Goal: Information Seeking & Learning: Learn about a topic

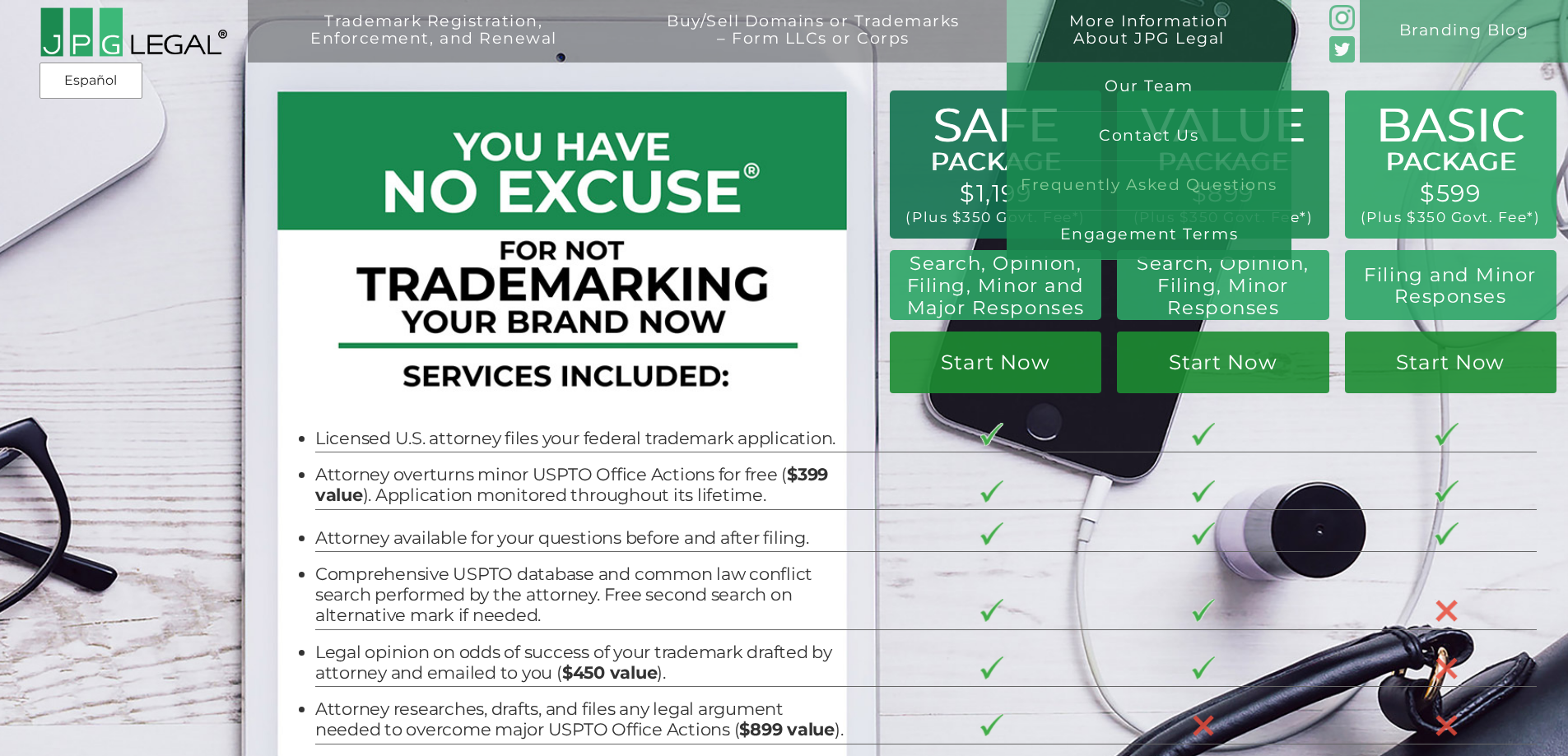
click at [1155, 182] on link "Frequently Asked Questions" at bounding box center [1148, 186] width 285 height 49
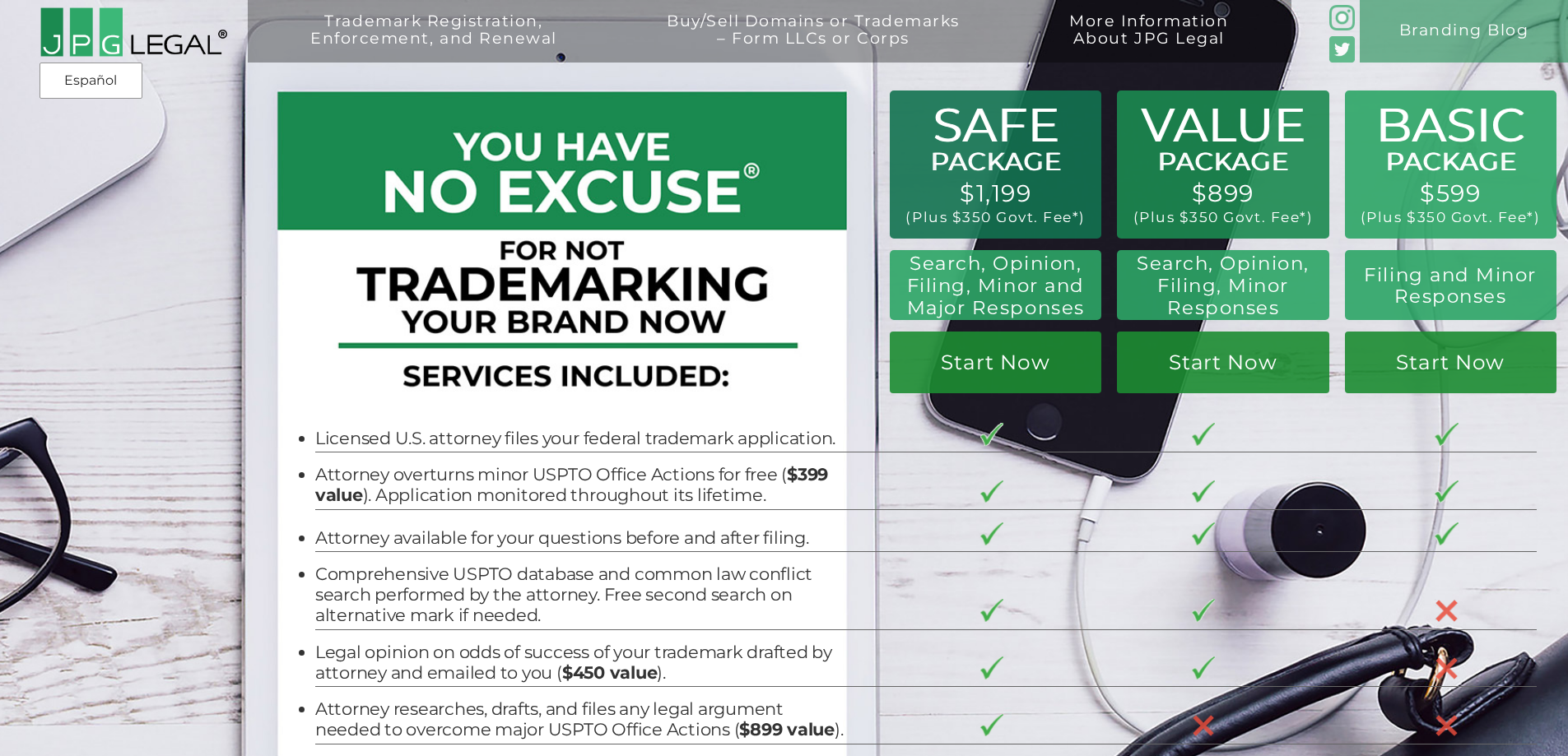
scroll to position [1919, 0]
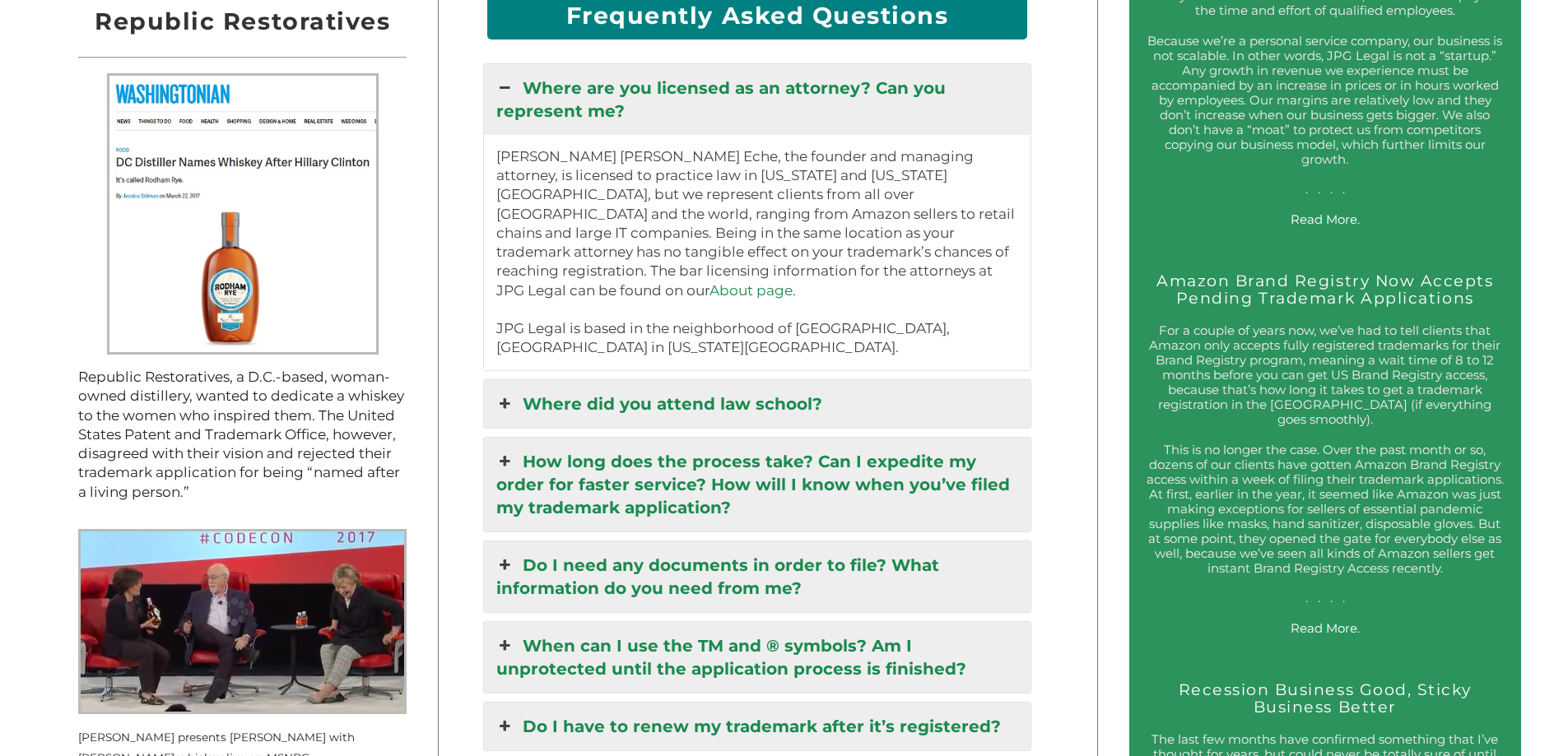
click at [810, 399] on link "Where did you attend law school?" at bounding box center [757, 404] width 547 height 48
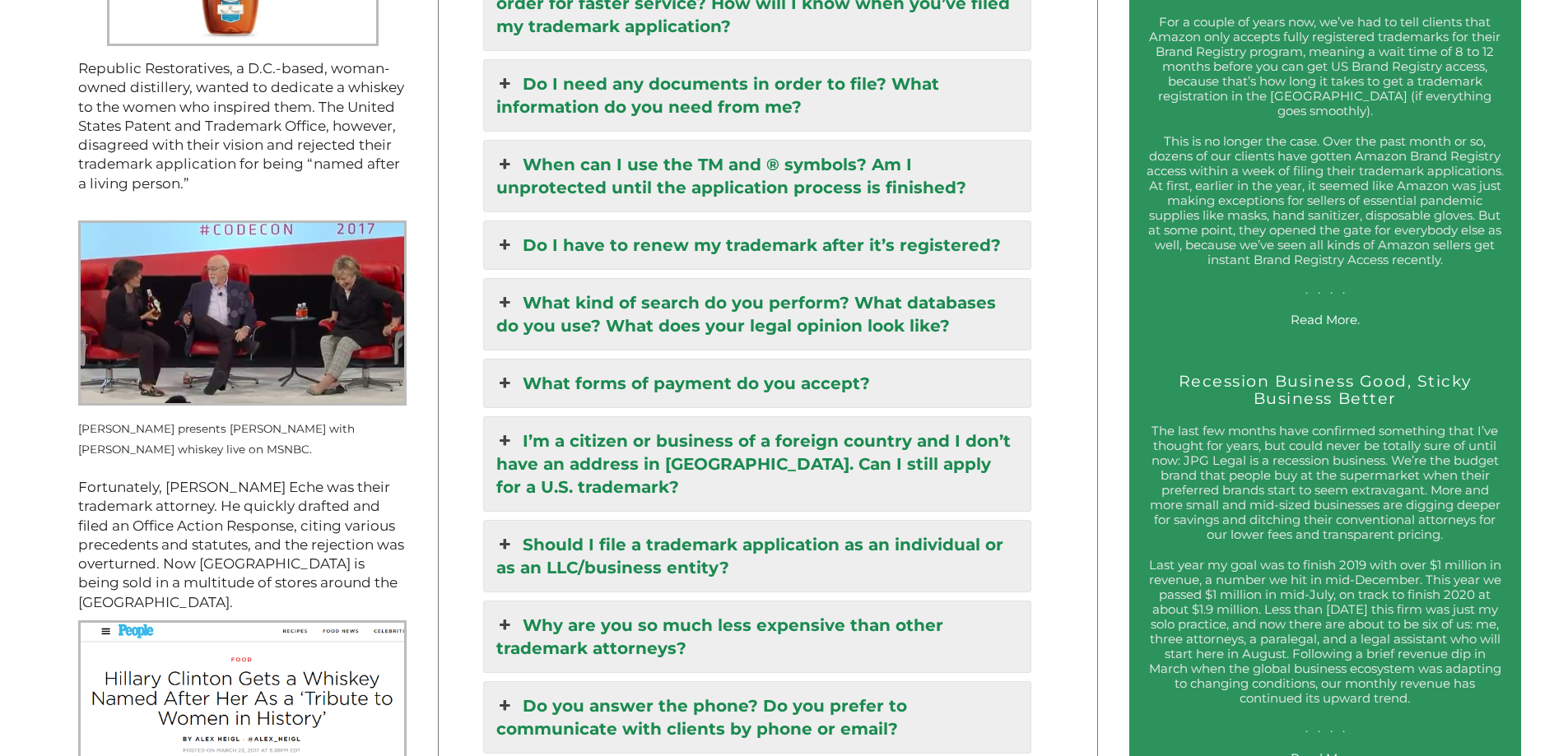
scroll to position [2248, 0]
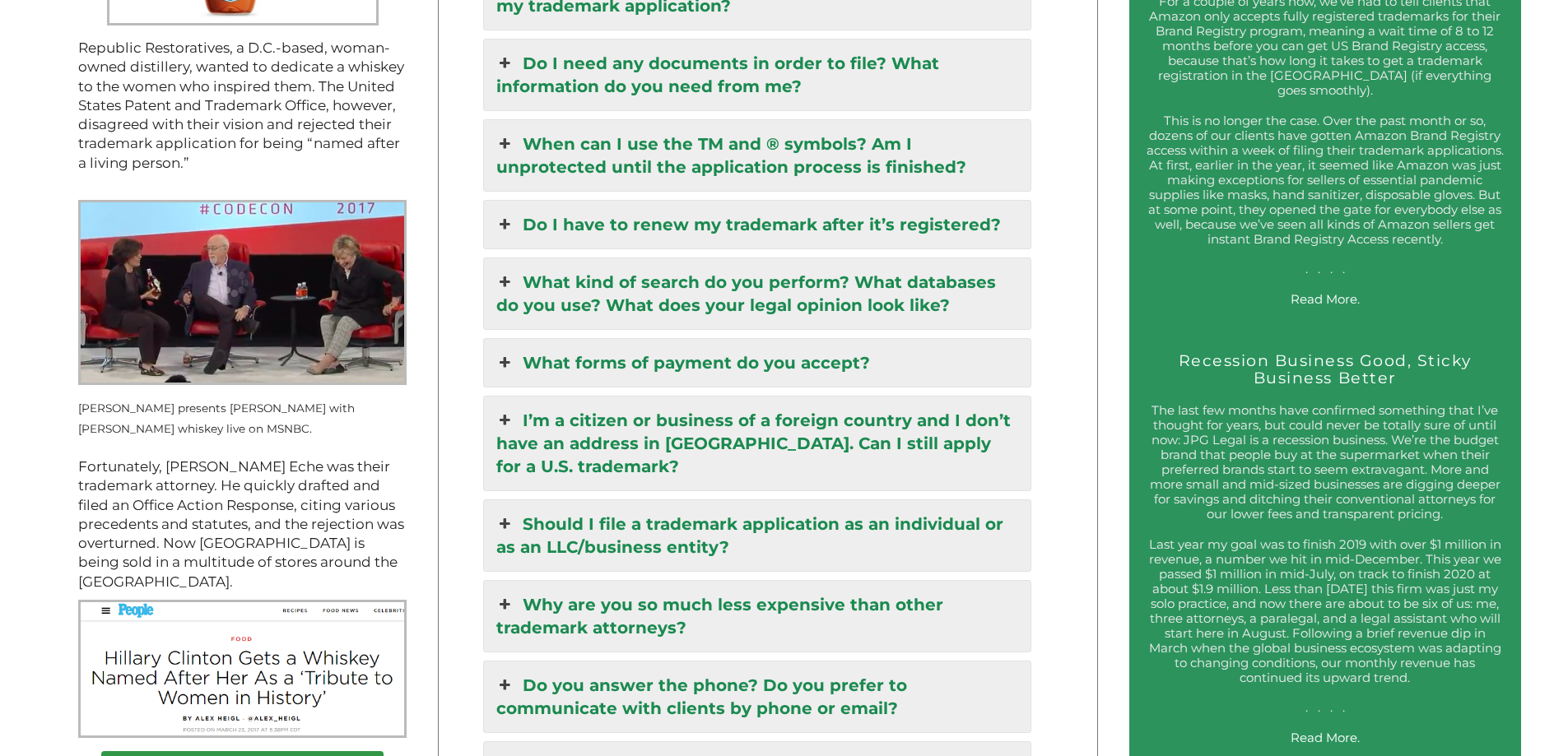
click at [814, 539] on link "Should I file a trademark application as an individual or as an LLC/business en…" at bounding box center [757, 536] width 547 height 70
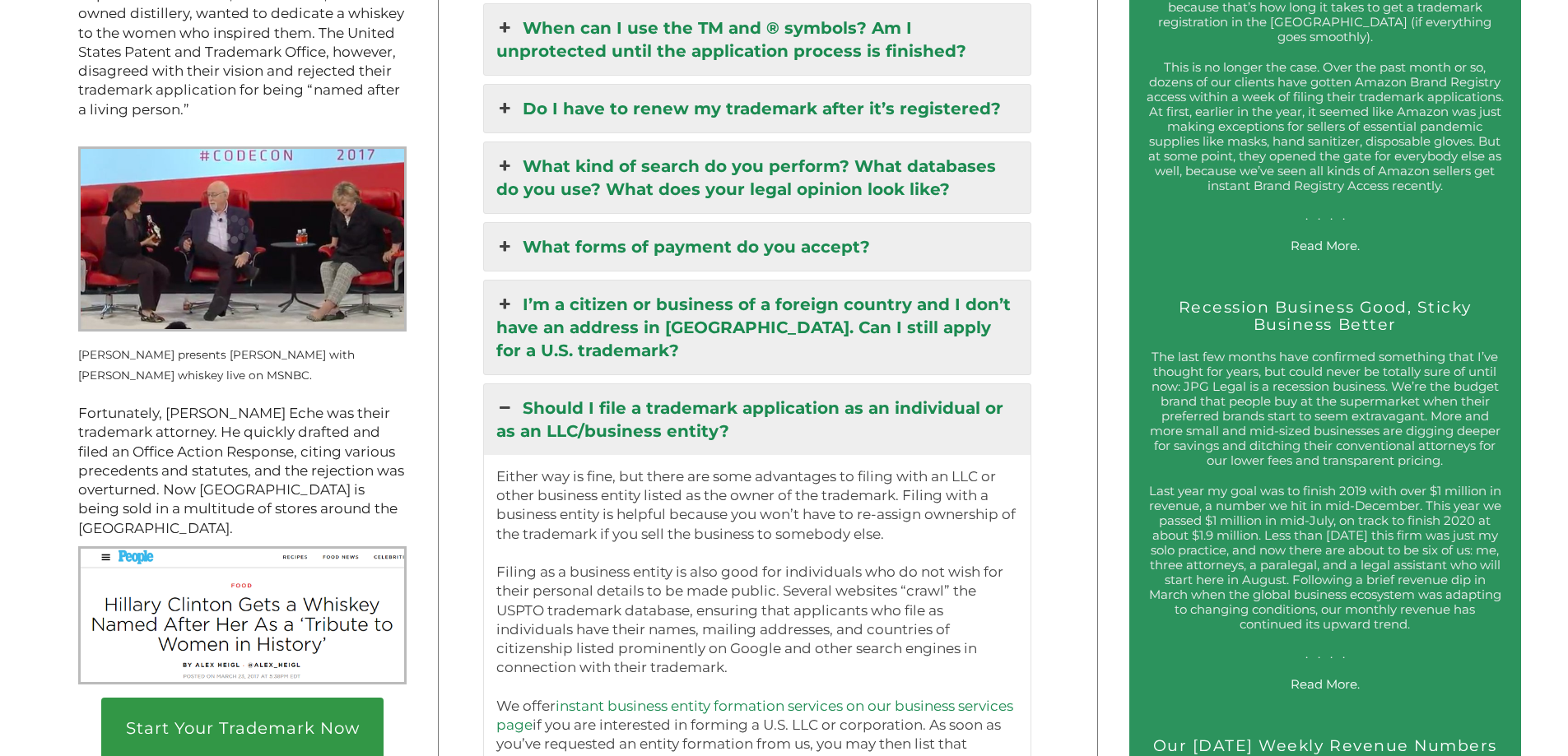
scroll to position [2330, 0]
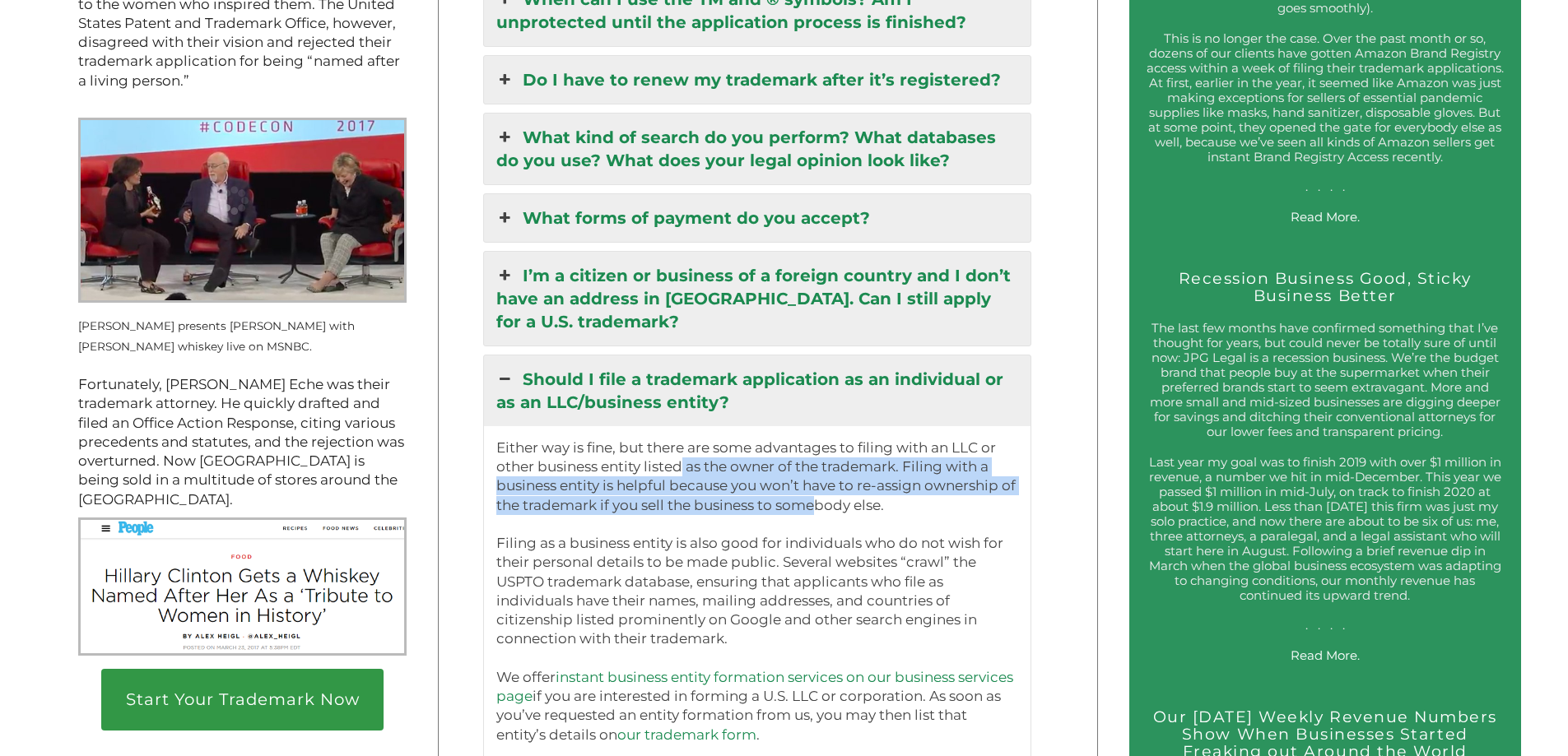
drag, startPoint x: 684, startPoint y: 478, endPoint x: 826, endPoint y: 508, distance: 145.1
click at [826, 508] on p "Either way is fine, but there are some advantages to filing with an LLC or othe…" at bounding box center [757, 630] width 523 height 382
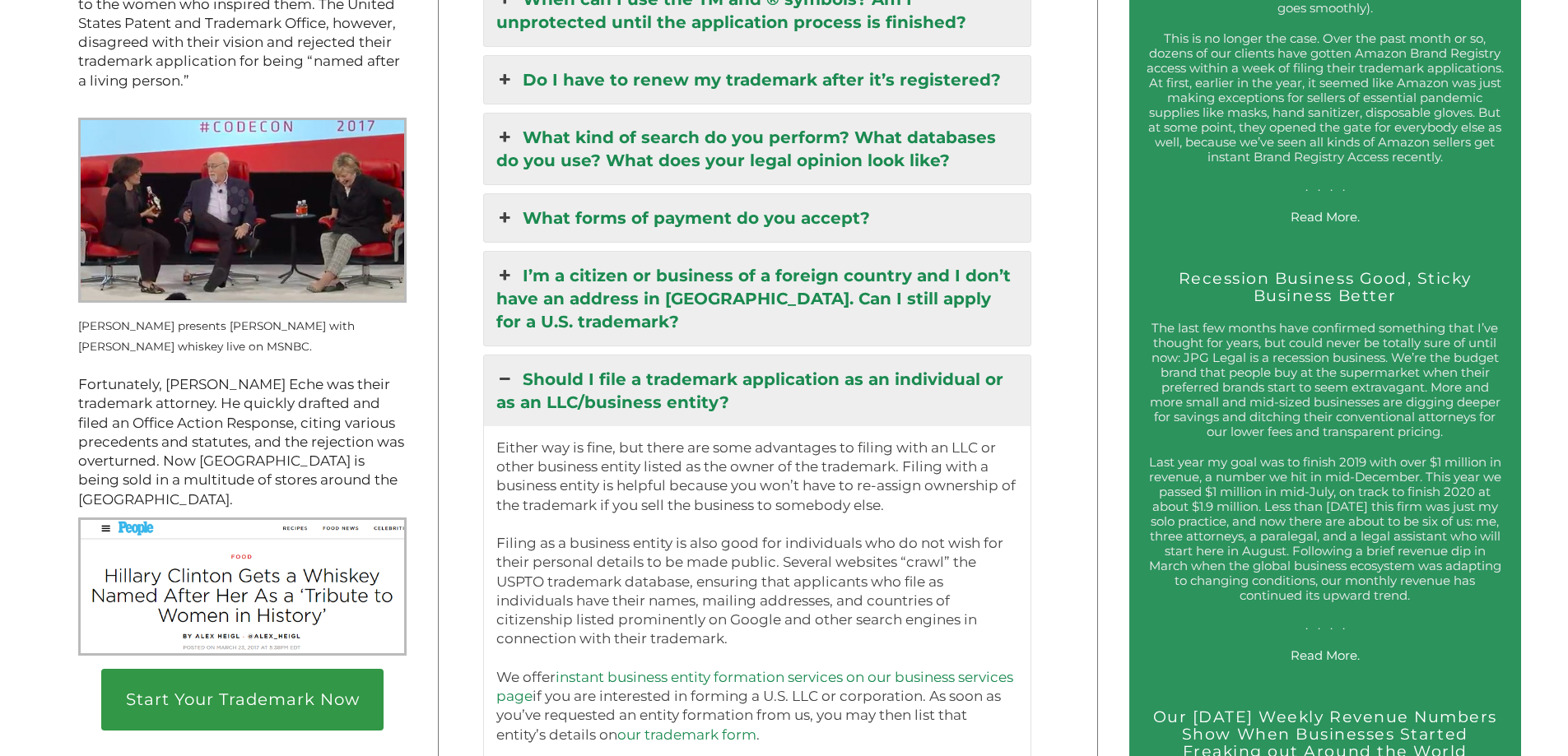
click at [689, 558] on p "Either way is fine, but there are some advantages to filing with an LLC or othe…" at bounding box center [757, 630] width 523 height 382
drag, startPoint x: 652, startPoint y: 512, endPoint x: 797, endPoint y: 496, distance: 145.9
click at [797, 496] on p "Either way is fine, but there are some advantages to filing with an LLC or othe…" at bounding box center [757, 630] width 523 height 382
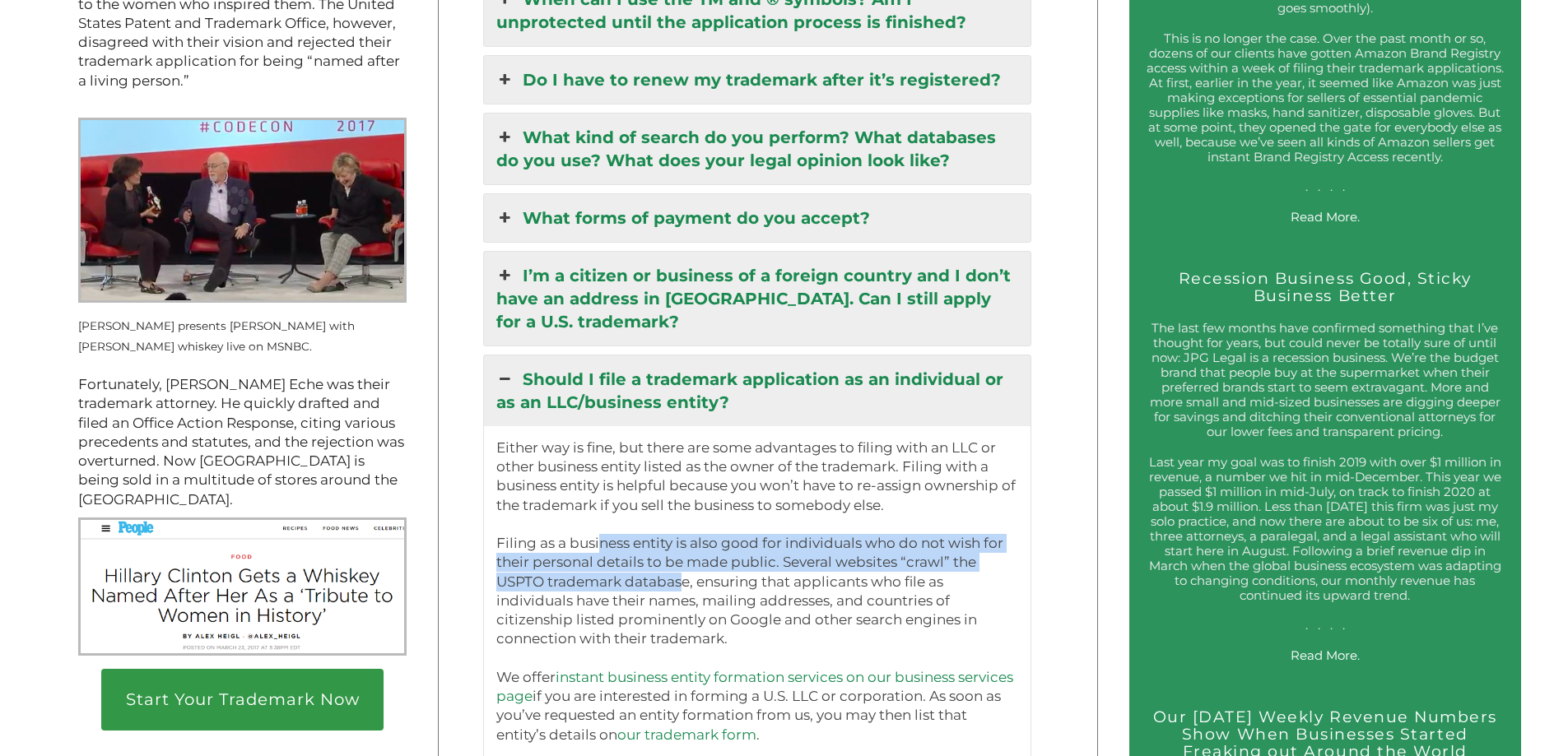
drag, startPoint x: 598, startPoint y: 553, endPoint x: 678, endPoint y: 596, distance: 90.8
click at [678, 596] on p "Either way is fine, but there are some advantages to filing with an LLC or othe…" at bounding box center [757, 630] width 523 height 382
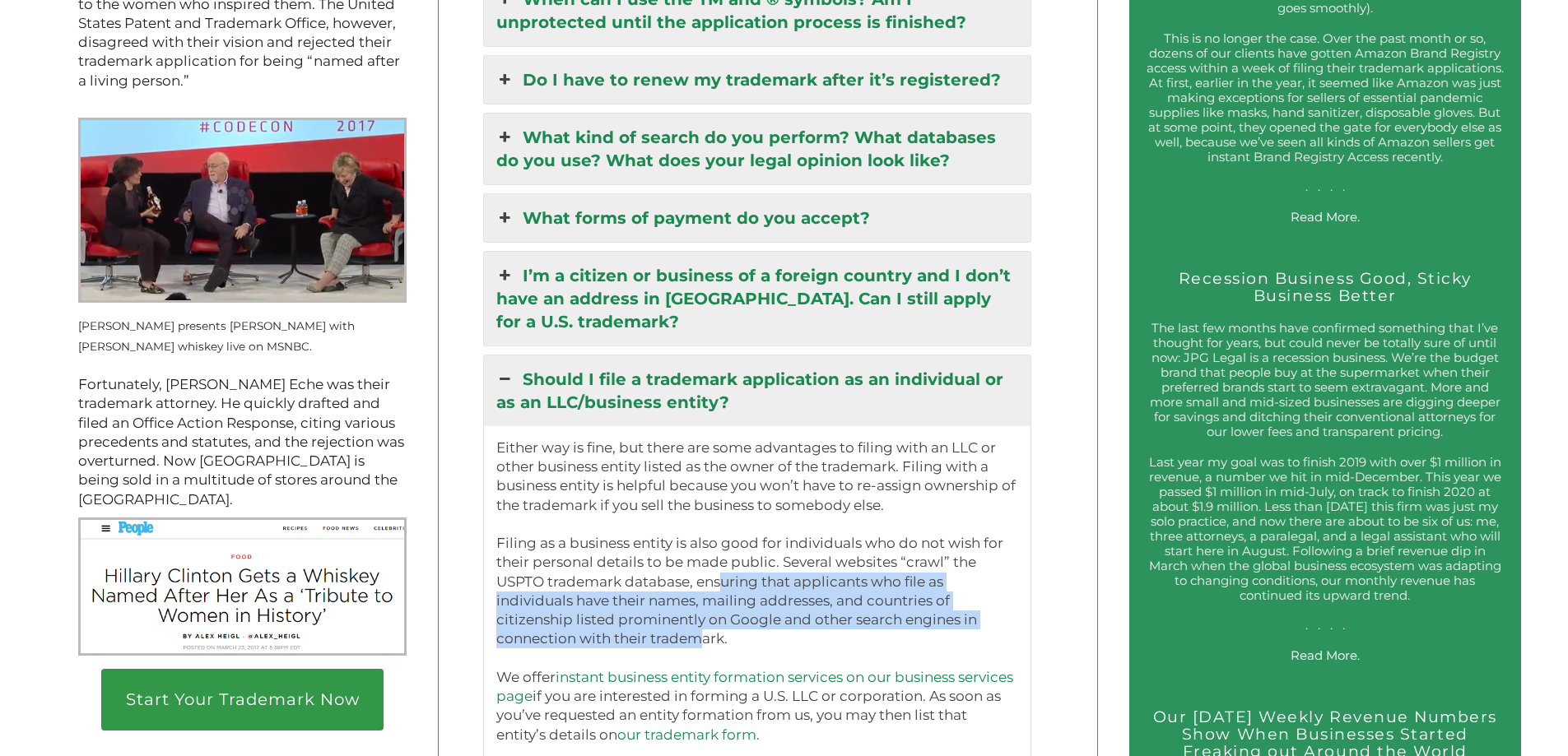
drag, startPoint x: 687, startPoint y: 648, endPoint x: 717, endPoint y: 587, distance: 68.0
click at [717, 587] on p "Either way is fine, but there are some advantages to filing with an LLC or othe…" at bounding box center [757, 630] width 523 height 382
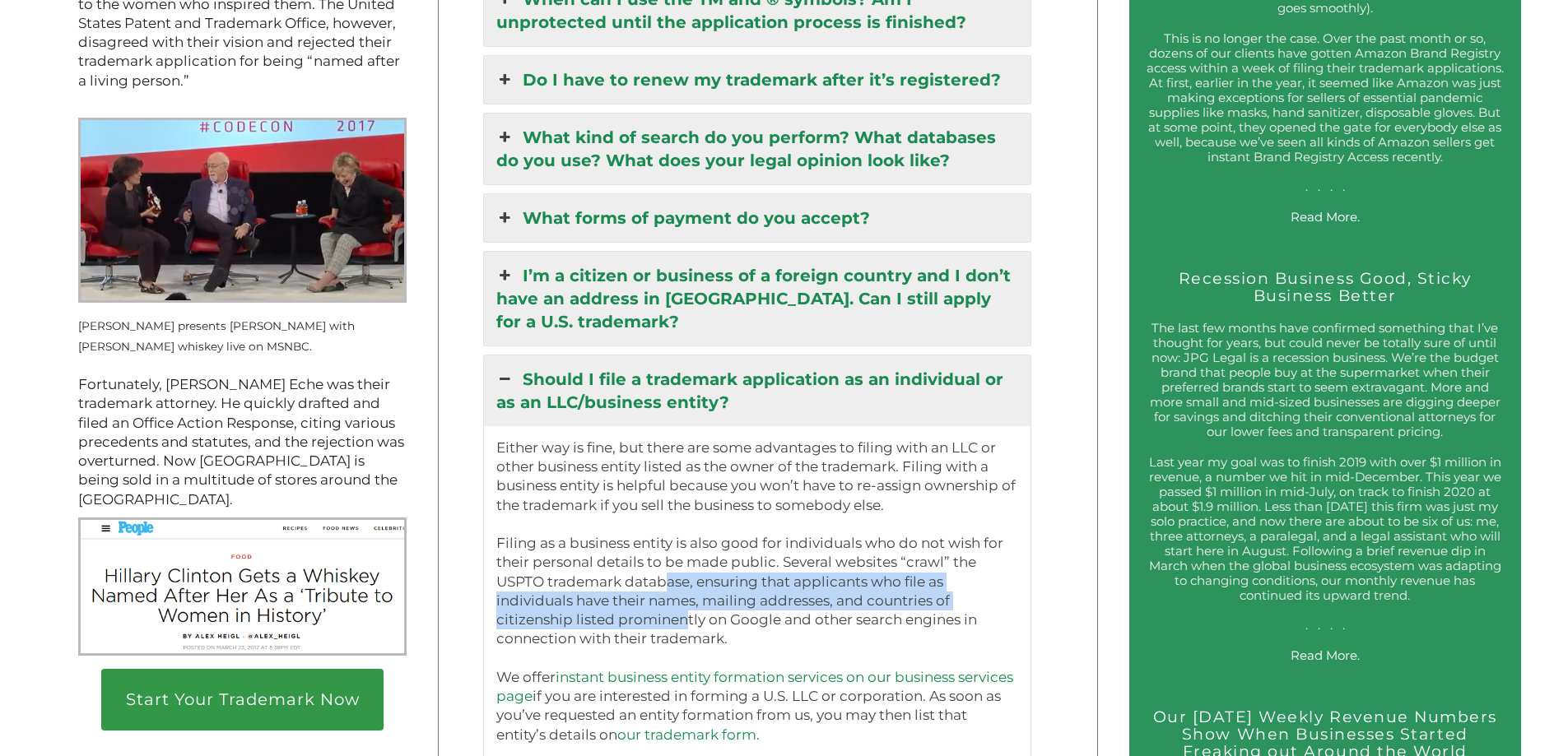
drag, startPoint x: 658, startPoint y: 583, endPoint x: 681, endPoint y: 621, distance: 44.4
click at [681, 621] on p "Either way is fine, but there are some advantages to filing with an LLC or othe…" at bounding box center [757, 630] width 523 height 382
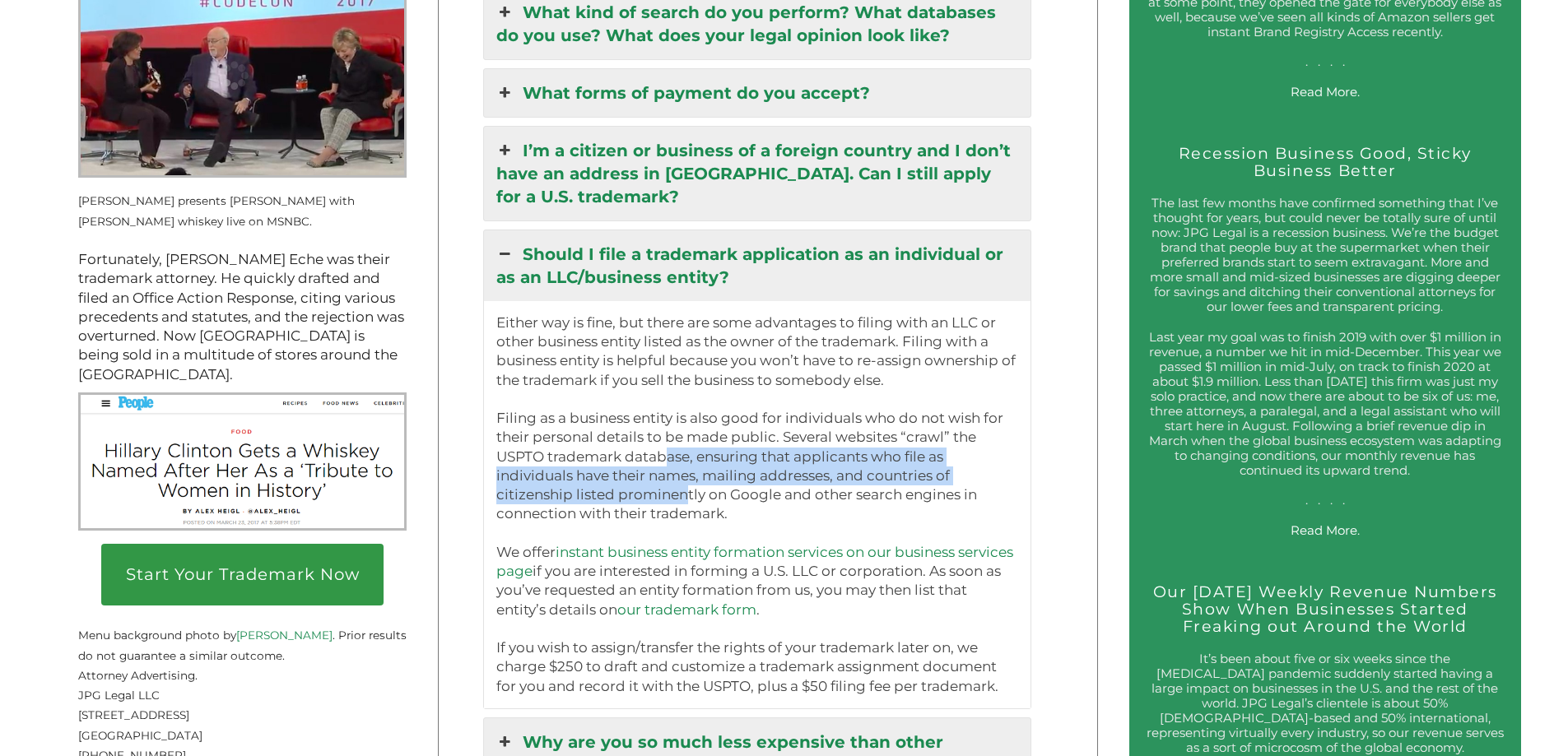
scroll to position [2494, 0]
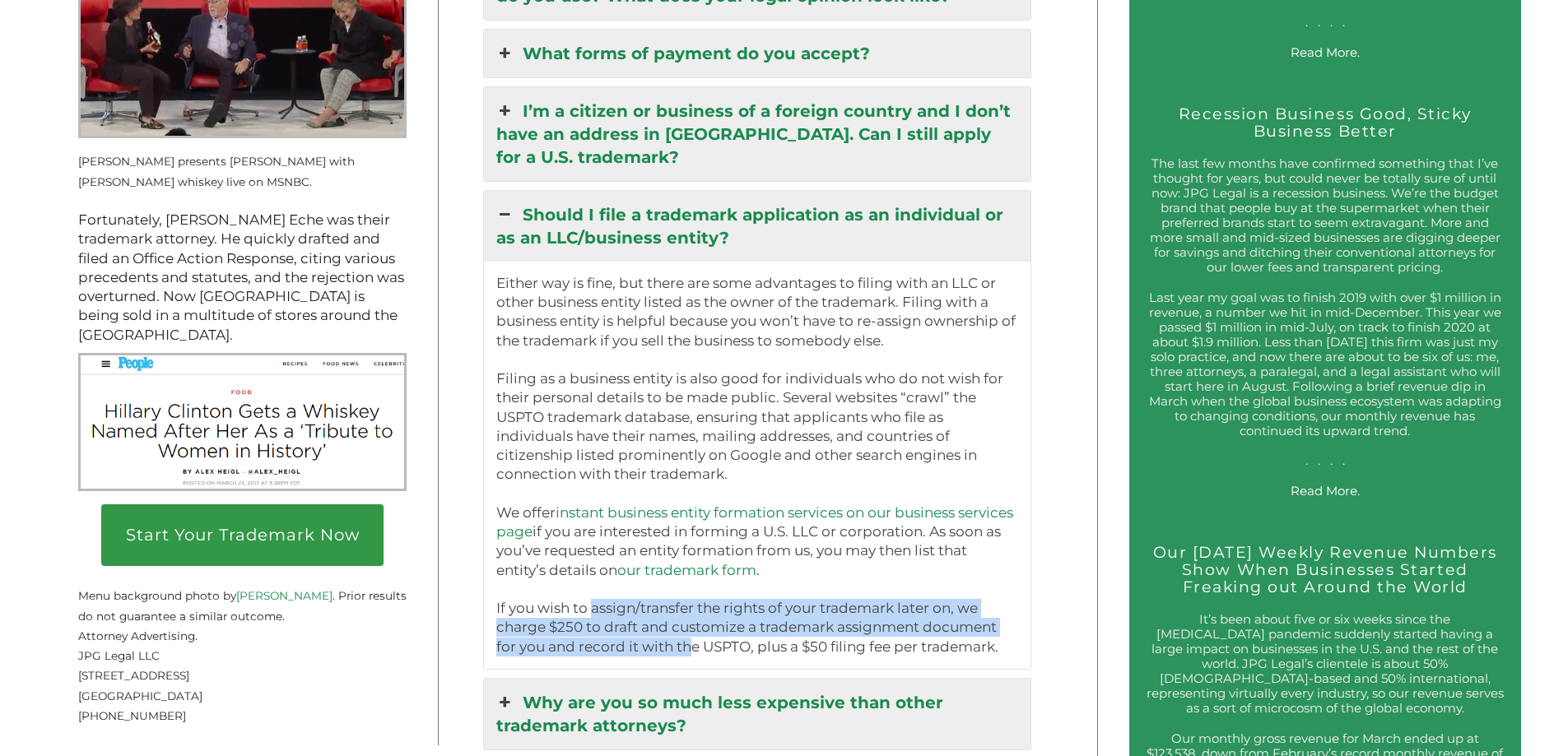
drag, startPoint x: 593, startPoint y: 614, endPoint x: 662, endPoint y: 650, distance: 77.8
click at [662, 650] on p "Either way is fine, but there are some advantages to filing with an LLC or othe…" at bounding box center [757, 465] width 523 height 382
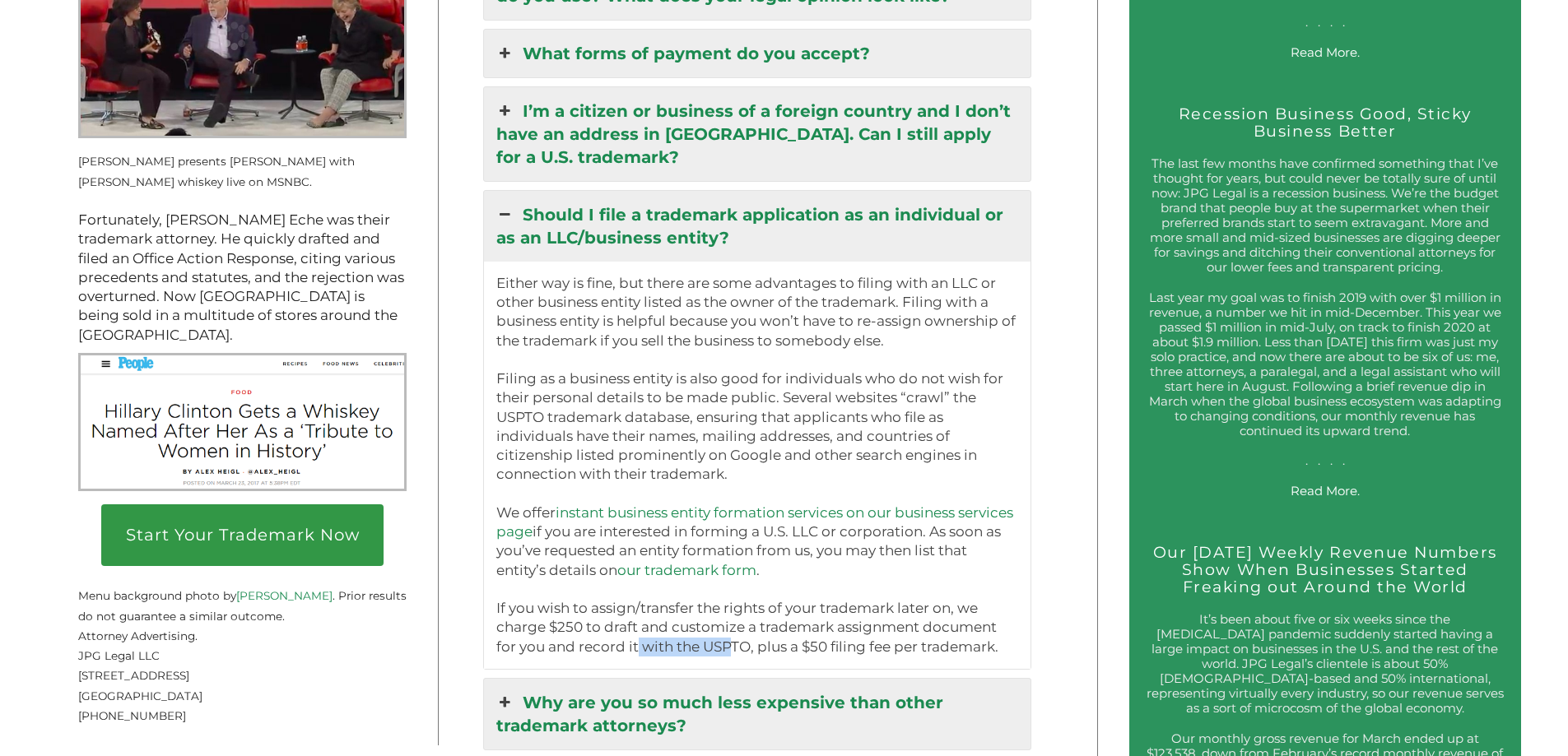
drag, startPoint x: 702, startPoint y: 654, endPoint x: 614, endPoint y: 653, distance: 88.0
click at [613, 653] on p "Either way is fine, but there are some advantages to filing with an LLC or othe…" at bounding box center [757, 465] width 523 height 382
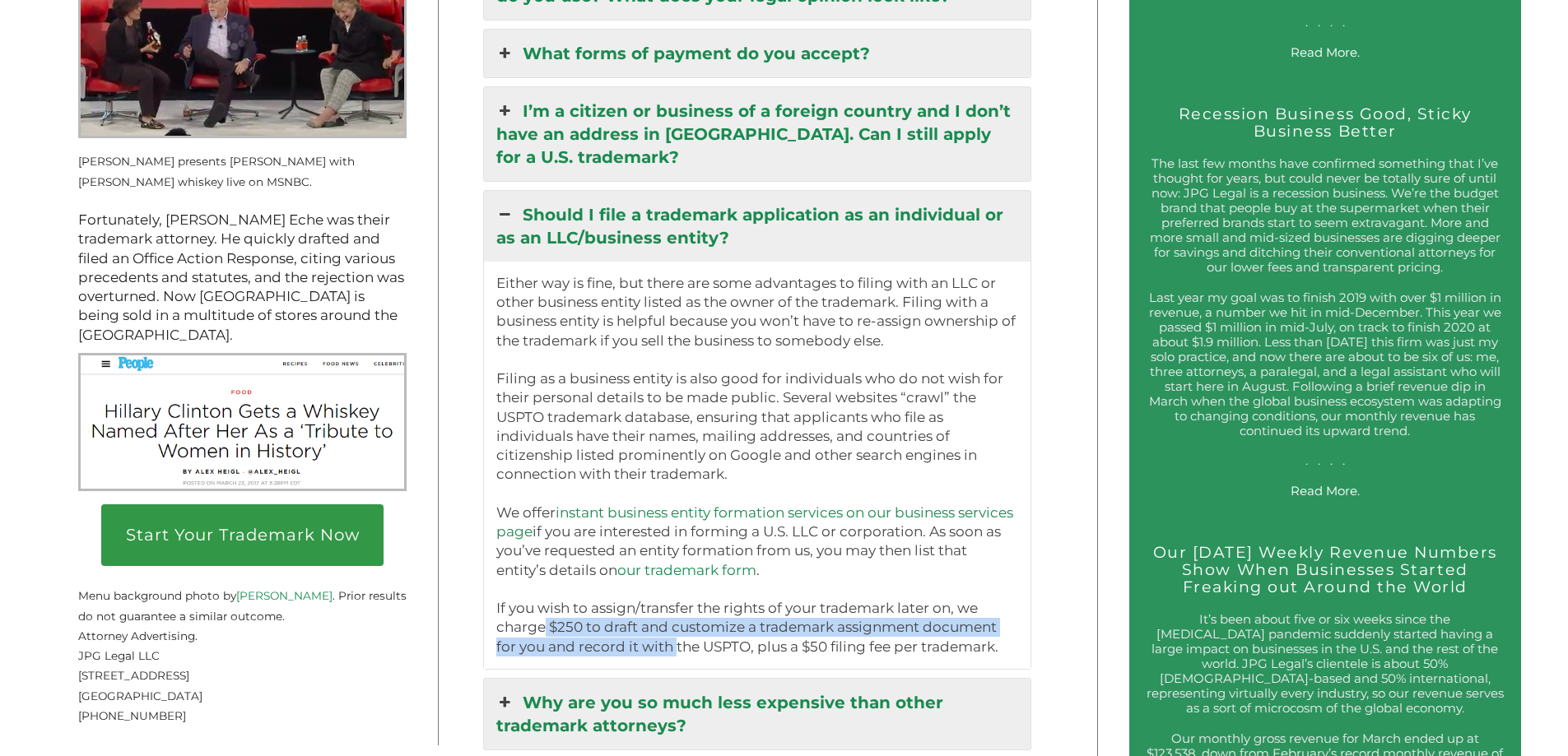
drag, startPoint x: 543, startPoint y: 634, endPoint x: 650, endPoint y: 655, distance: 109.0
click at [650, 655] on p "Either way is fine, but there are some advantages to filing with an LLC or othe…" at bounding box center [757, 465] width 523 height 382
drag, startPoint x: 685, startPoint y: 657, endPoint x: 623, endPoint y: 634, distance: 66.1
click at [623, 634] on p "Either way is fine, but there are some advantages to filing with an LLC or othe…" at bounding box center [757, 465] width 523 height 382
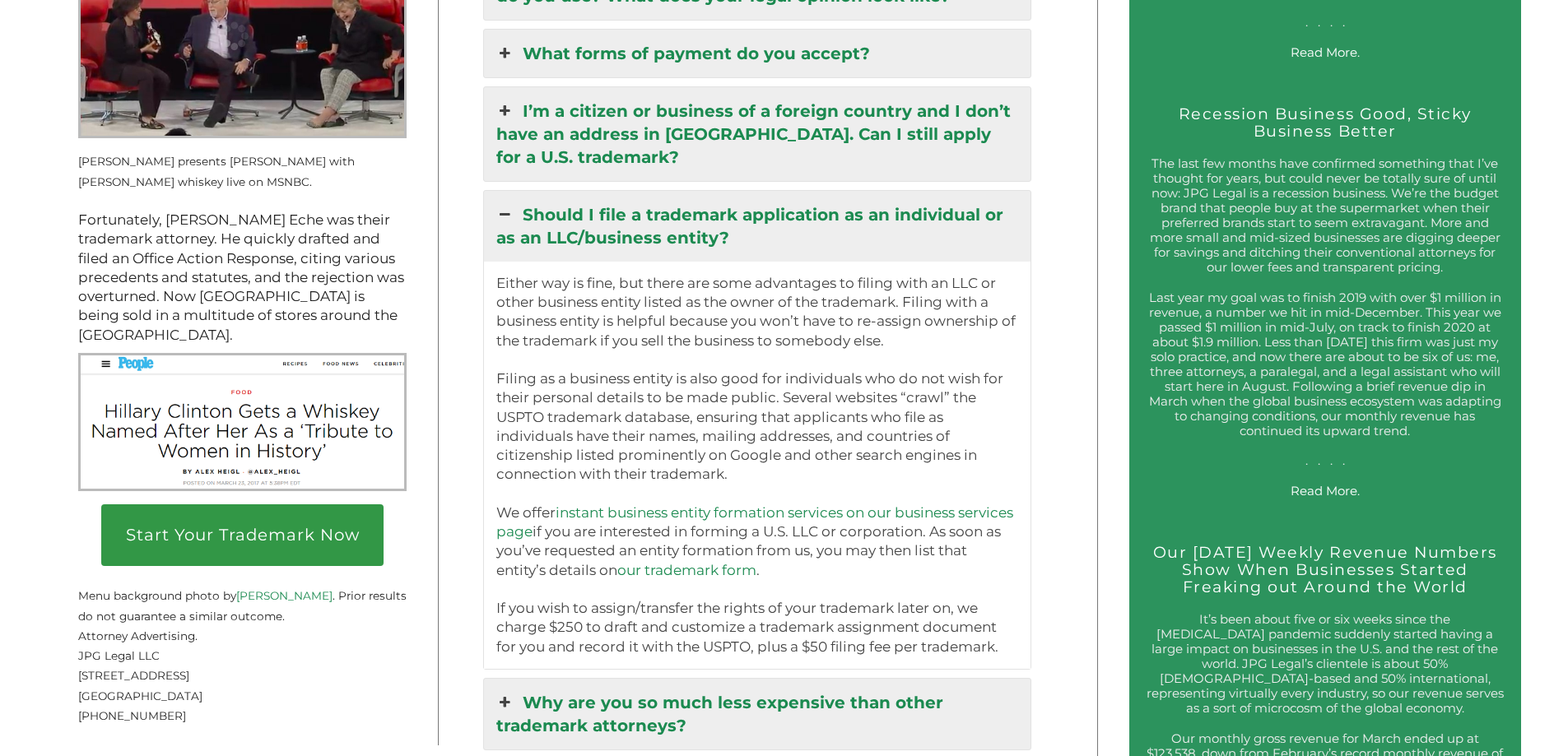
click at [587, 639] on p "Either way is fine, but there are some advantages to filing with an LLC or othe…" at bounding box center [757, 465] width 523 height 382
drag, startPoint x: 576, startPoint y: 659, endPoint x: 760, endPoint y: 648, distance: 184.3
click at [760, 648] on p "Either way is fine, but there are some advantages to filing with an LLC or othe…" at bounding box center [757, 465] width 523 height 382
drag, startPoint x: 910, startPoint y: 653, endPoint x: 829, endPoint y: 659, distance: 81.2
click at [829, 656] on p "Either way is fine, but there are some advantages to filing with an LLC or othe…" at bounding box center [757, 465] width 523 height 382
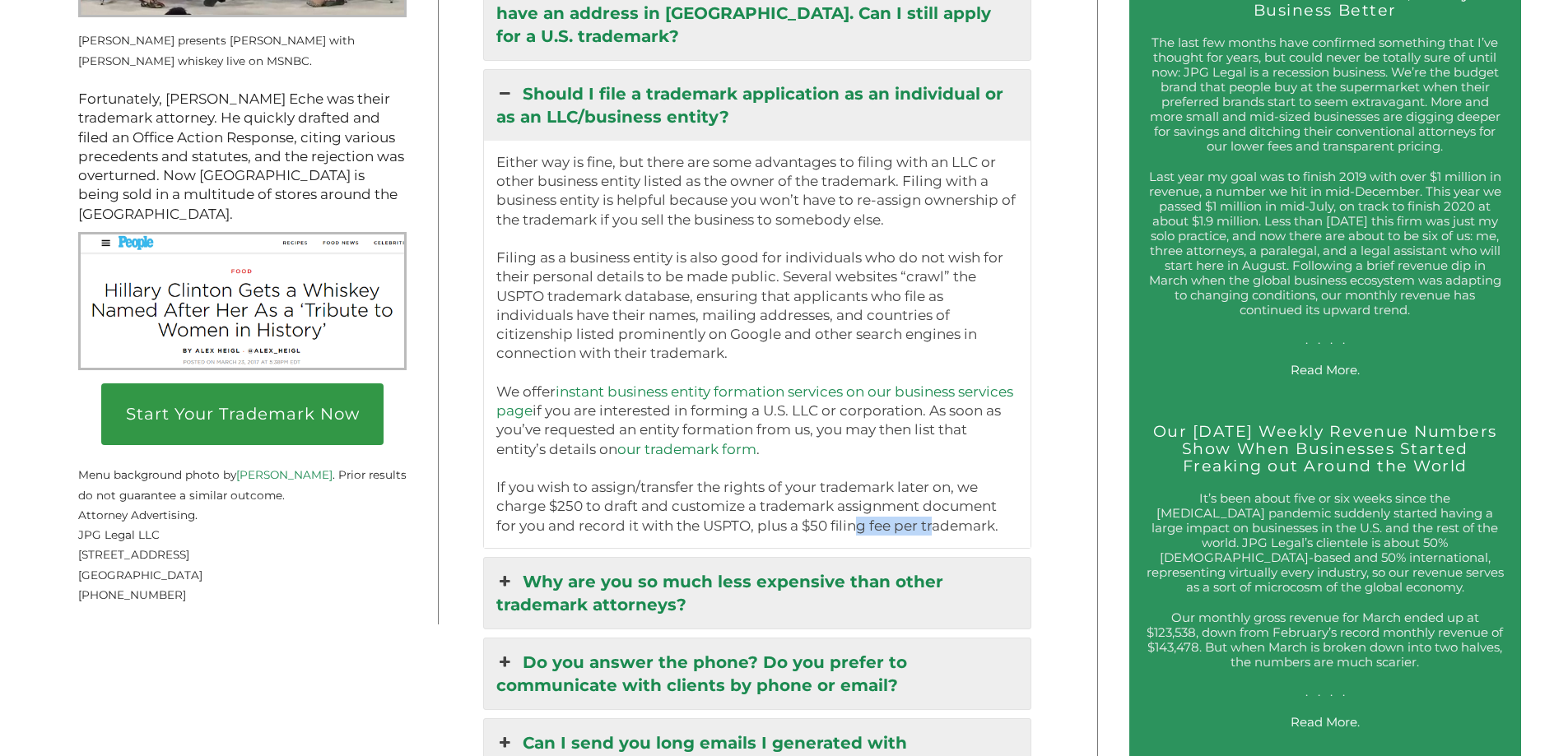
scroll to position [2659, 0]
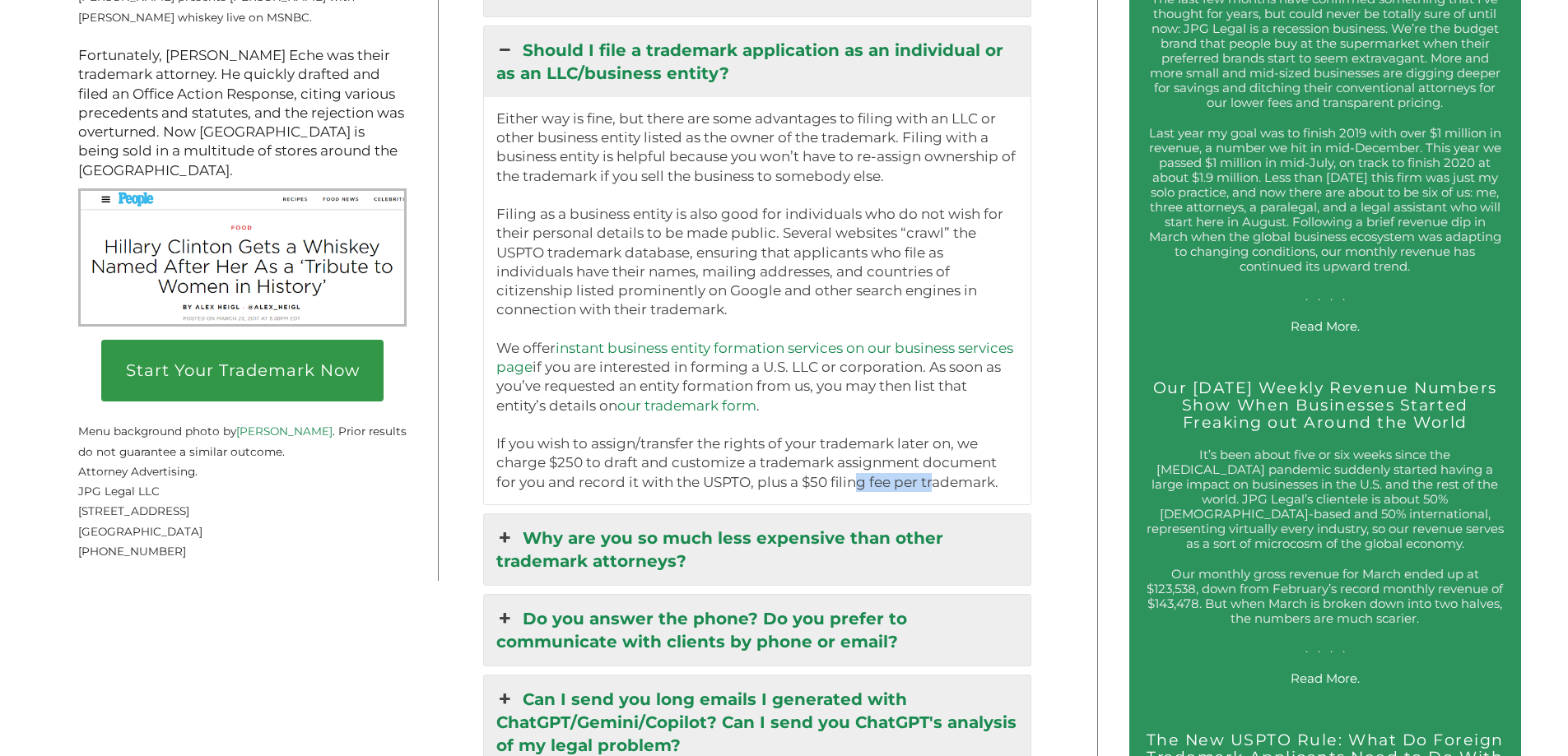
click at [639, 558] on link "Why are you so much less expensive than other trademark attorneys?" at bounding box center [757, 550] width 547 height 70
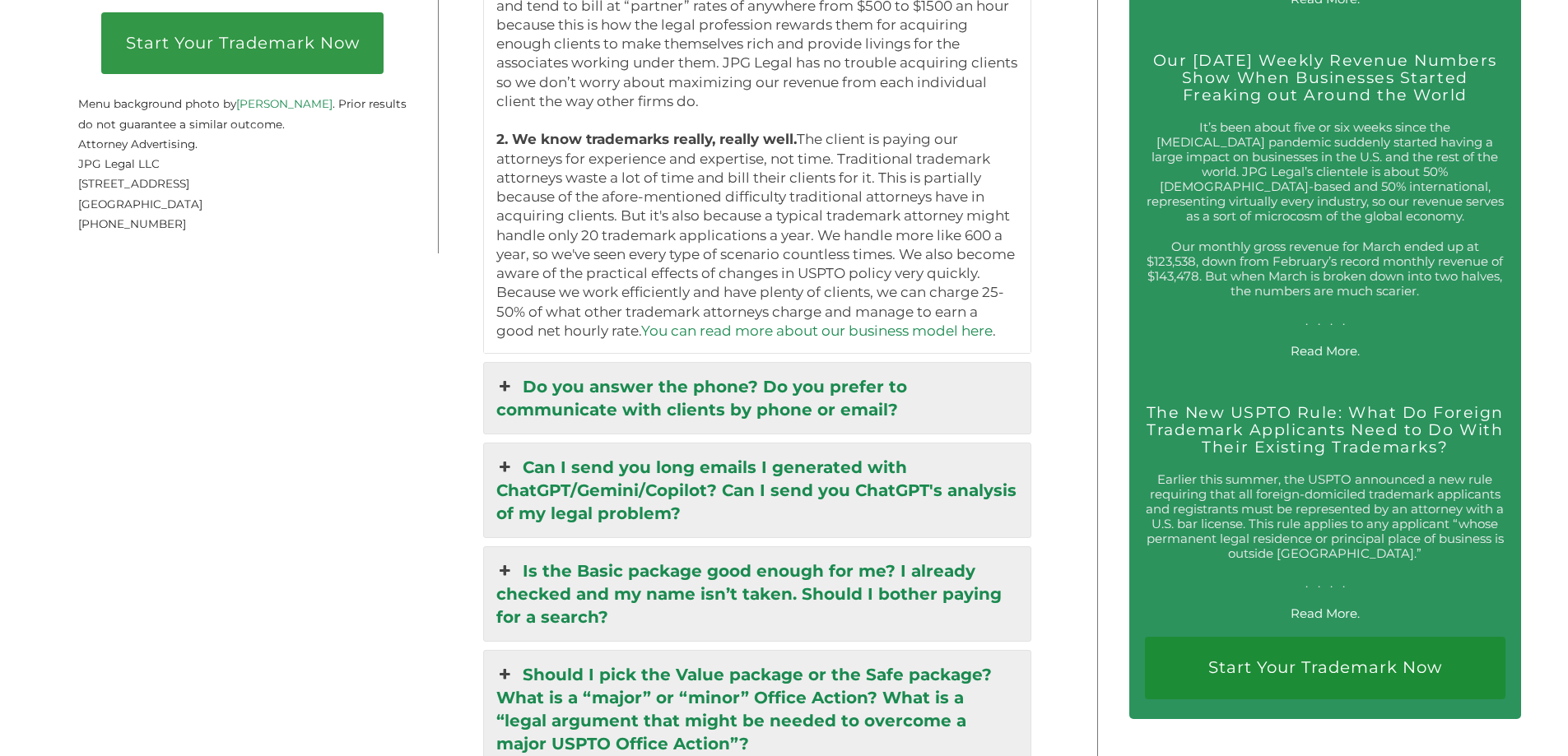
scroll to position [2989, 0]
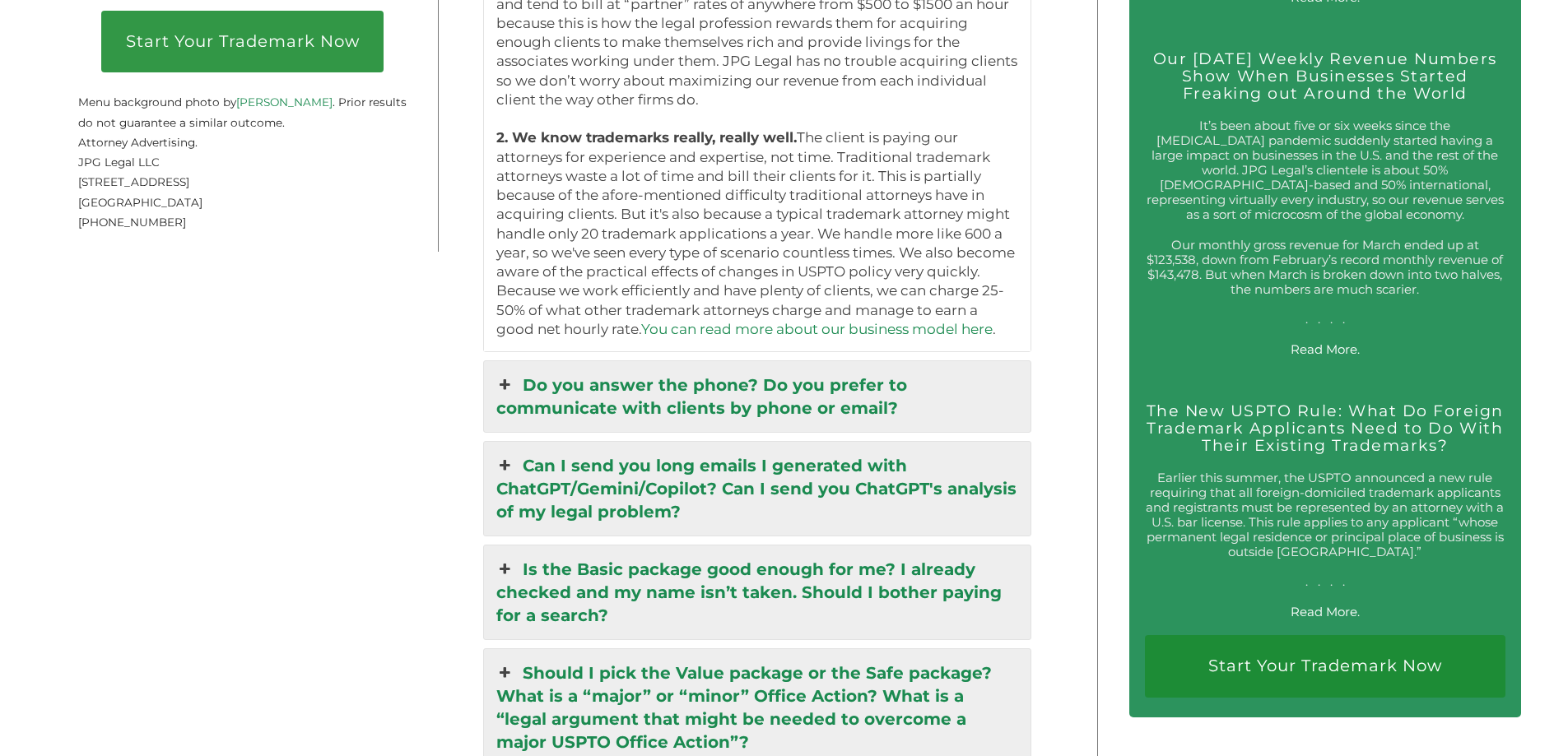
click at [716, 411] on link "Do you answer the phone? Do you prefer to communicate with clients by phone or …" at bounding box center [757, 397] width 547 height 70
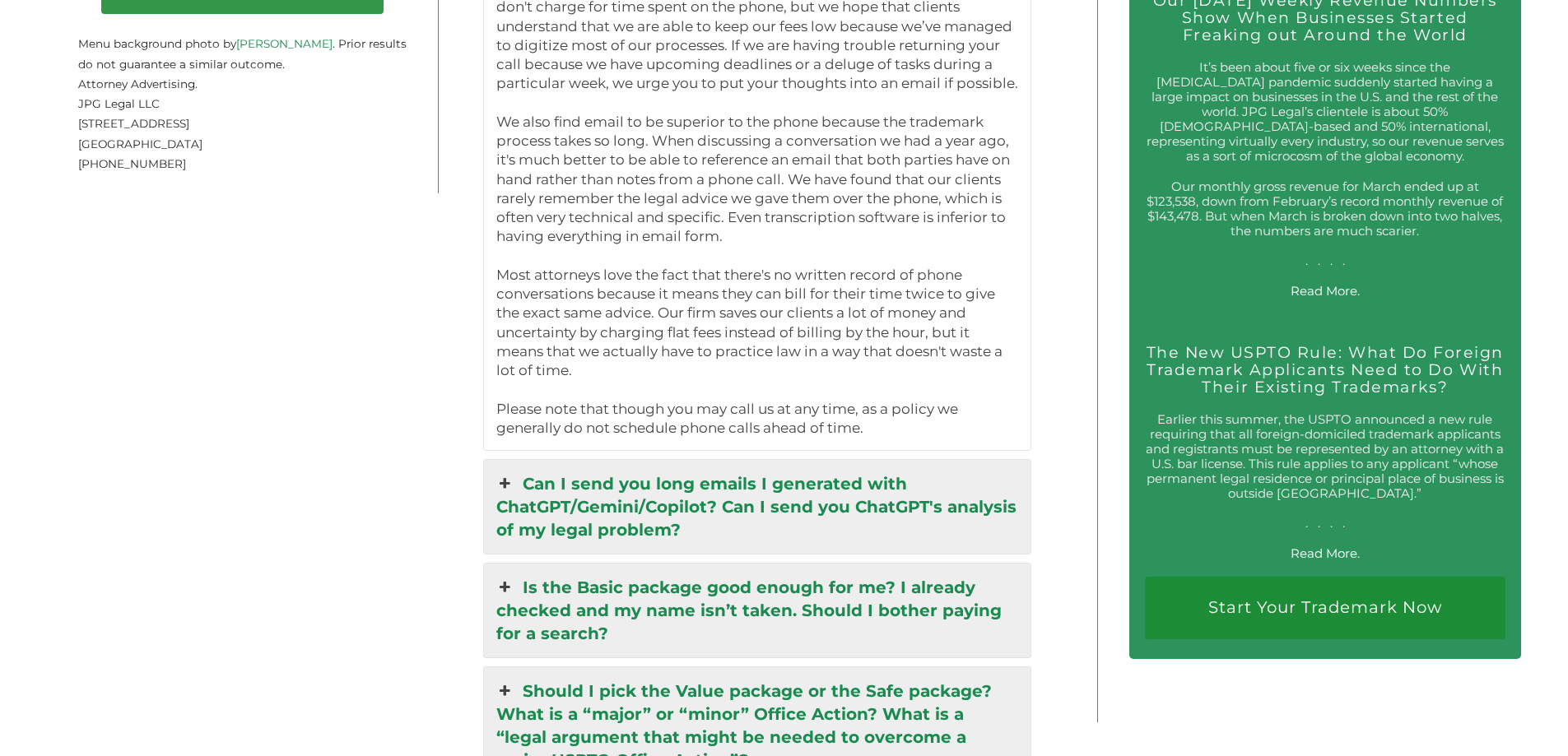
scroll to position [3071, 0]
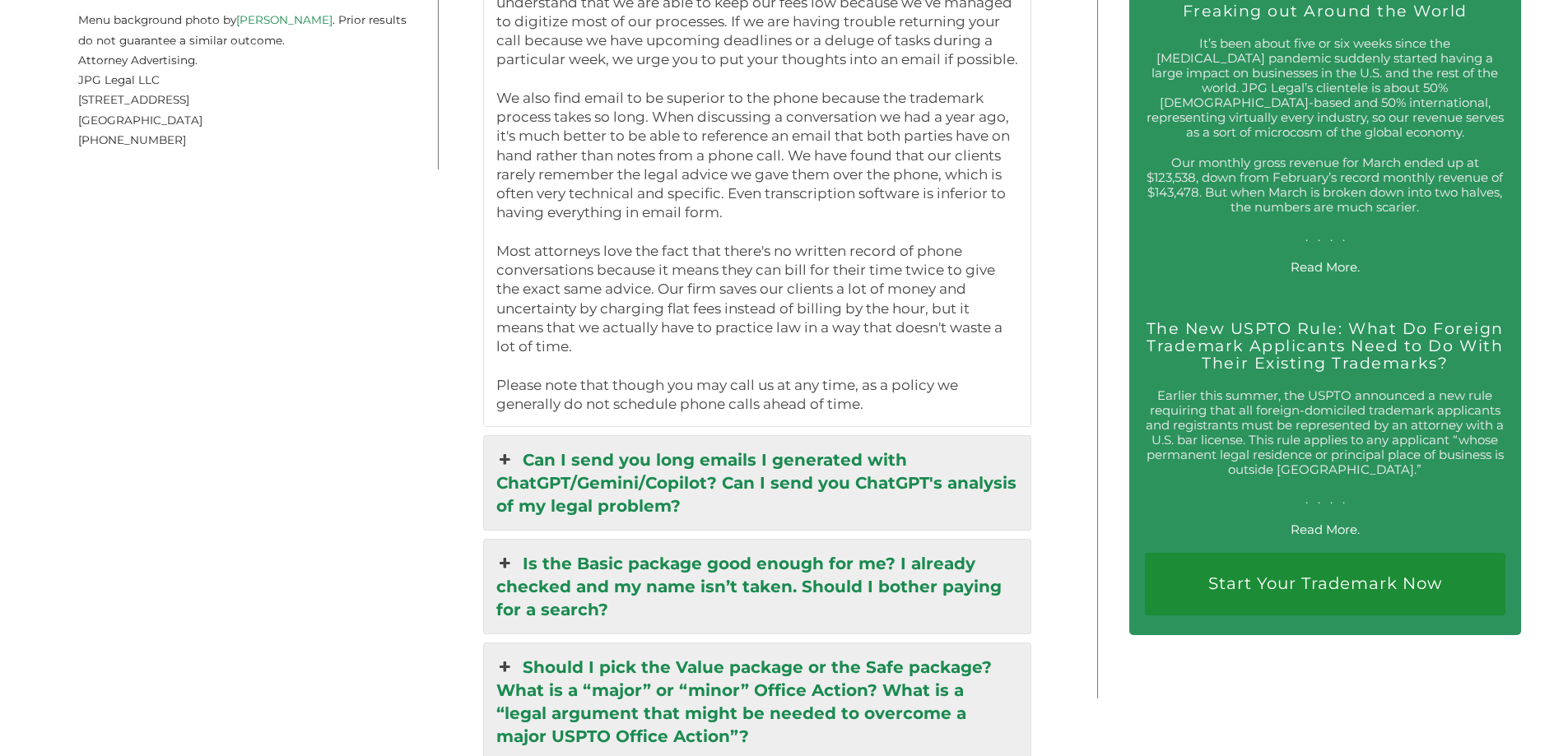
click at [837, 485] on link "Can I send you long emails I generated with ChatGPT/Gemini/Copilot? Can I send …" at bounding box center [757, 483] width 547 height 93
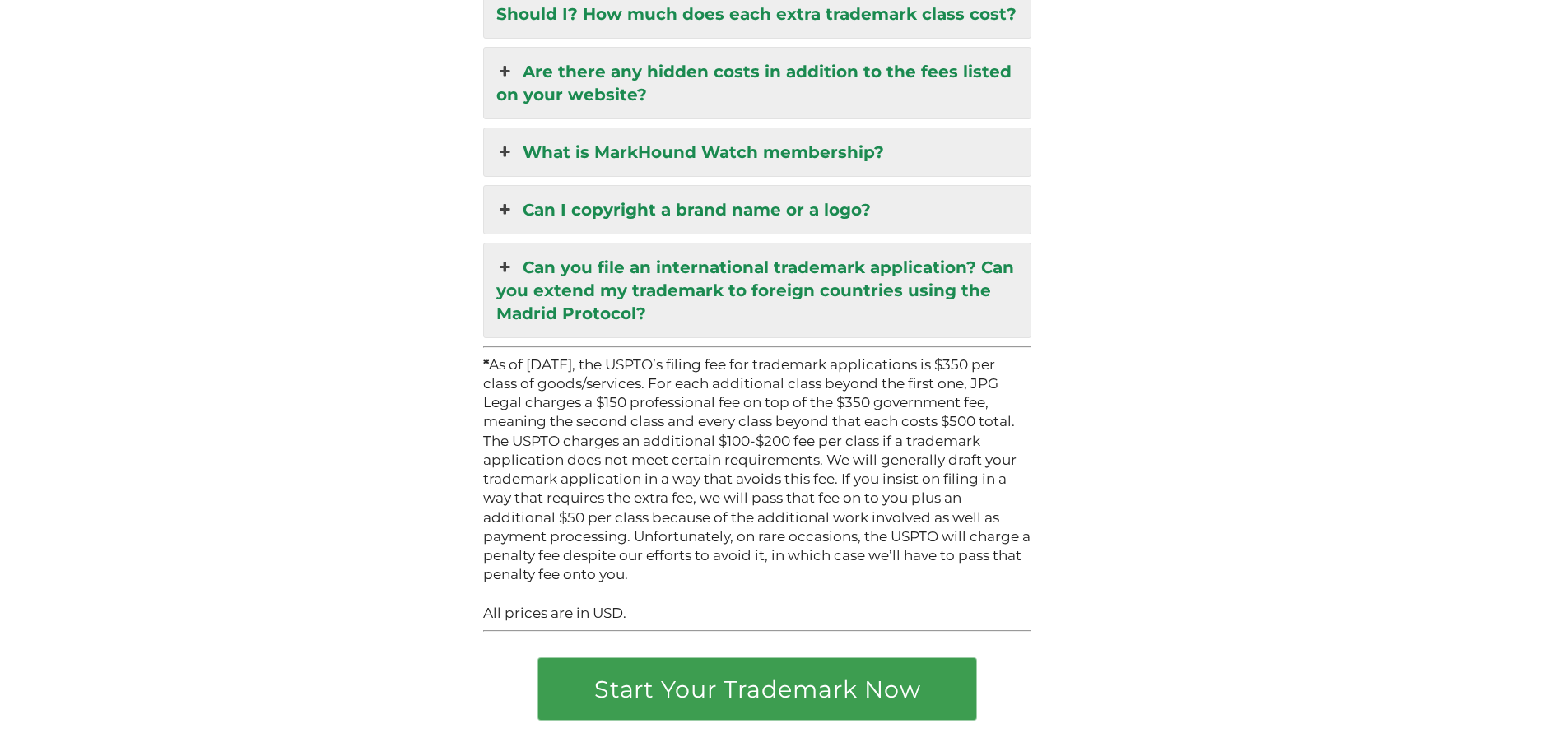
scroll to position [5045, 0]
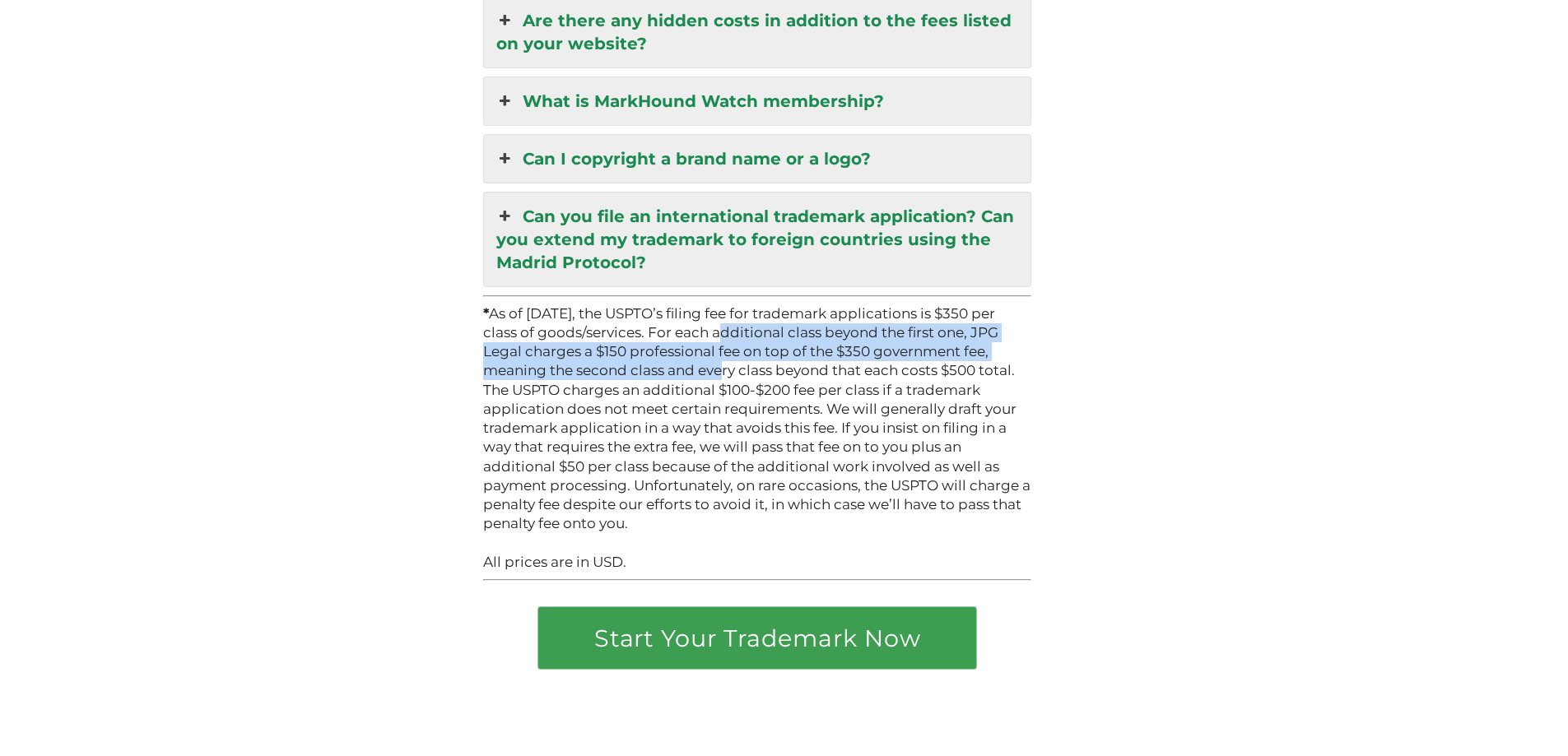
drag, startPoint x: 714, startPoint y: 317, endPoint x: 658, endPoint y: 362, distance: 71.8
click at [658, 362] on p "* As of January 18, 2025, the USPTO’s filing fee for trademark applications is …" at bounding box center [757, 419] width 549 height 230
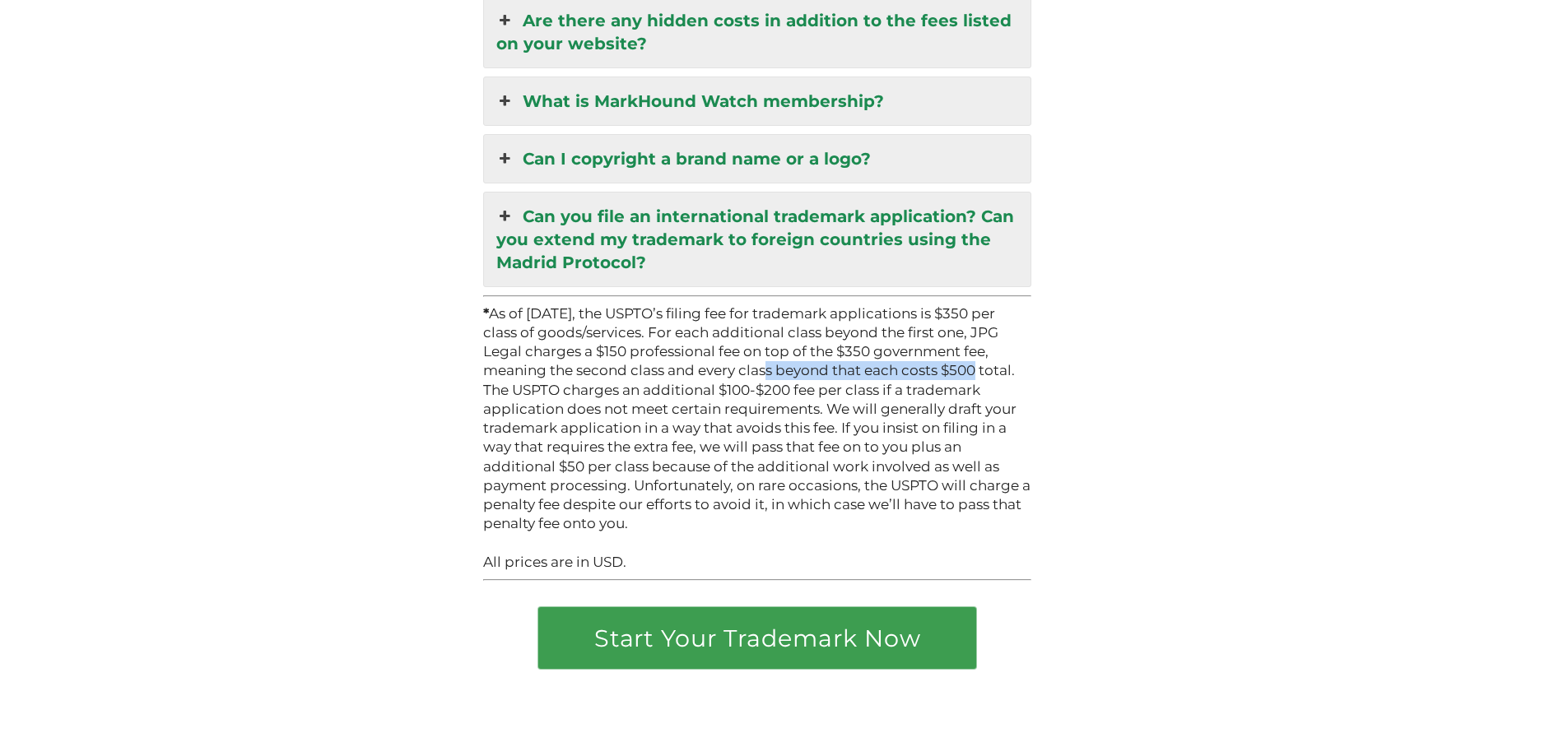
drag, startPoint x: 702, startPoint y: 359, endPoint x: 911, endPoint y: 357, distance: 209.0
click at [911, 357] on p "* As of January 18, 2025, the USPTO’s filing fee for trademark applications is …" at bounding box center [757, 419] width 549 height 230
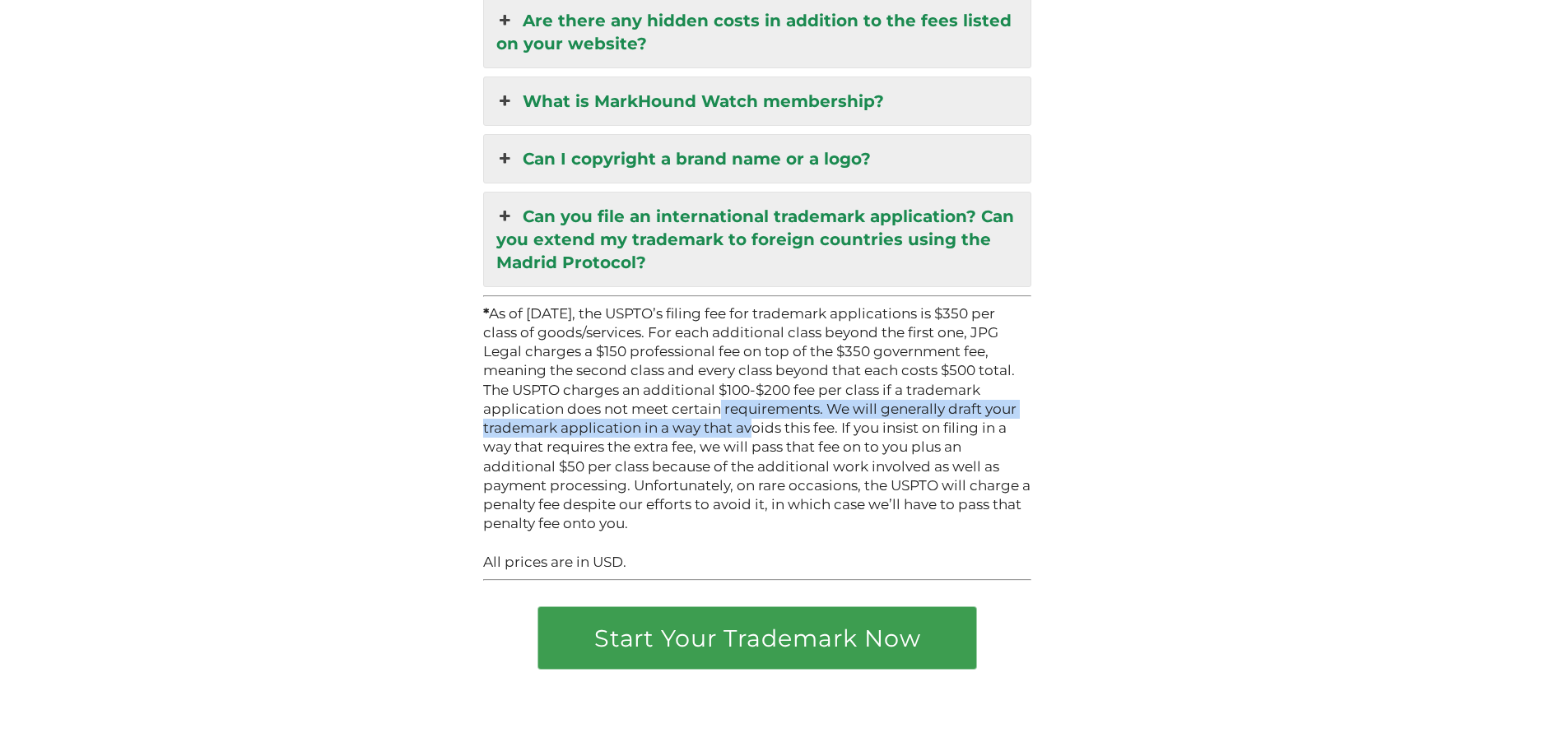
drag, startPoint x: 661, startPoint y: 397, endPoint x: 686, endPoint y: 411, distance: 28.7
click at [686, 411] on p "* As of January 18, 2025, the USPTO’s filing fee for trademark applications is …" at bounding box center [757, 419] width 549 height 230
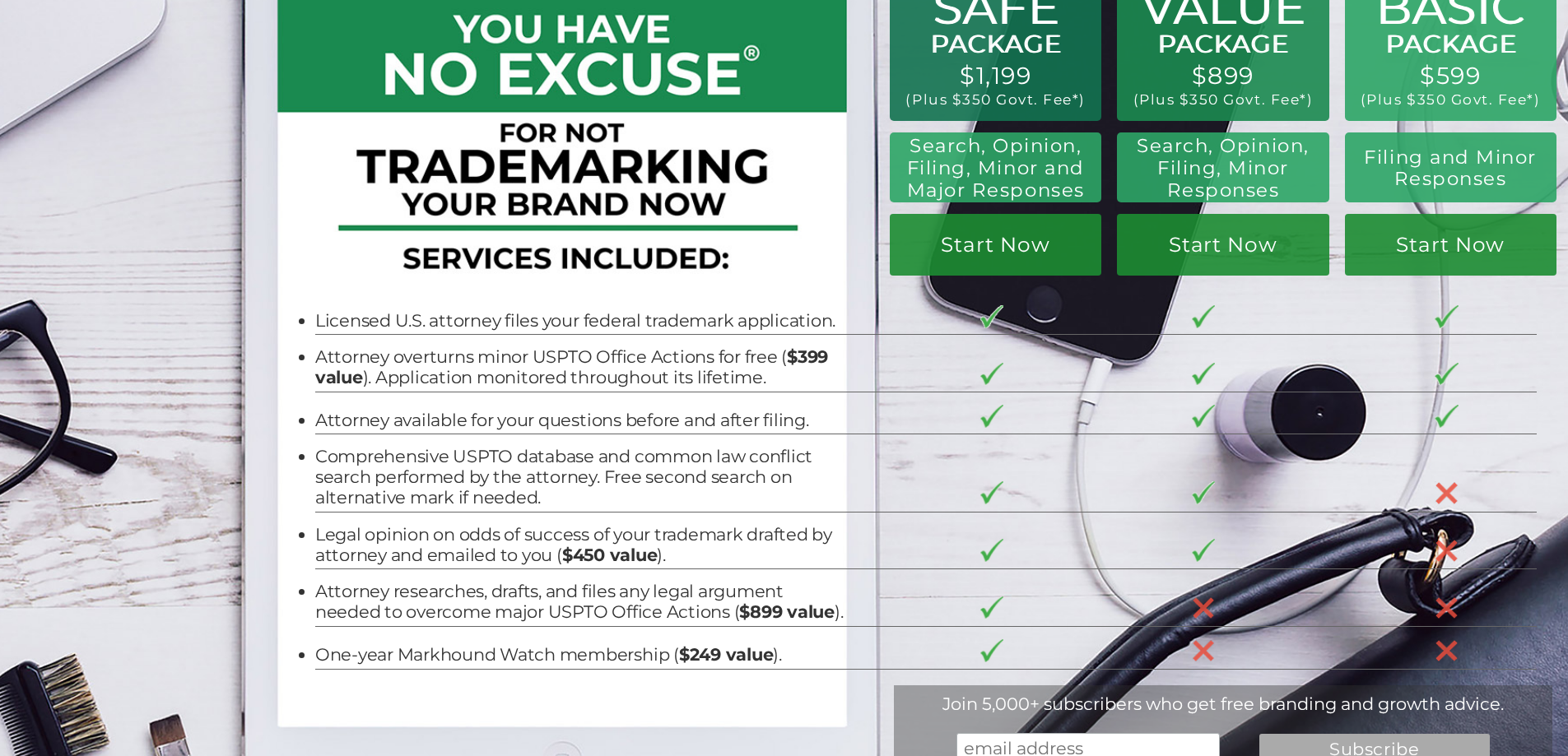
scroll to position [0, 0]
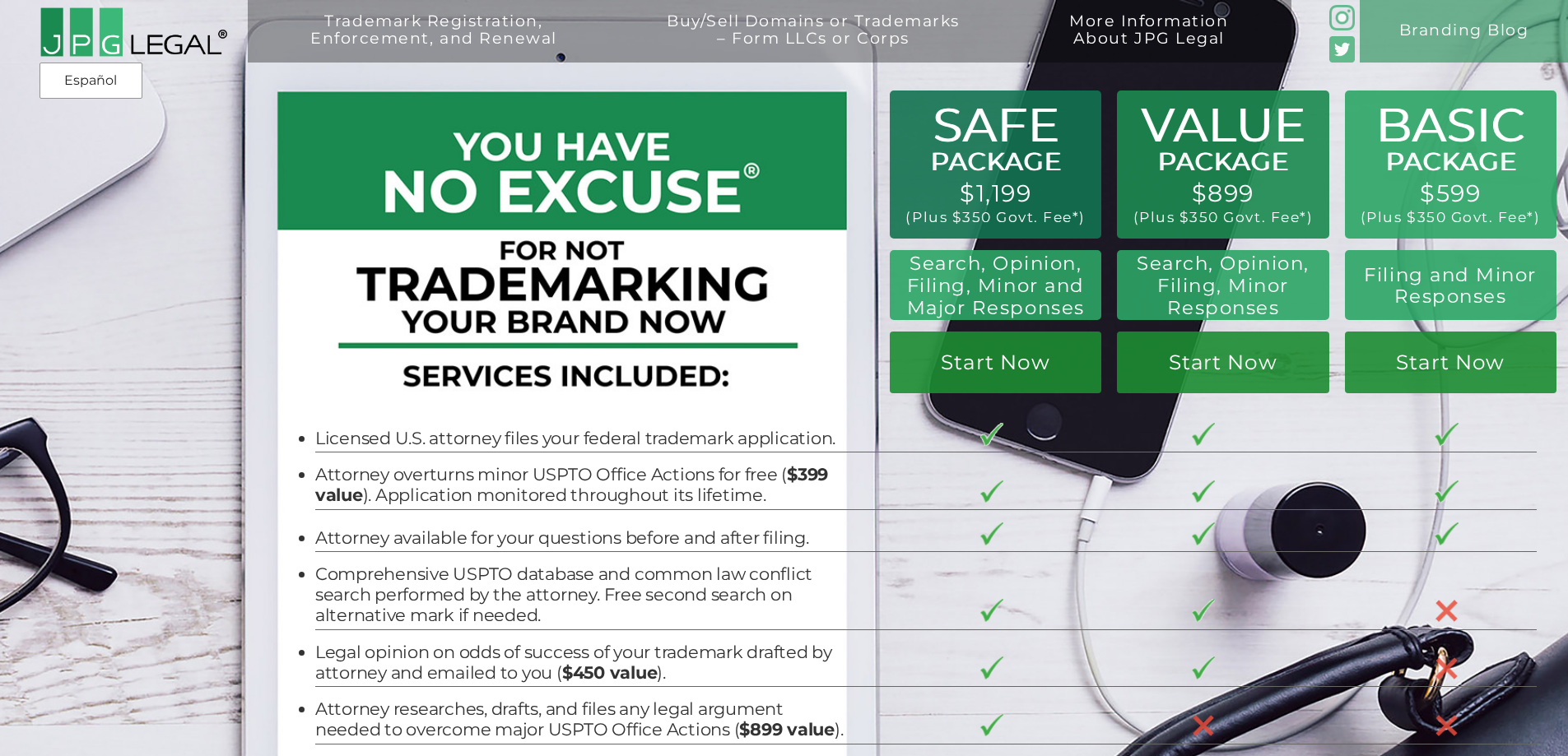
click at [86, 46] on img at bounding box center [134, 32] width 189 height 51
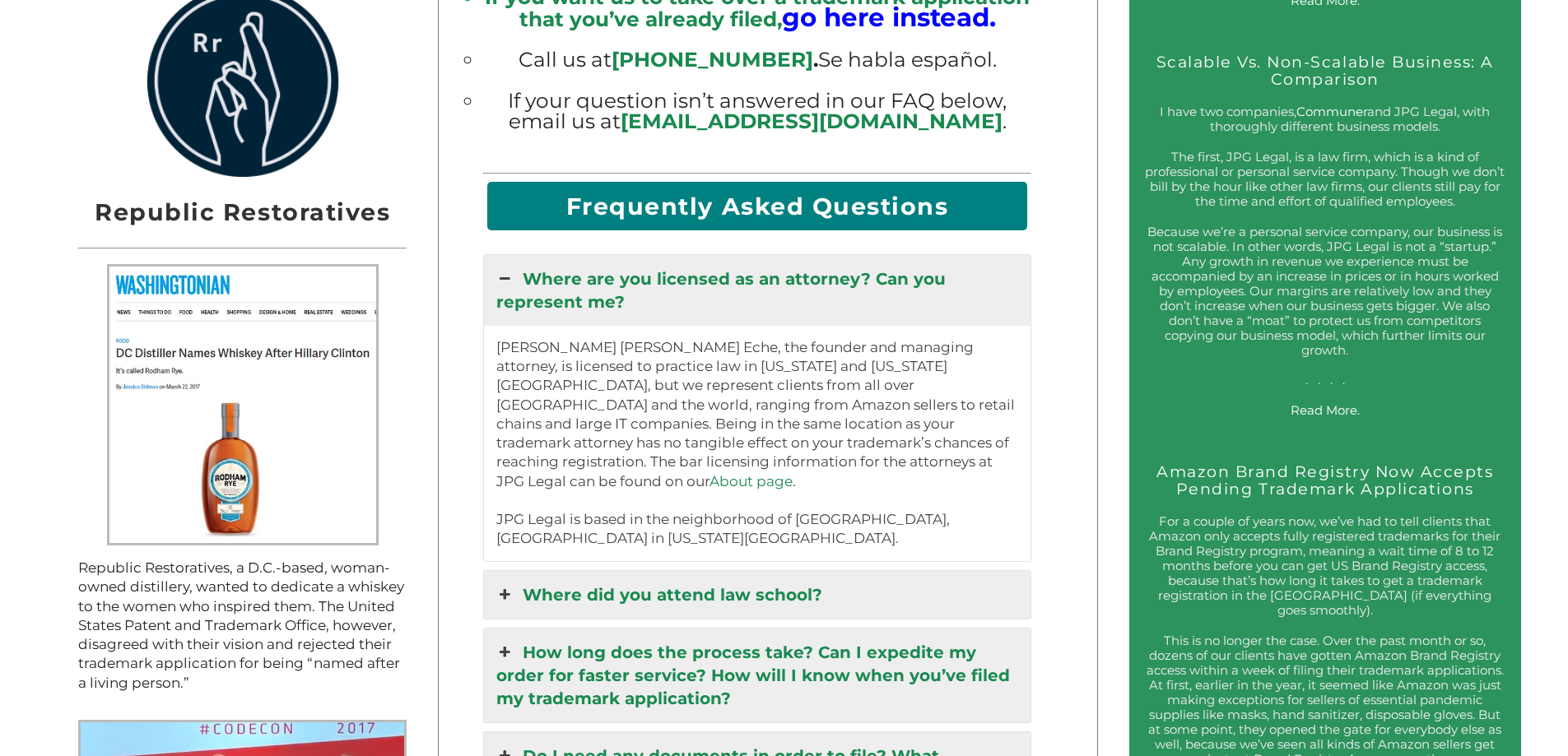
scroll to position [4101, 0]
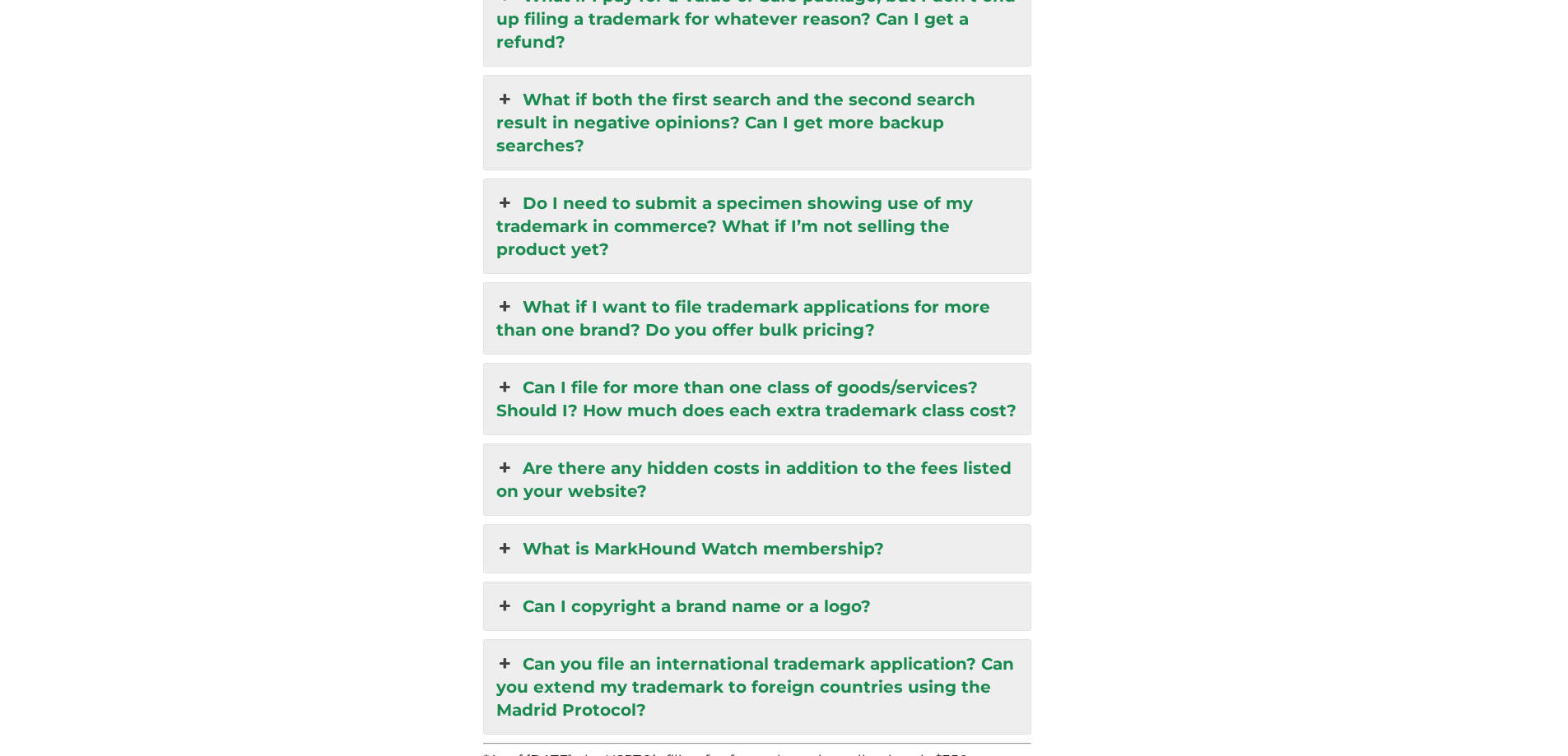
click at [728, 366] on link "Can I file for more than one class of goods/services? Should I? How much does e…" at bounding box center [757, 399] width 547 height 70
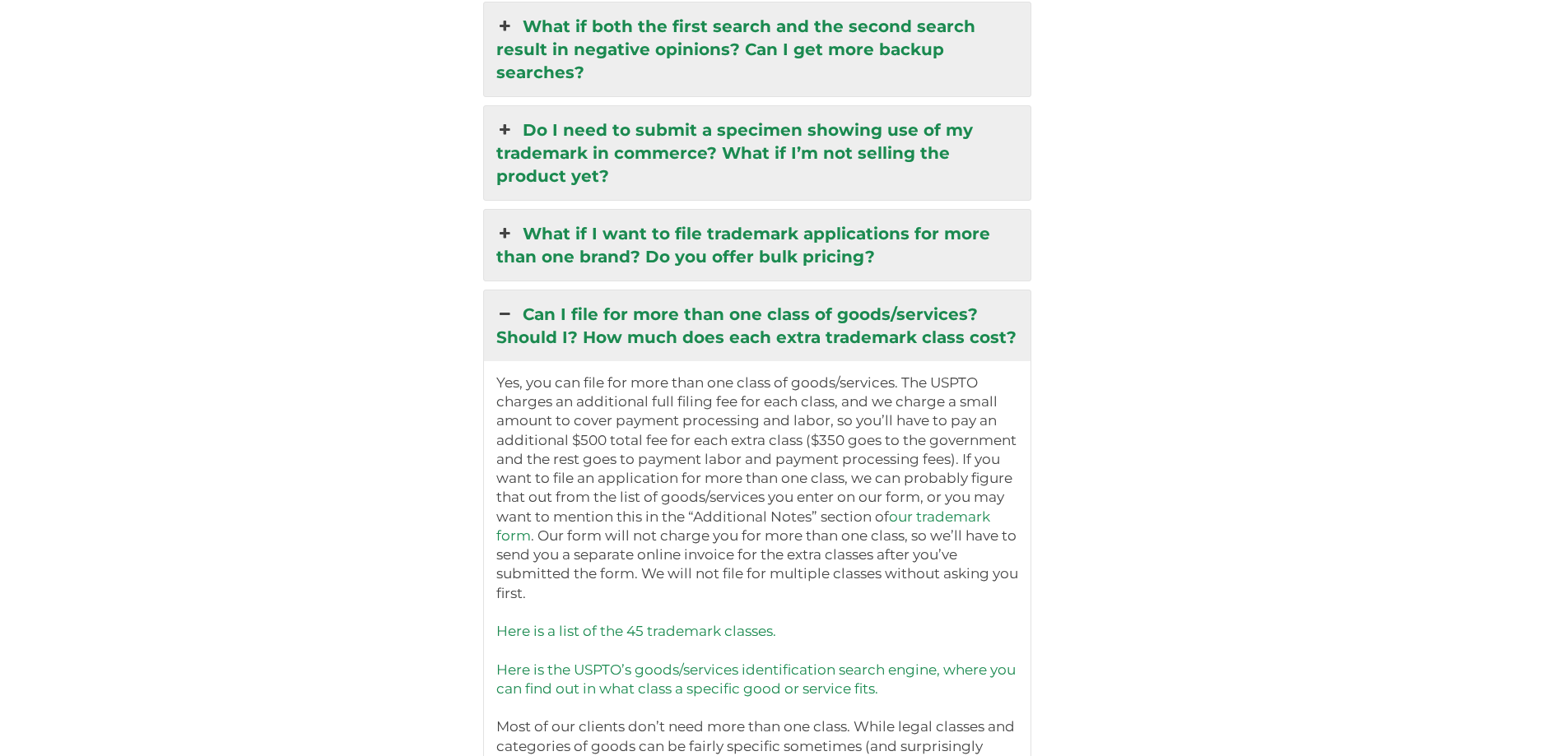
scroll to position [3968, 0]
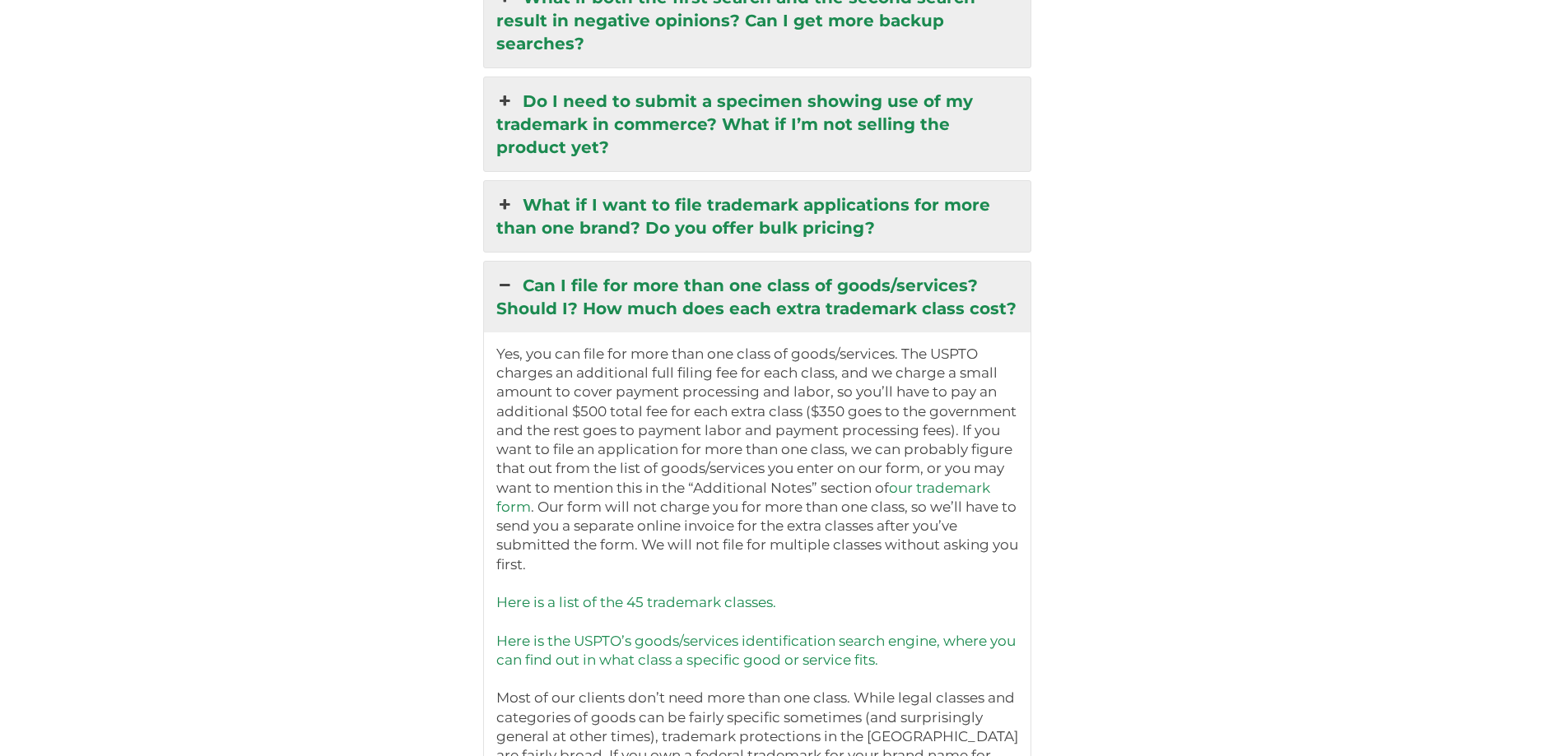
click at [731, 594] on link "Here is a list of the 45 trademark classes." at bounding box center [635, 602] width 279 height 17
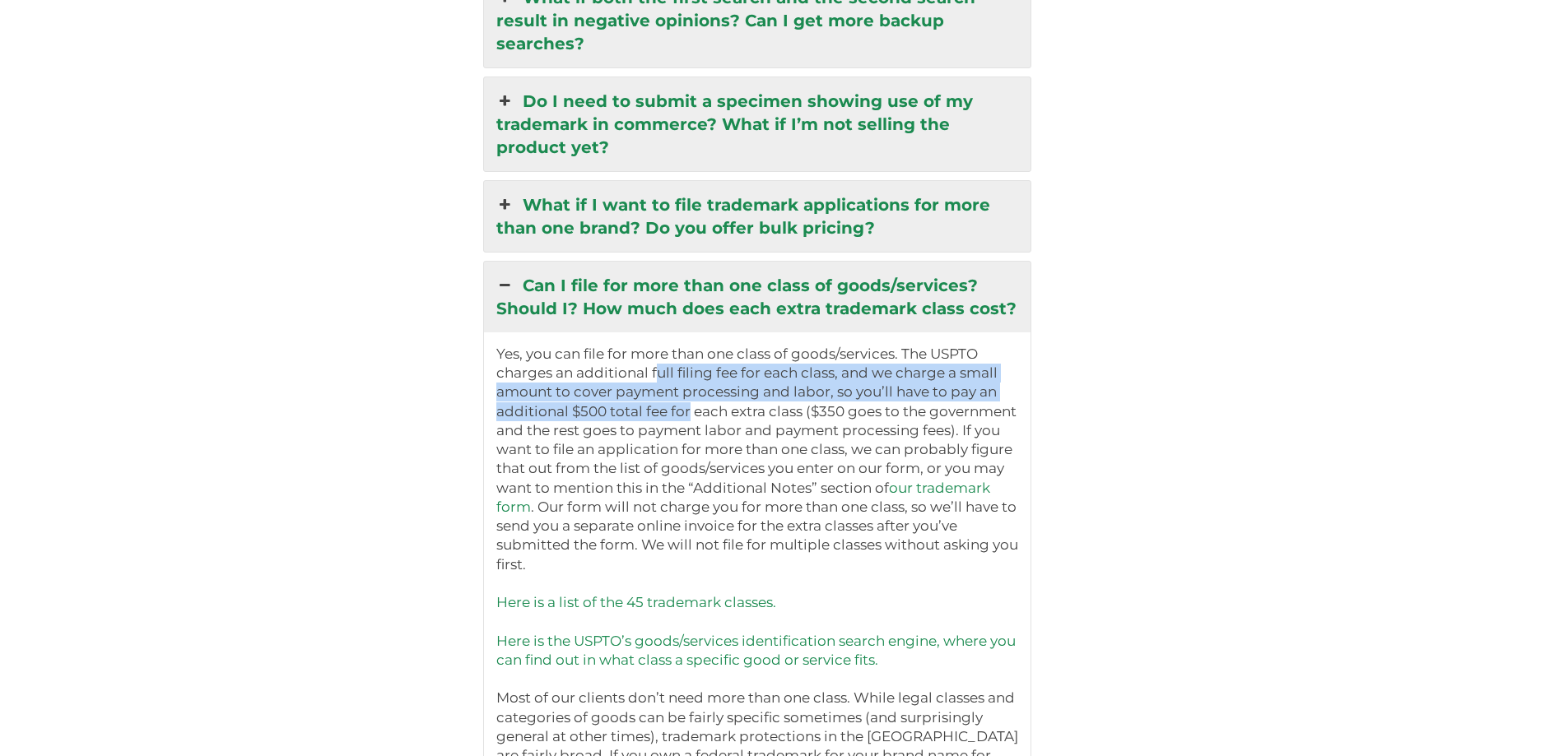
drag, startPoint x: 660, startPoint y: 358, endPoint x: 694, endPoint y: 402, distance: 55.6
click at [694, 402] on p "Yes, you can file for more than one class of goods/services. The USPTO charges …" at bounding box center [757, 650] width 523 height 612
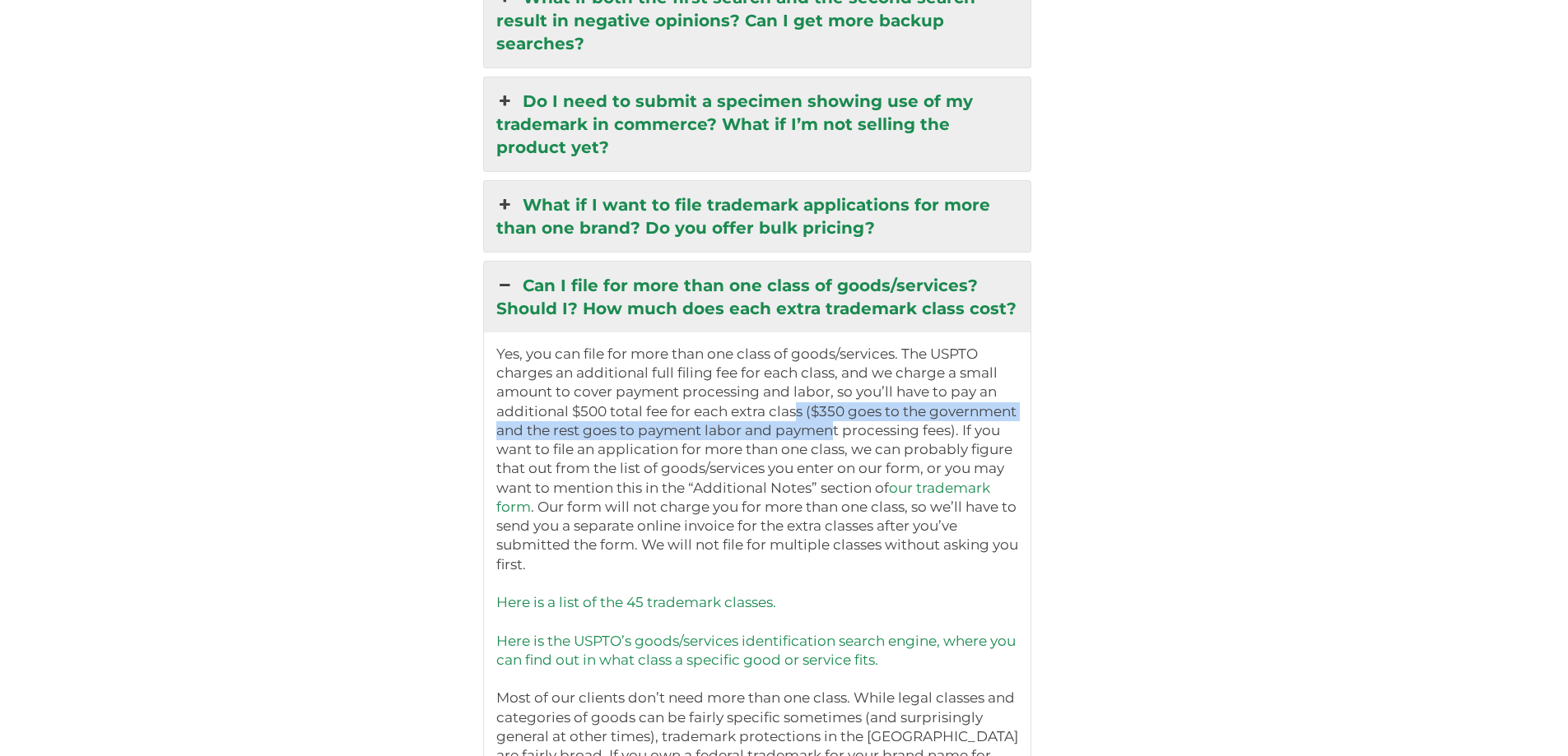
drag, startPoint x: 802, startPoint y: 396, endPoint x: 839, endPoint y: 414, distance: 41.1
click at [839, 414] on p "Yes, you can file for more than one class of goods/services. The USPTO charges …" at bounding box center [757, 650] width 523 height 612
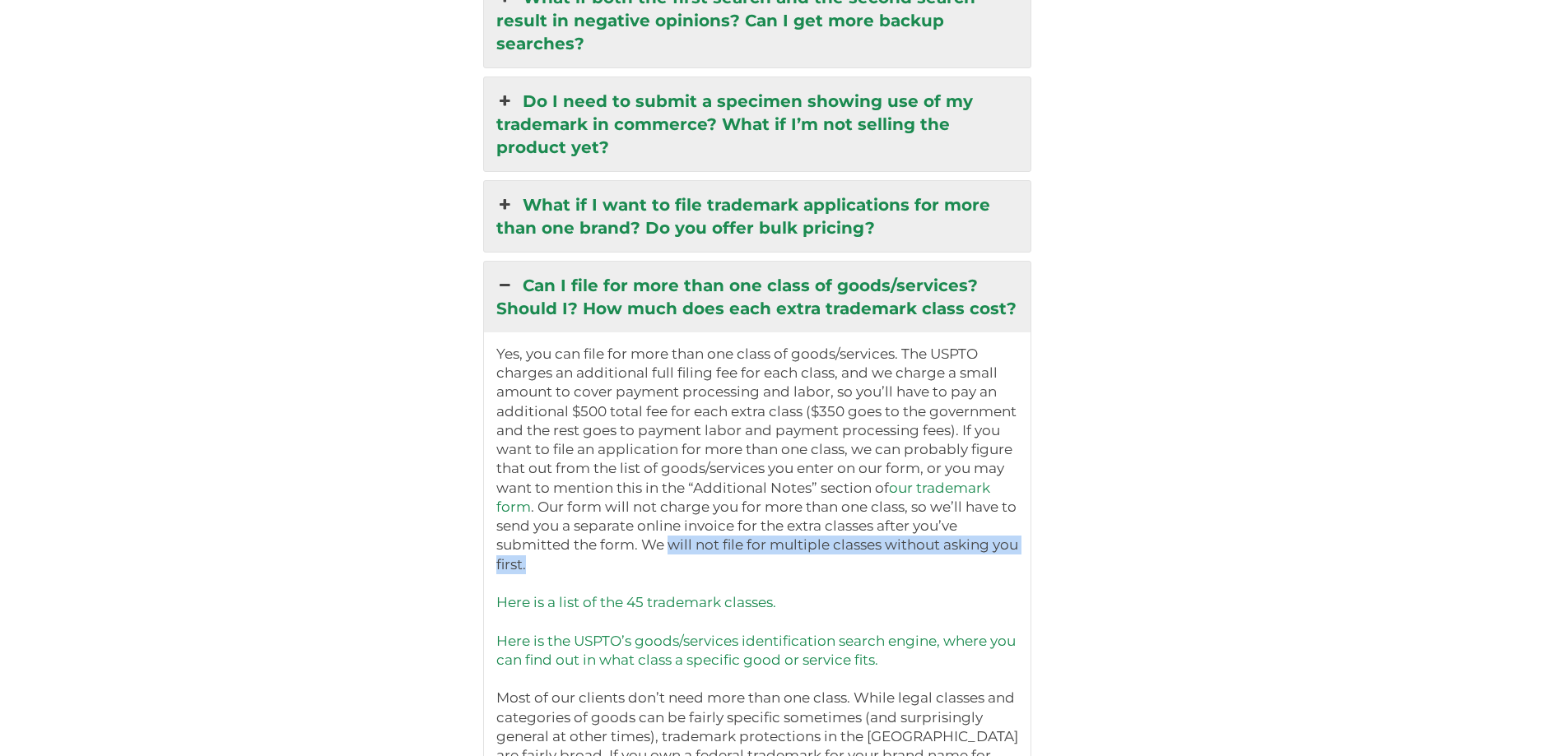
drag, startPoint x: 686, startPoint y: 557, endPoint x: 671, endPoint y: 528, distance: 32.6
click at [671, 528] on p "Yes, you can file for more than one class of goods/services. The USPTO charges …" at bounding box center [757, 650] width 523 height 612
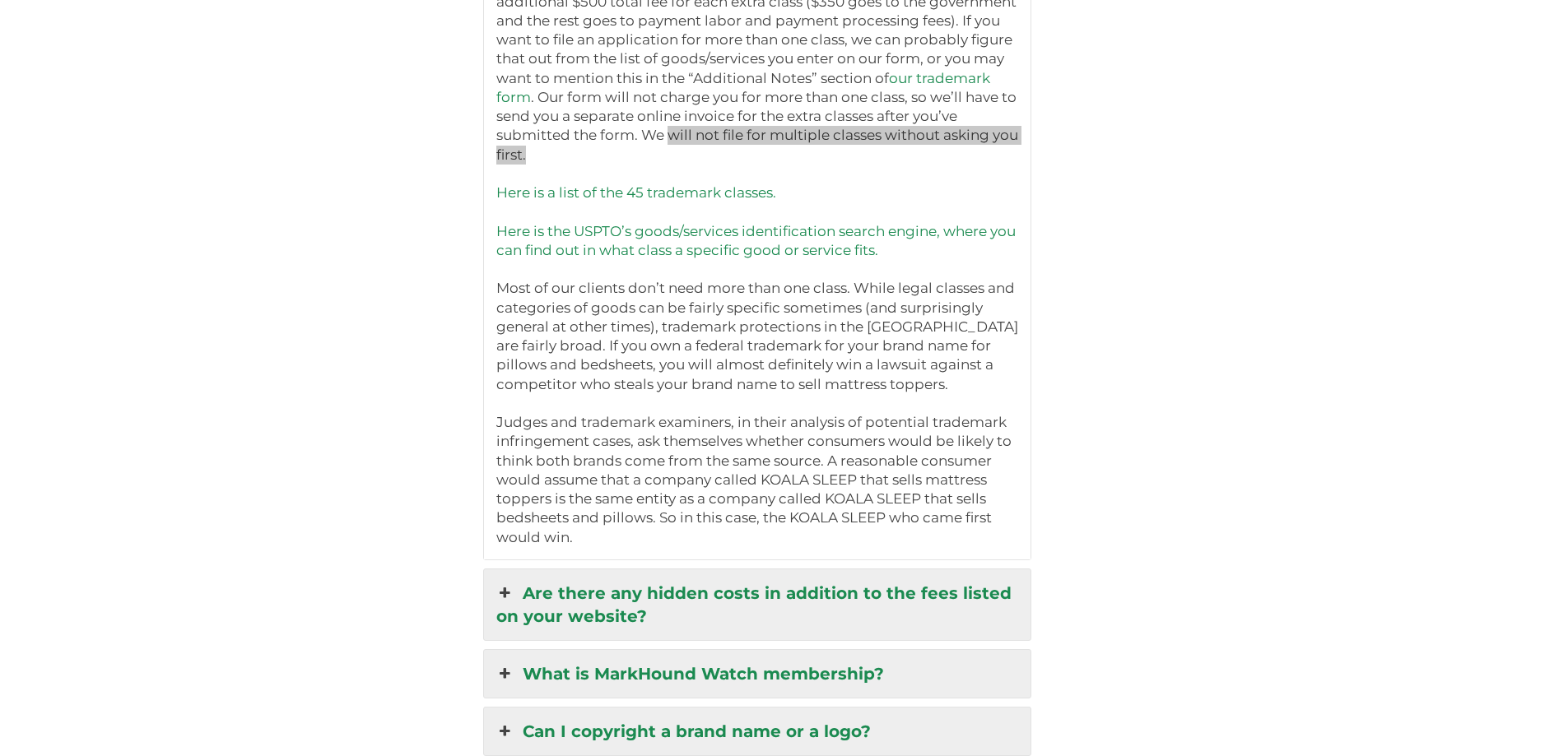
scroll to position [4379, 0]
drag, startPoint x: 880, startPoint y: 582, endPoint x: 901, endPoint y: 582, distance: 21.0
click at [880, 582] on link "Are there any hidden costs in addition to the fees listed on your website?" at bounding box center [757, 603] width 547 height 70
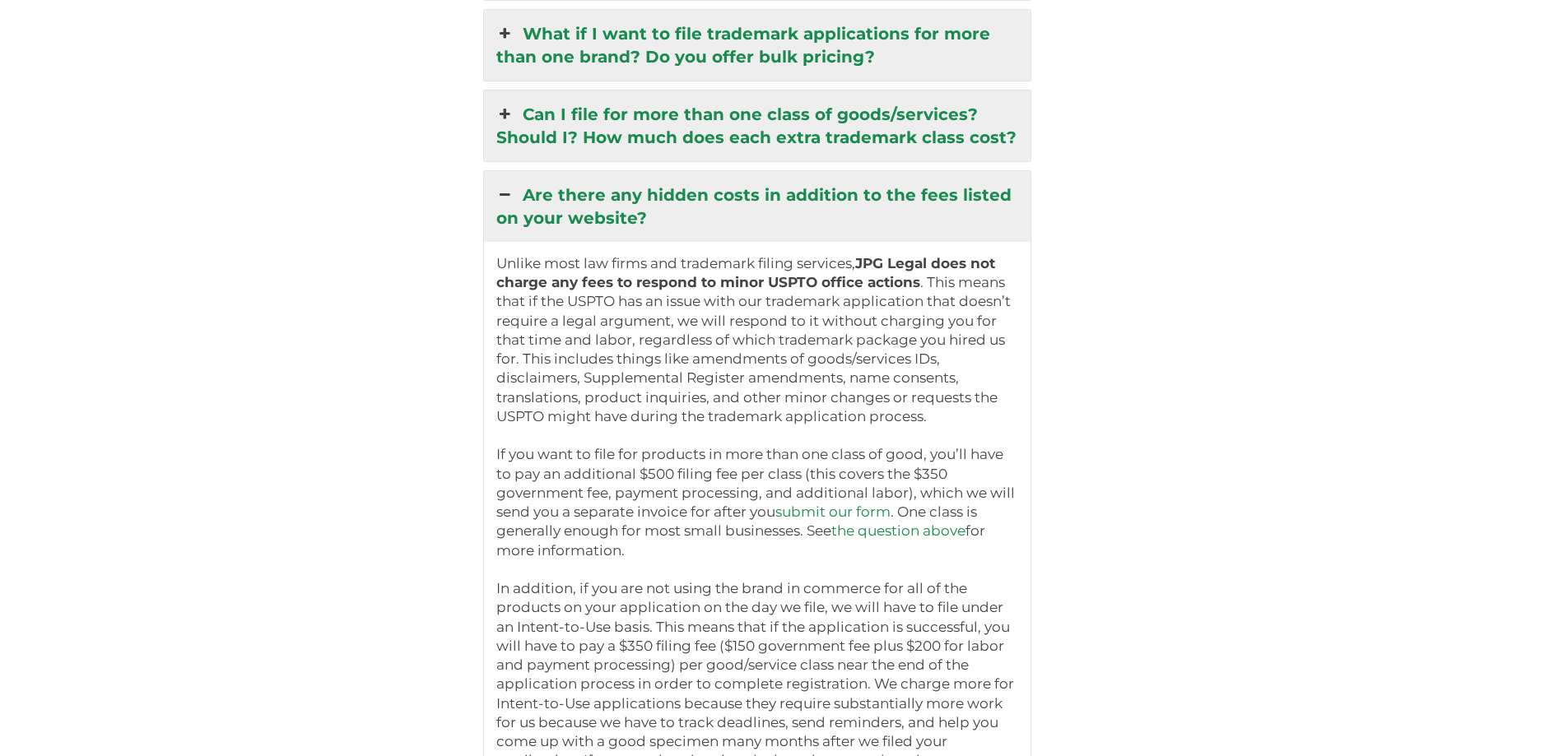
scroll to position [4132, 0]
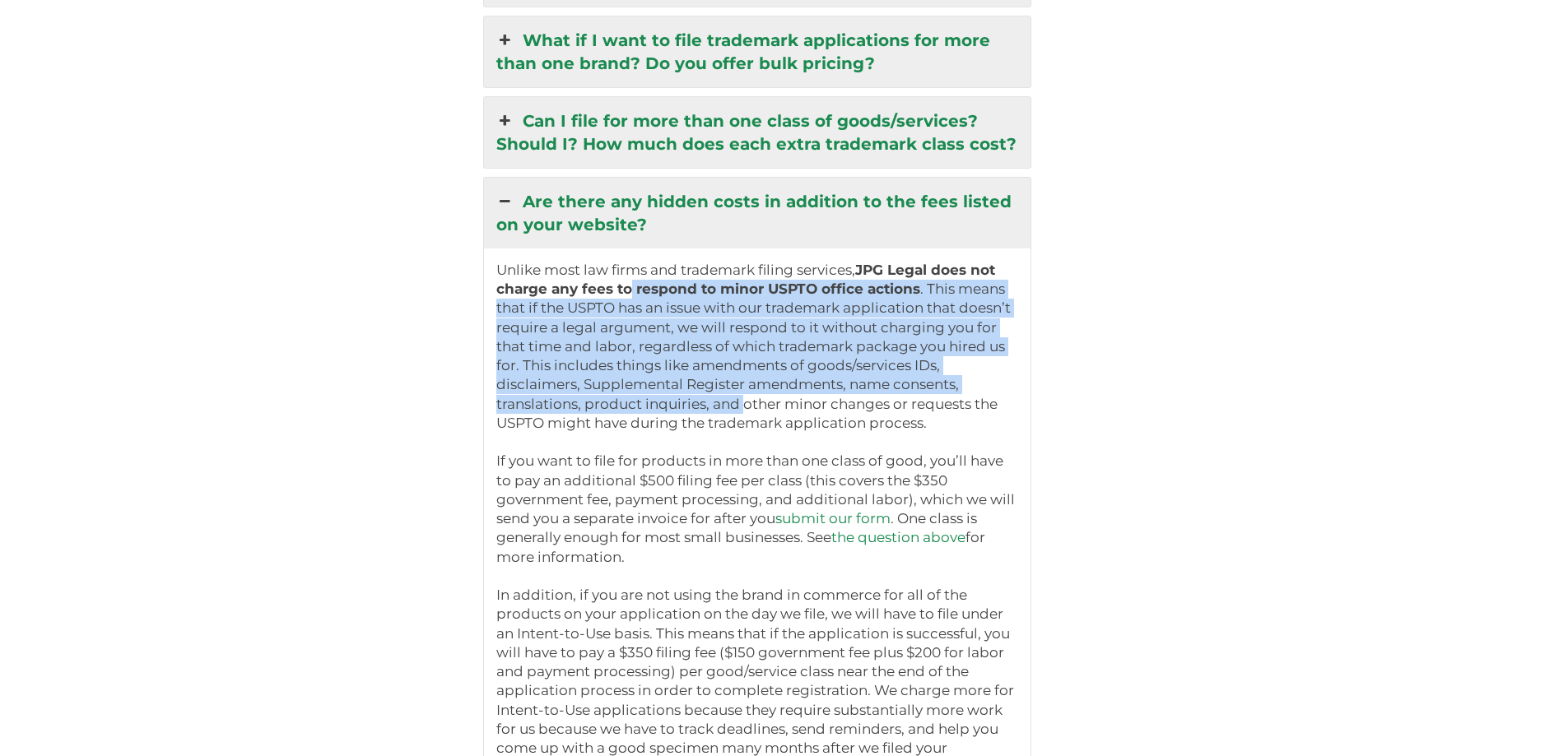
drag, startPoint x: 631, startPoint y: 277, endPoint x: 749, endPoint y: 385, distance: 160.0
click at [749, 385] on p "Unlike most law firms and trademark filing services, JPG Legal does not charge …" at bounding box center [757, 700] width 523 height 880
drag, startPoint x: 665, startPoint y: 539, endPoint x: 673, endPoint y: 491, distance: 48.7
click at [673, 491] on p "Unlike most law firms and trademark filing services, JPG Legal does not charge …" at bounding box center [757, 700] width 523 height 880
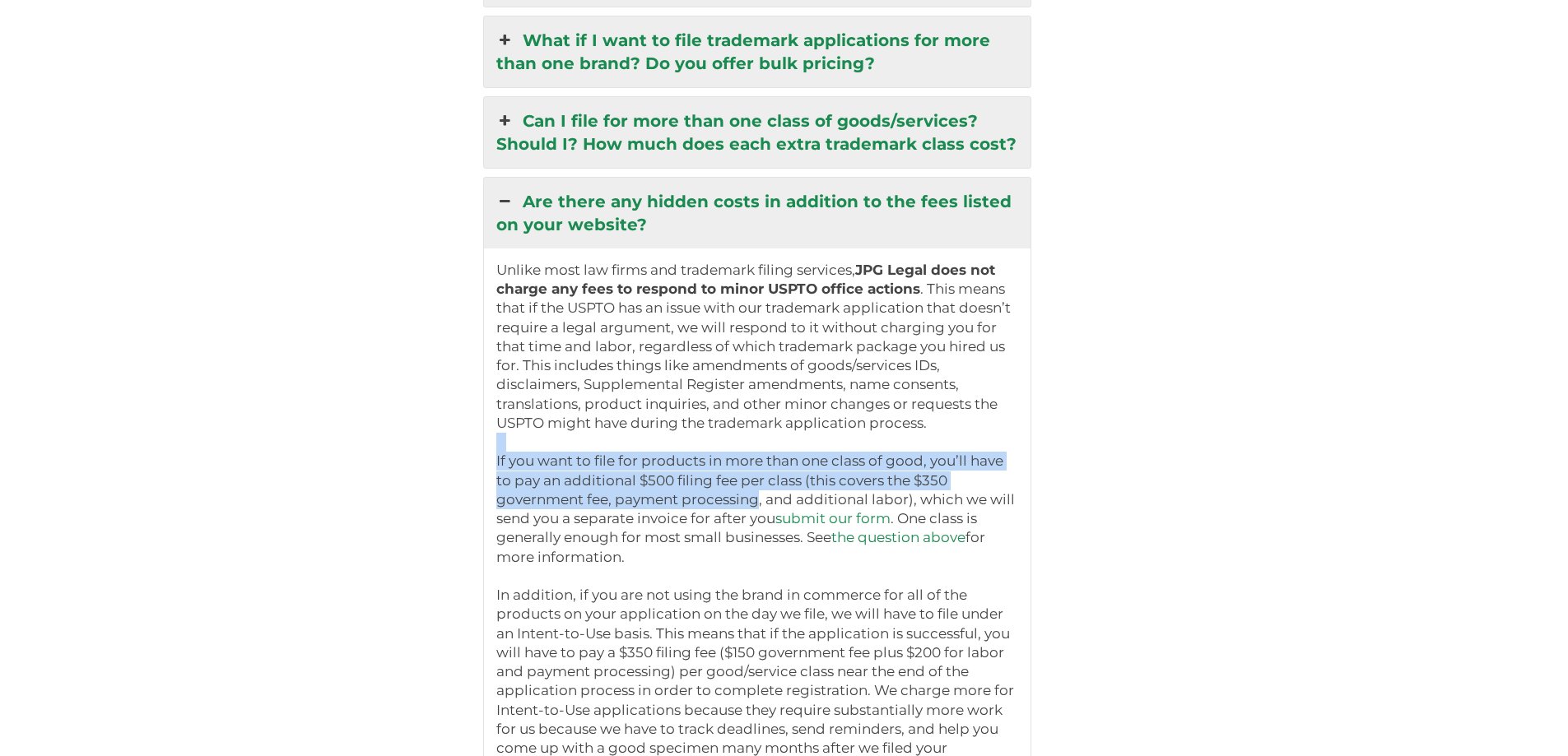
drag, startPoint x: 657, startPoint y: 438, endPoint x: 666, endPoint y: 492, distance: 54.7
click at [666, 492] on p "Unlike most law firms and trademark filing services, JPG Legal does not charge …" at bounding box center [757, 700] width 523 height 880
drag, startPoint x: 640, startPoint y: 542, endPoint x: 648, endPoint y: 519, distance: 24.4
click at [648, 519] on p "Unlike most law firms and trademark filing services, JPG Legal does not charge …" at bounding box center [757, 700] width 523 height 880
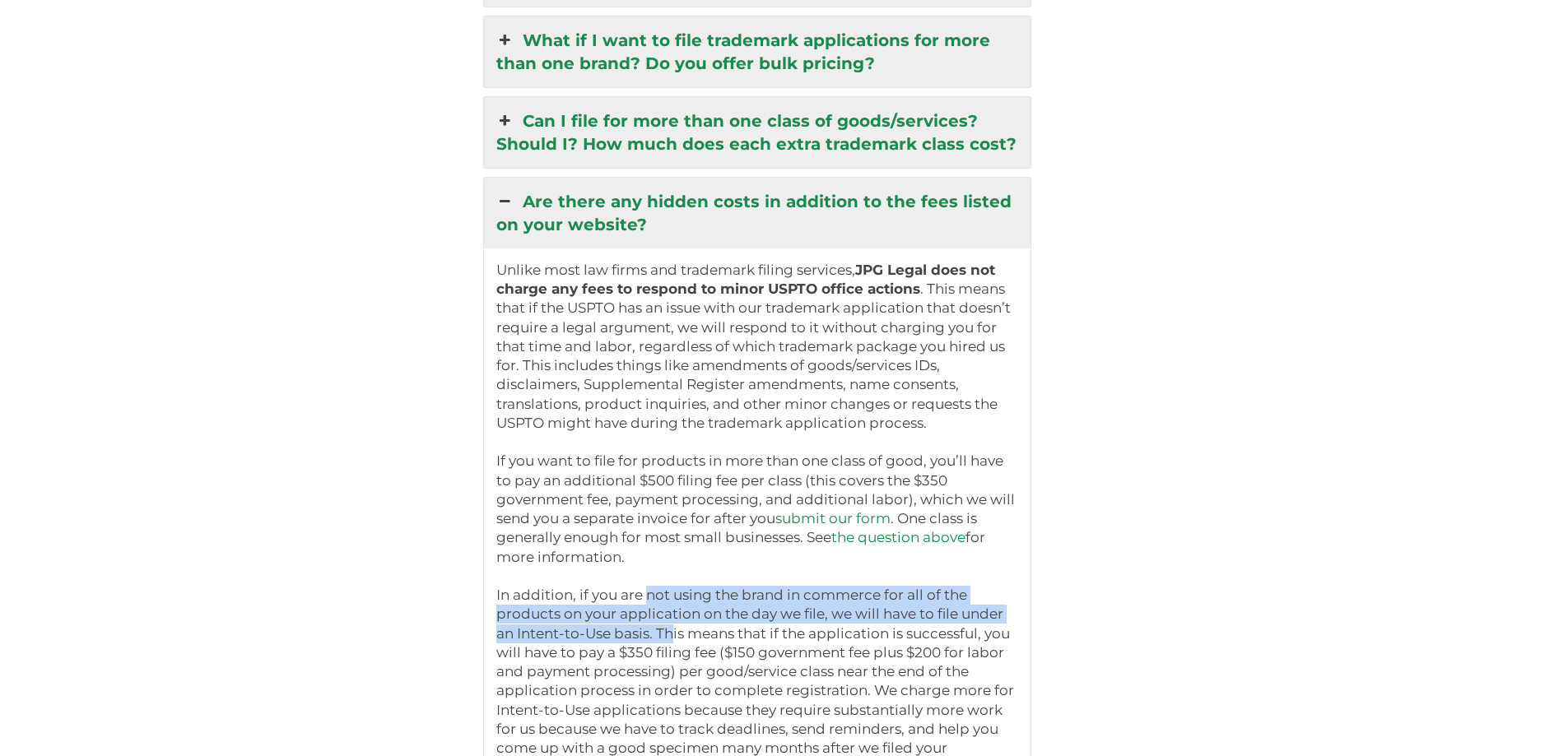
drag, startPoint x: 643, startPoint y: 584, endPoint x: 670, endPoint y: 626, distance: 49.9
click at [670, 626] on p "Unlike most law firms and trademark filing services, JPG Legal does not charge …" at bounding box center [757, 700] width 523 height 880
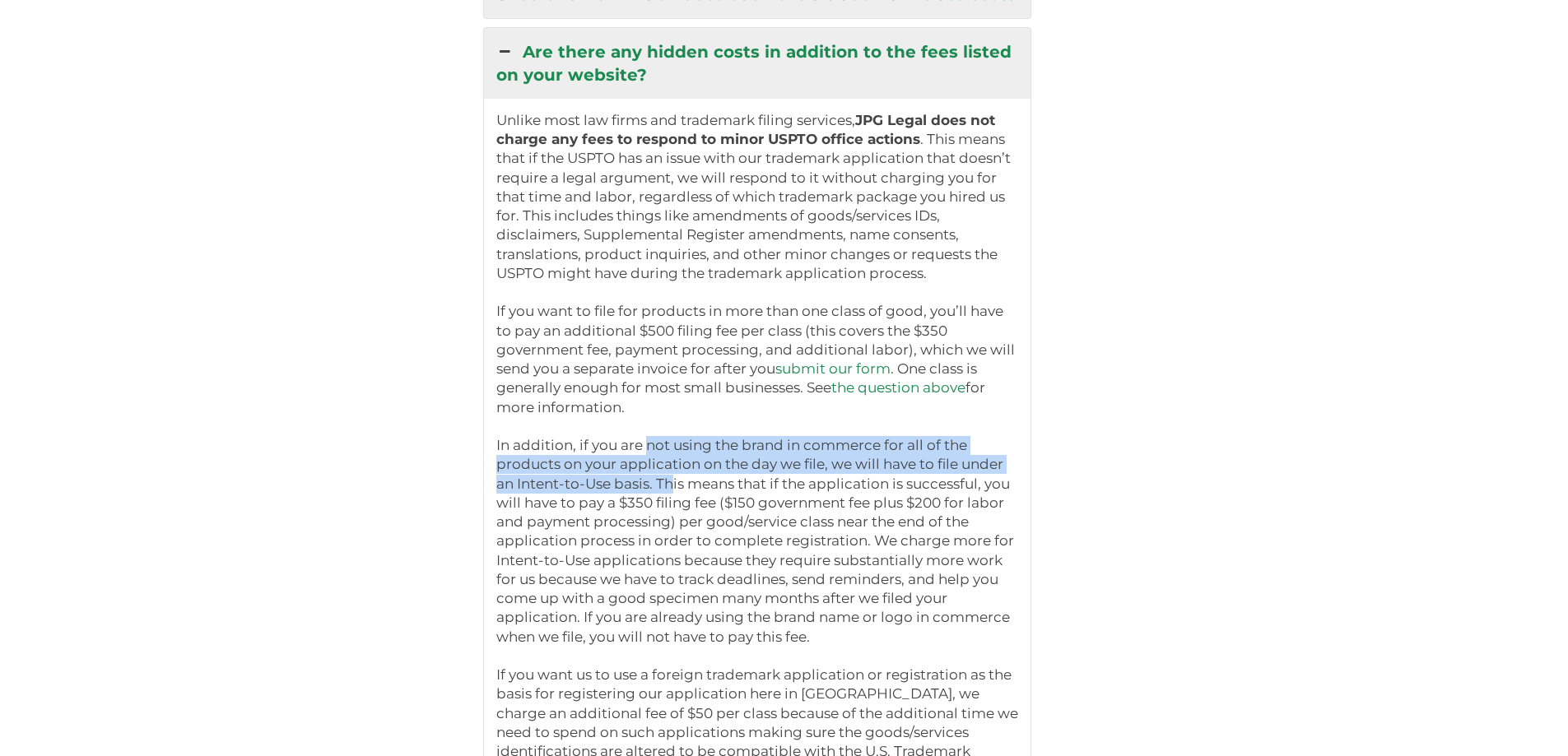
scroll to position [4296, 0]
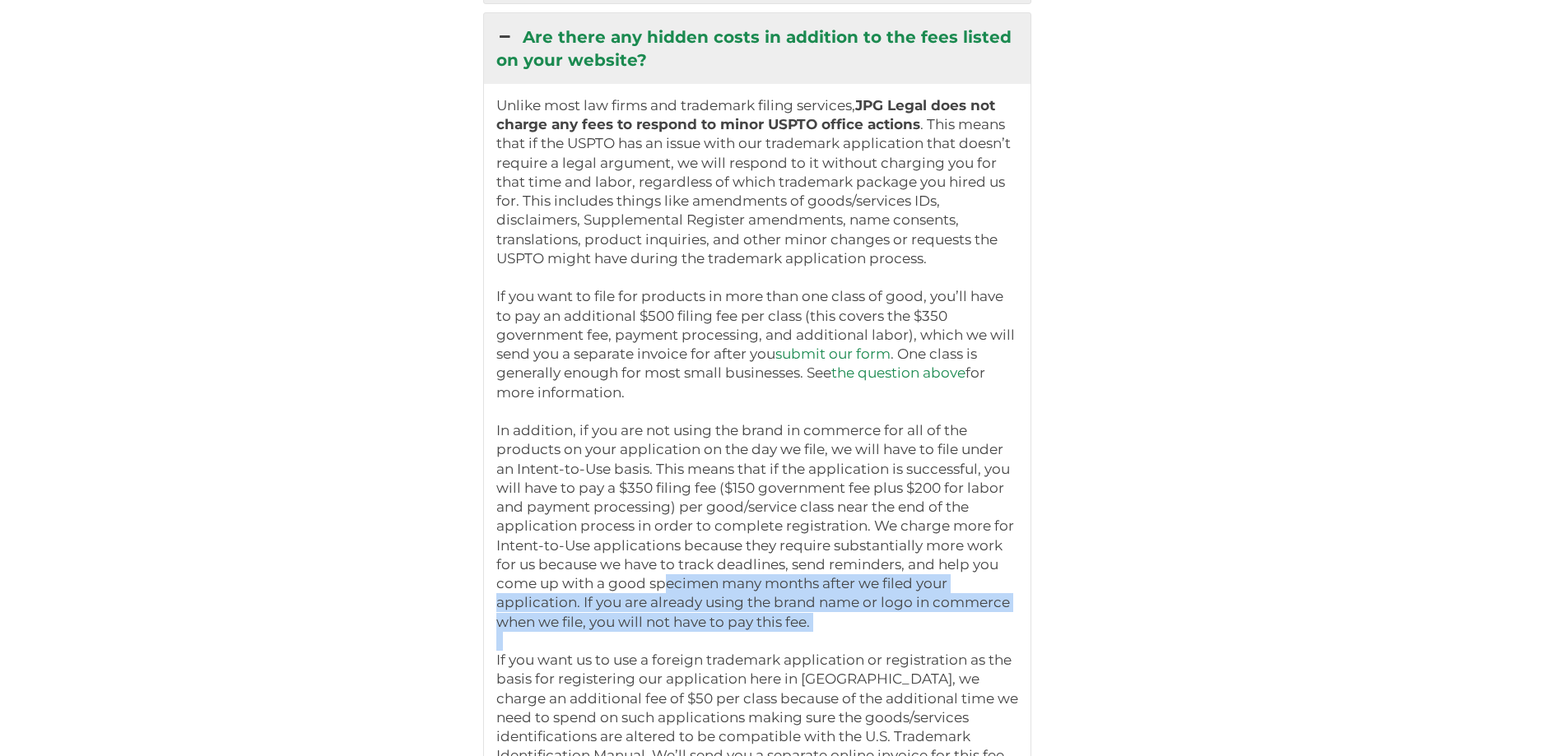
drag, startPoint x: 665, startPoint y: 622, endPoint x: 662, endPoint y: 572, distance: 50.1
click at [661, 571] on p "Unlike most law firms and trademark filing services, JPG Legal does not charge …" at bounding box center [757, 536] width 523 height 880
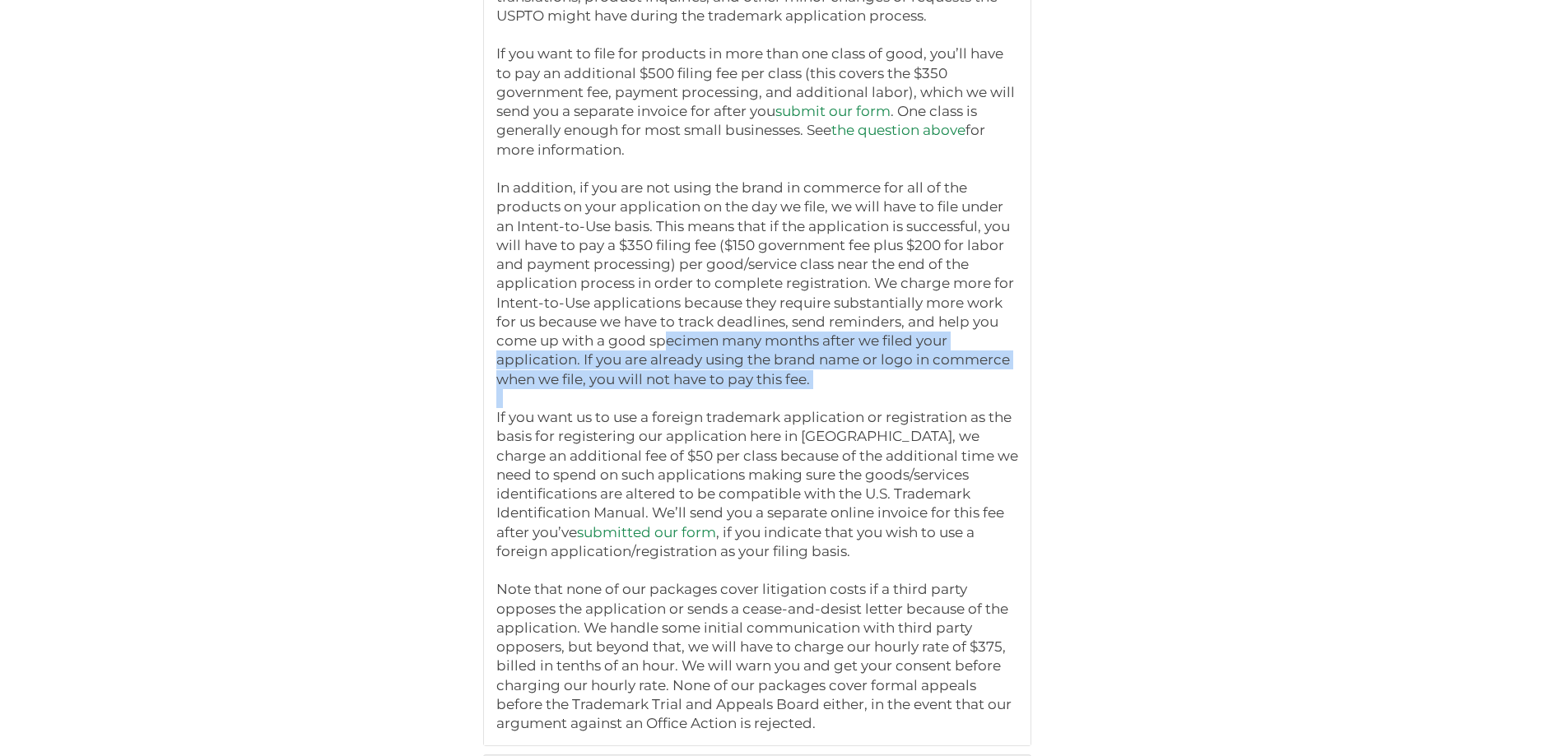
scroll to position [4543, 0]
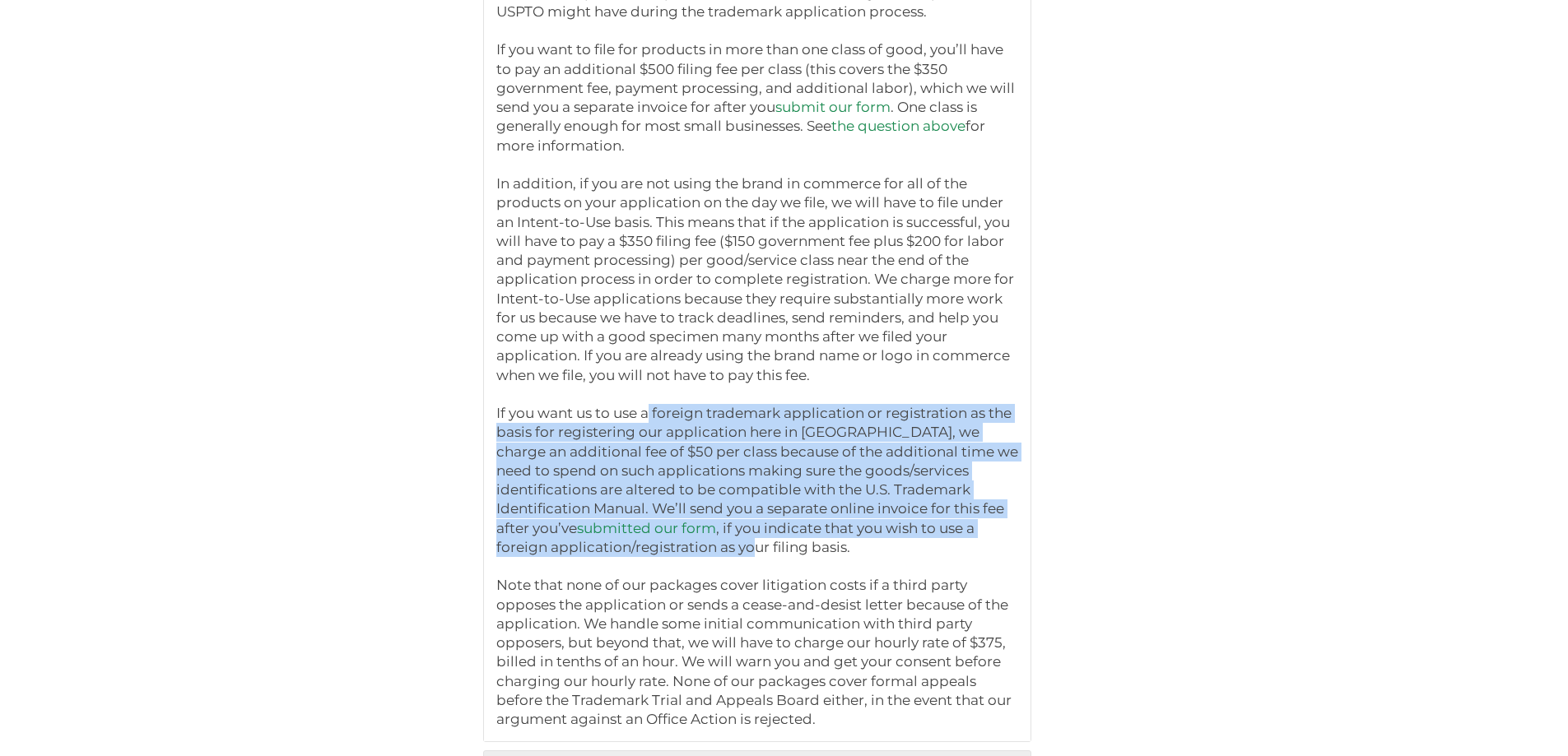
drag, startPoint x: 702, startPoint y: 526, endPoint x: 650, endPoint y: 397, distance: 139.1
click at [650, 397] on p "Unlike most law firms and trademark filing services, JPG Legal does not charge …" at bounding box center [757, 289] width 523 height 880
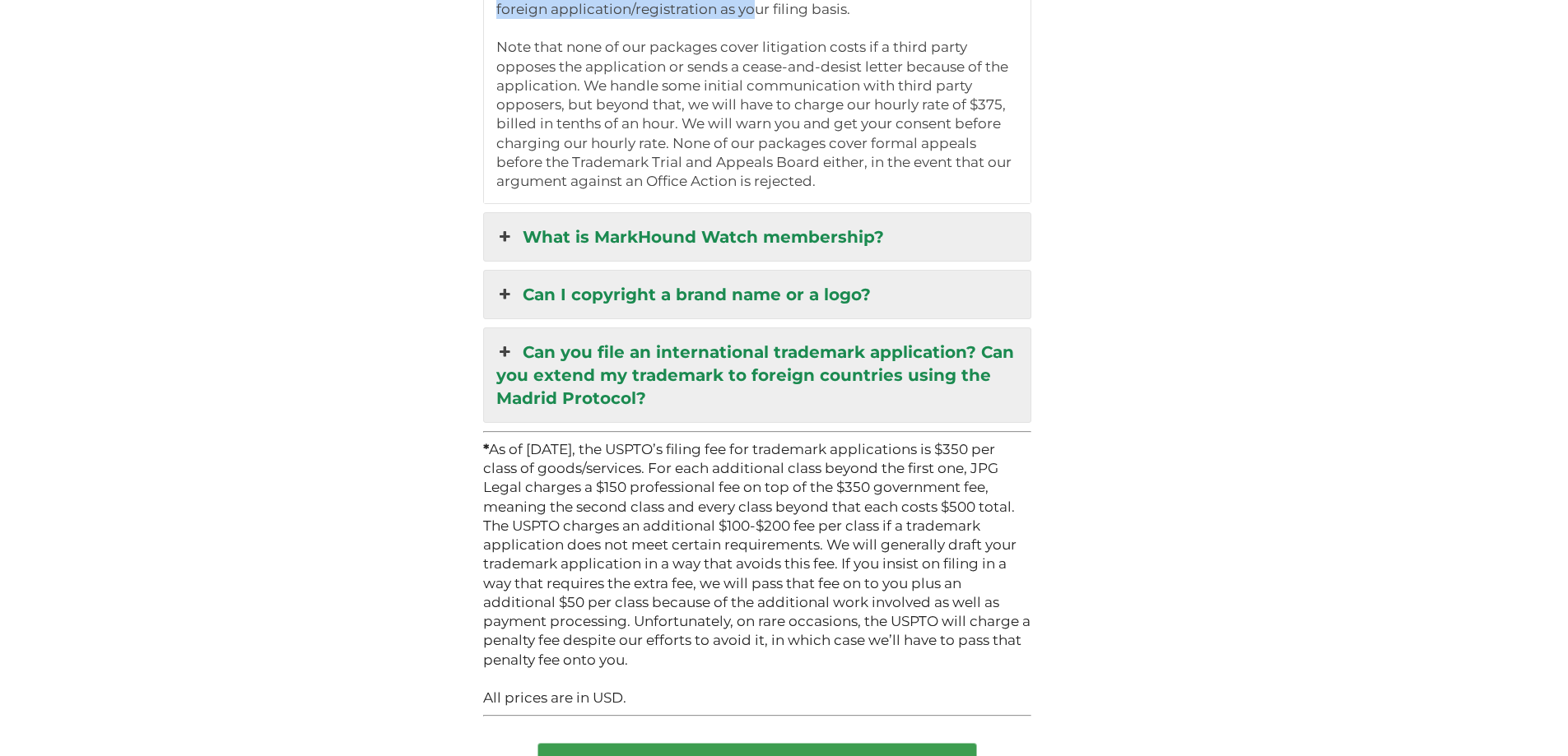
scroll to position [5119, 0]
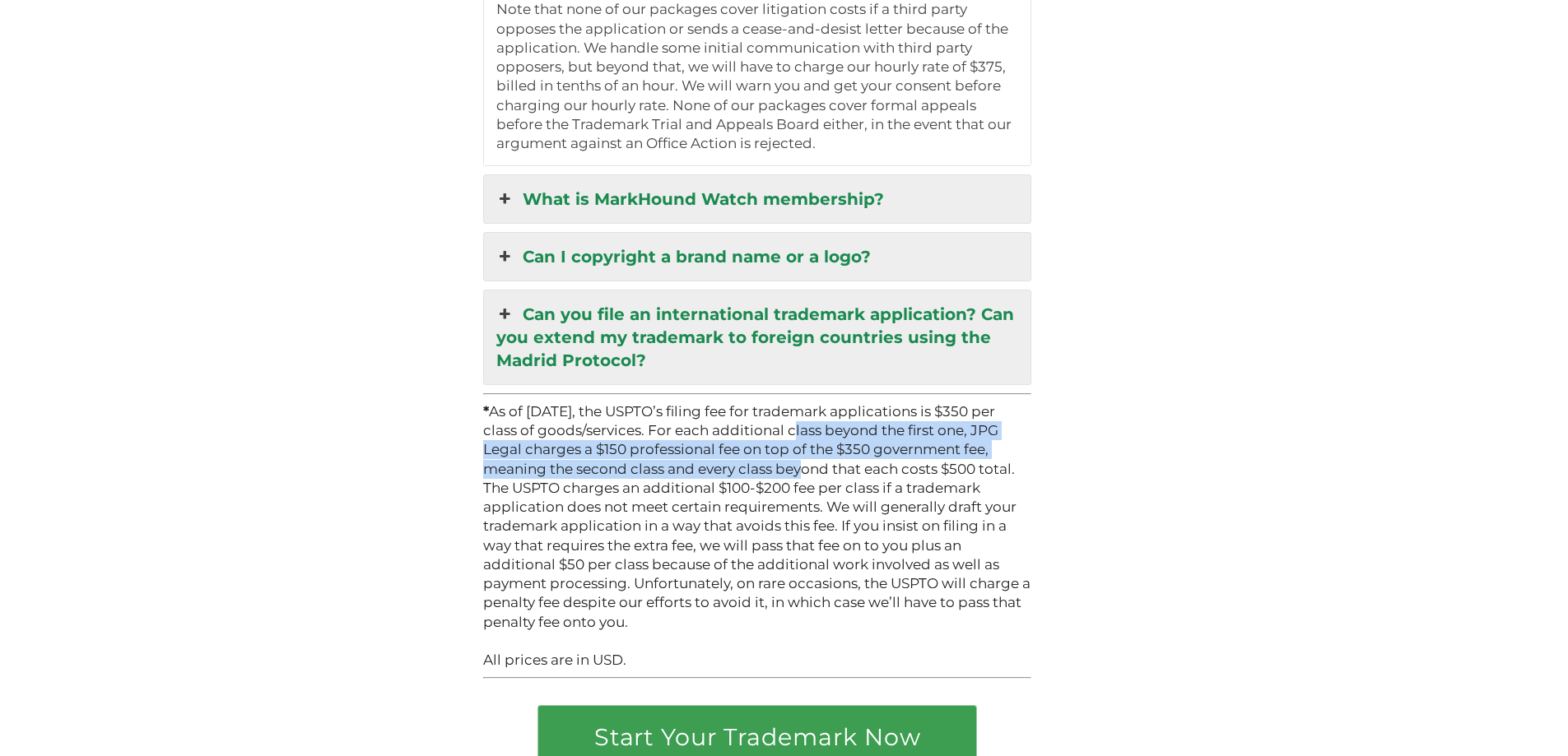
drag, startPoint x: 796, startPoint y: 417, endPoint x: 741, endPoint y: 456, distance: 67.4
click at [741, 456] on p "* As of January 18, 2025, the USPTO’s filing fee for trademark applications is …" at bounding box center [757, 517] width 549 height 230
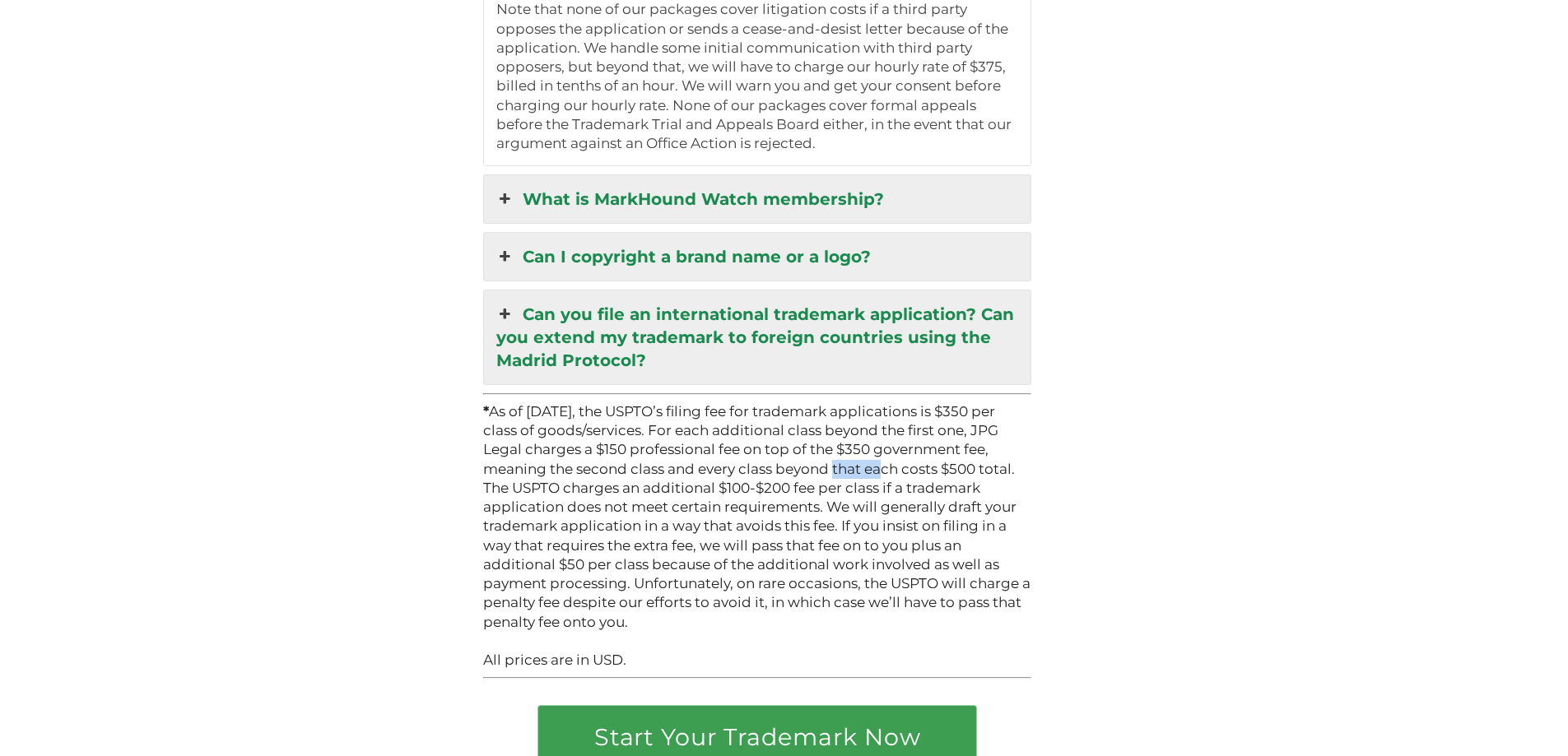
drag, startPoint x: 762, startPoint y: 454, endPoint x: 814, endPoint y: 453, distance: 52.0
click at [814, 453] on p "* As of January 18, 2025, the USPTO’s filing fee for trademark applications is …" at bounding box center [757, 517] width 549 height 230
drag, startPoint x: 640, startPoint y: 456, endPoint x: 1021, endPoint y: 449, distance: 381.1
click at [1021, 449] on p "* As of January 18, 2025, the USPTO’s filing fee for trademark applications is …" at bounding box center [757, 517] width 549 height 230
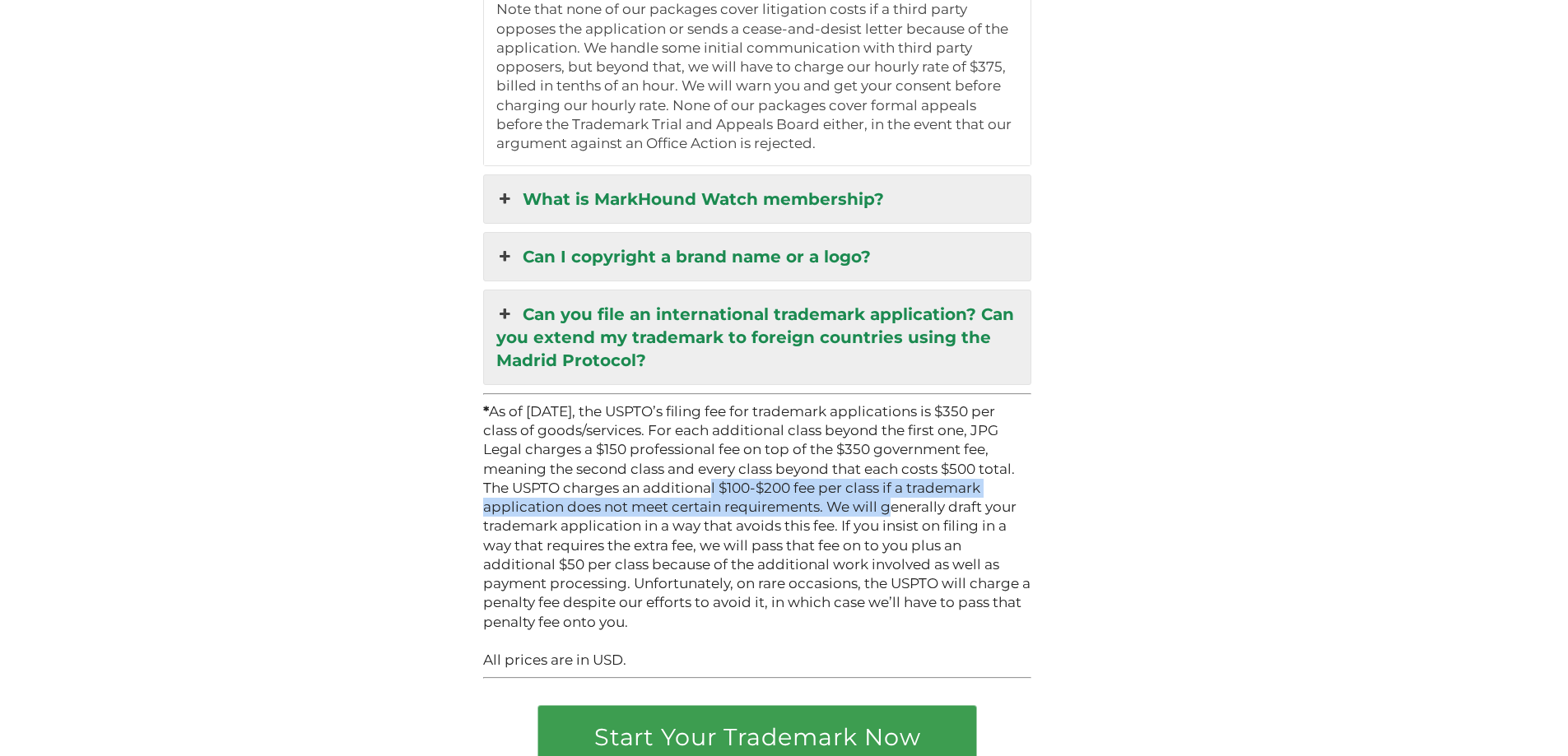
drag, startPoint x: 646, startPoint y: 475, endPoint x: 828, endPoint y: 491, distance: 182.7
click at [827, 491] on p "* As of January 18, 2025, the USPTO’s filing fee for trademark applications is …" at bounding box center [757, 517] width 549 height 230
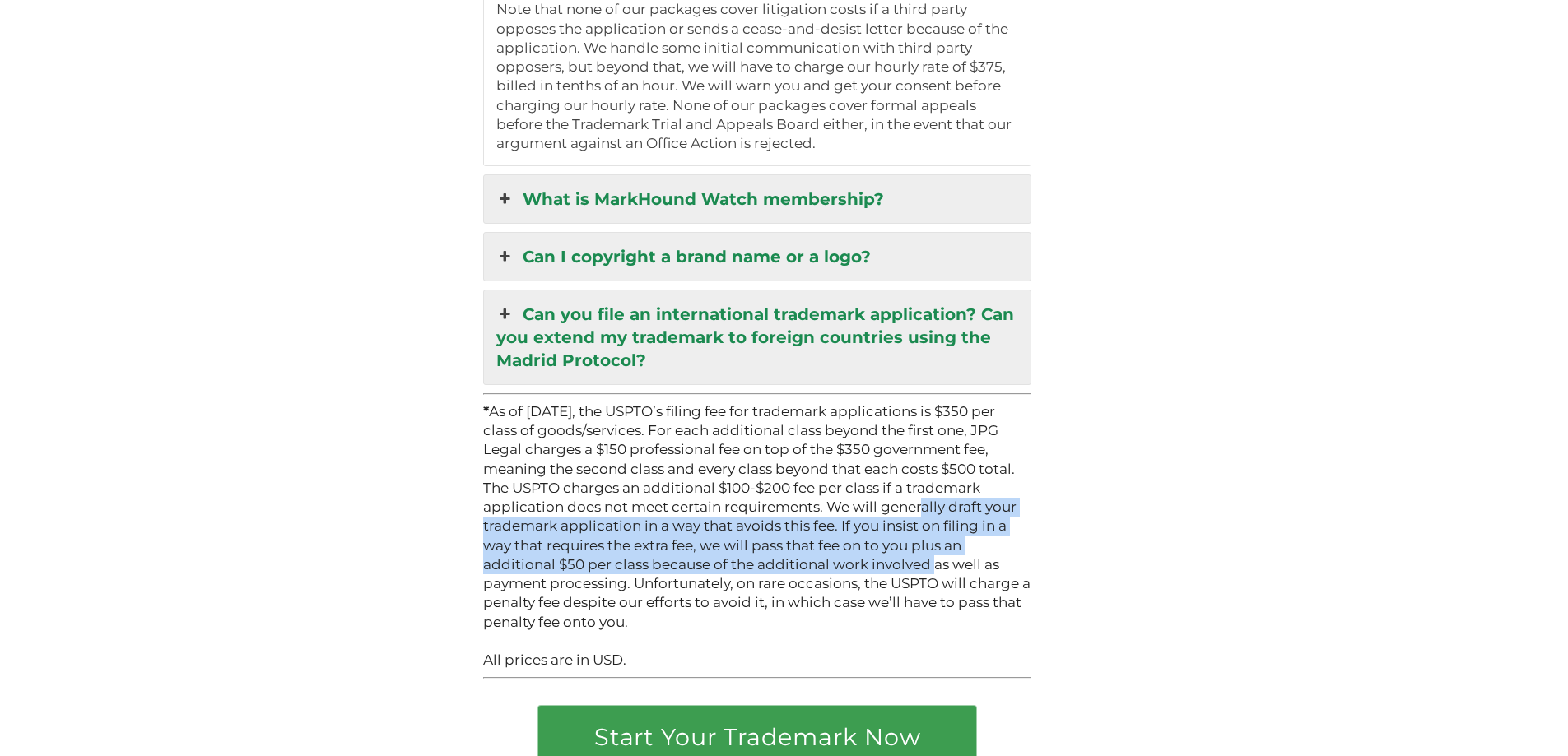
drag, startPoint x: 861, startPoint y: 493, endPoint x: 868, endPoint y: 560, distance: 67.4
click at [868, 560] on p "* As of January 18, 2025, the USPTO’s filing fee for trademark applications is …" at bounding box center [757, 517] width 549 height 230
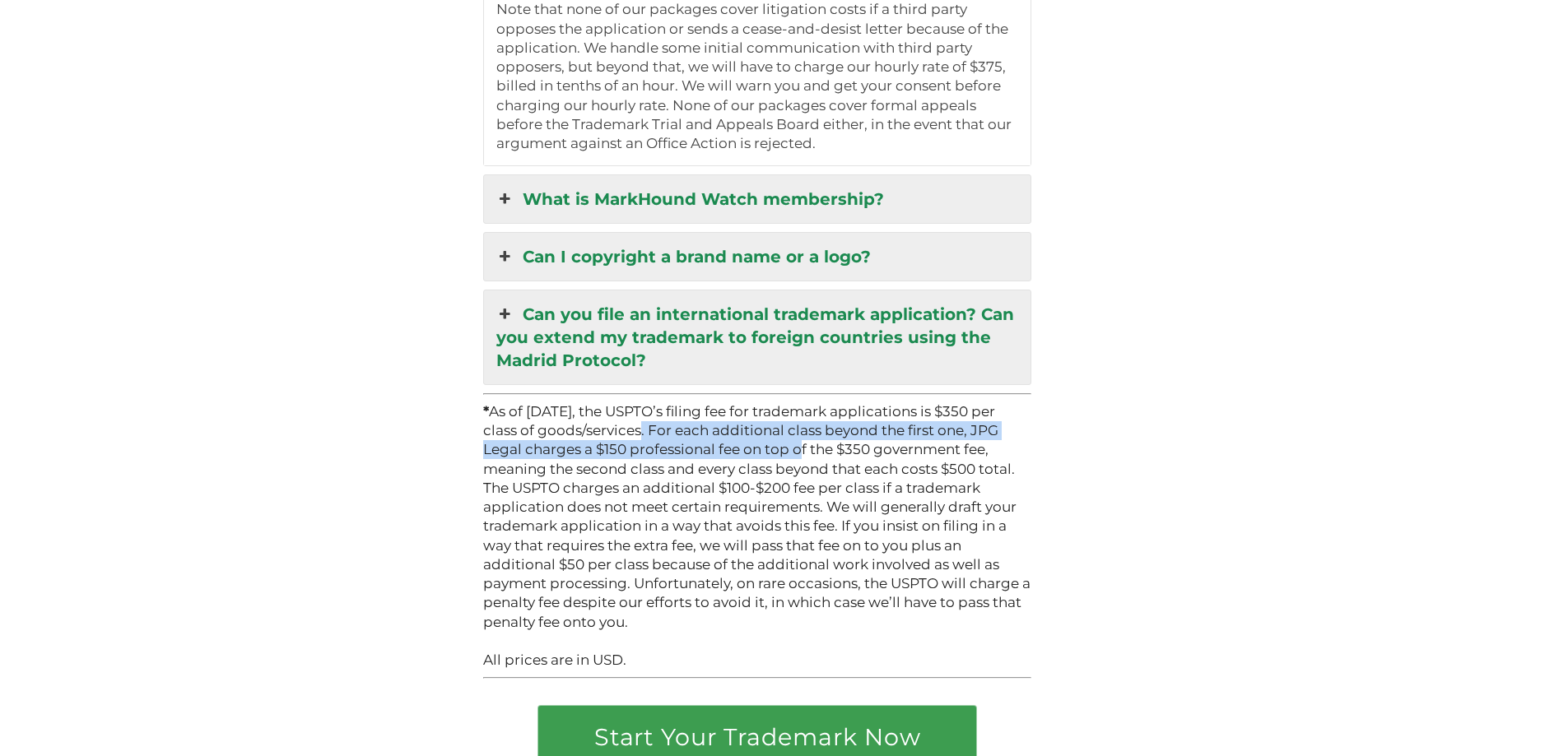
drag, startPoint x: 641, startPoint y: 417, endPoint x: 765, endPoint y: 432, distance: 124.9
click at [765, 432] on p "* As of January 18, 2025, the USPTO’s filing fee for trademark applications is …" at bounding box center [757, 517] width 549 height 230
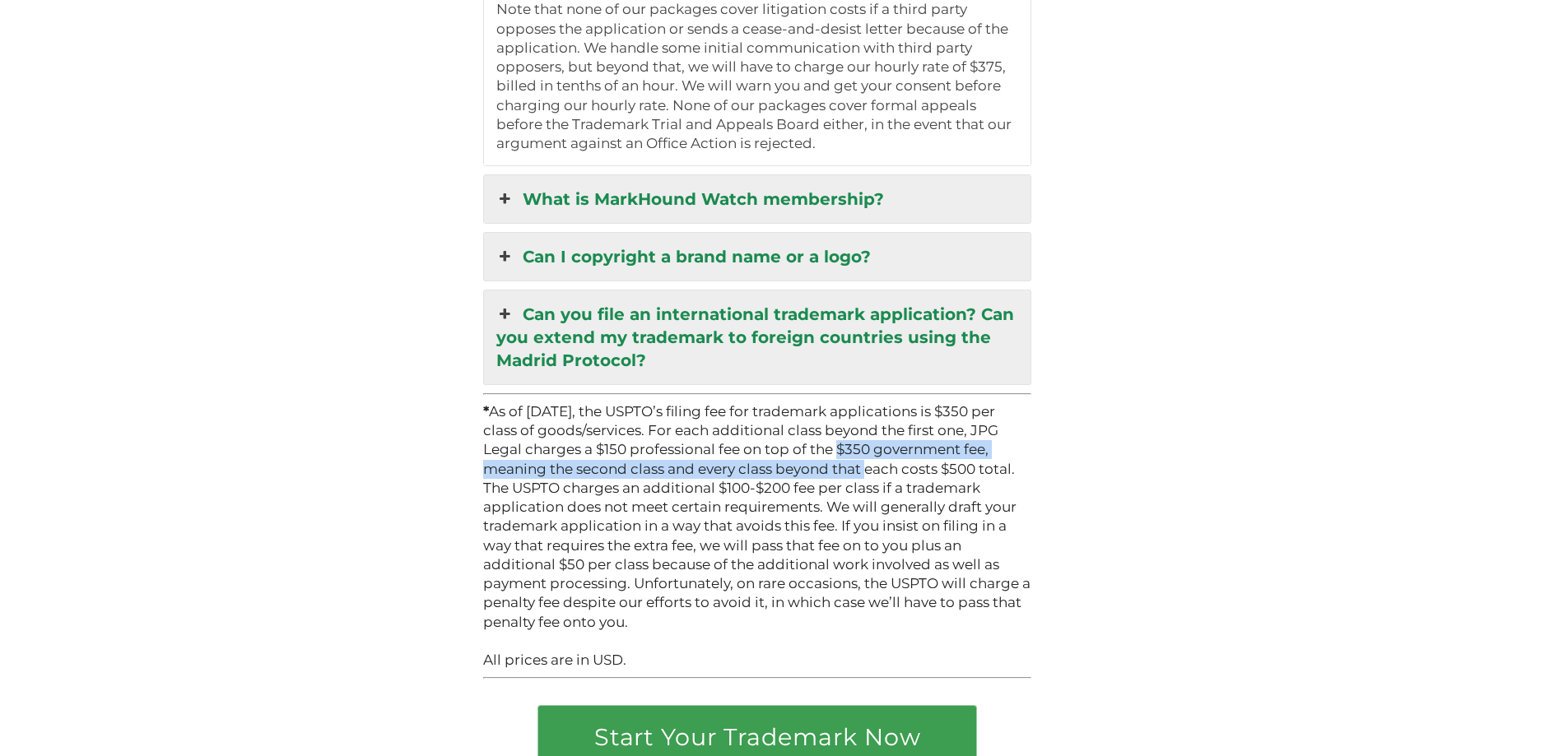
drag, startPoint x: 806, startPoint y: 437, endPoint x: 802, endPoint y: 449, distance: 12.6
click at [802, 449] on p "* As of January 18, 2025, the USPTO’s filing fee for trademark applications is …" at bounding box center [757, 517] width 549 height 230
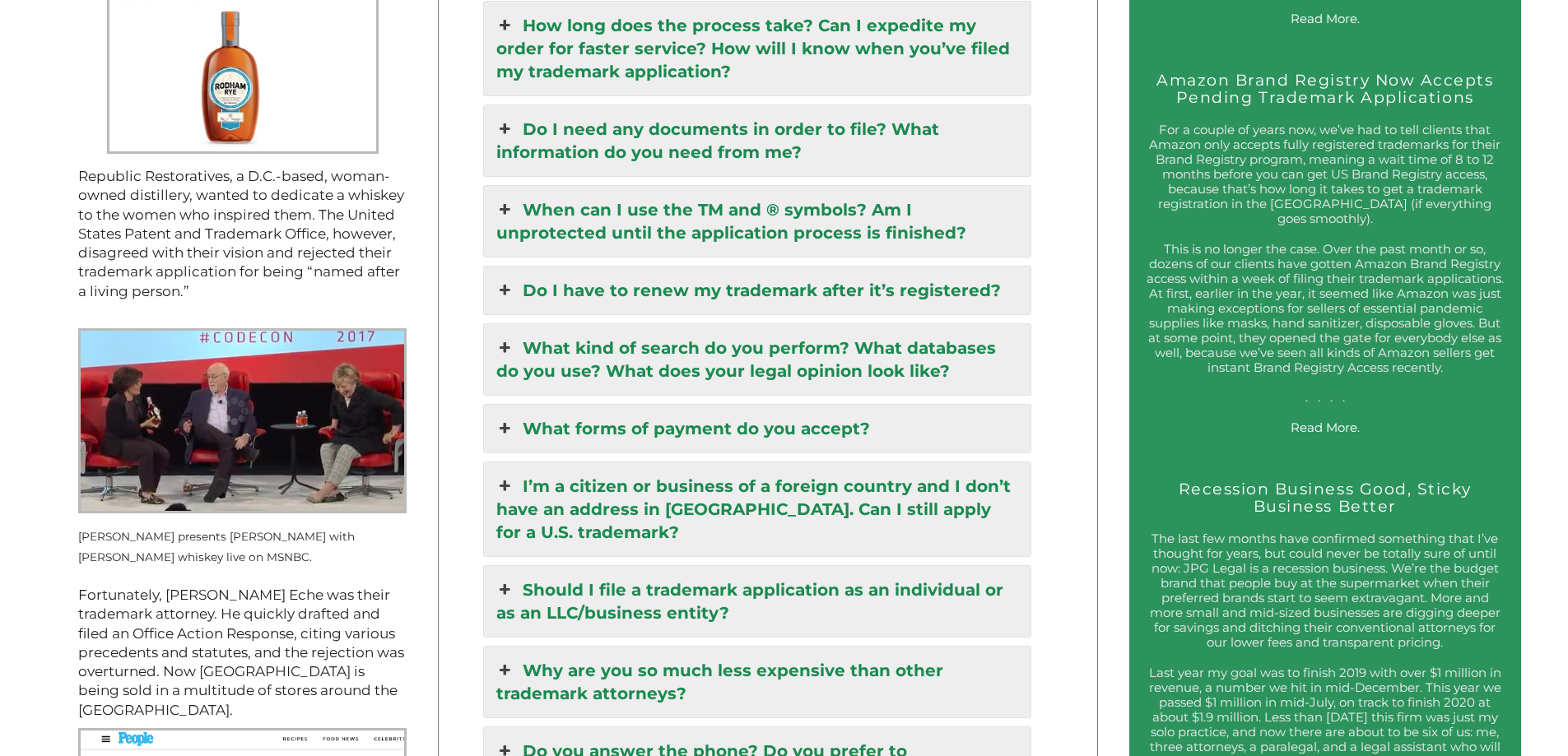
scroll to position [2221, 0]
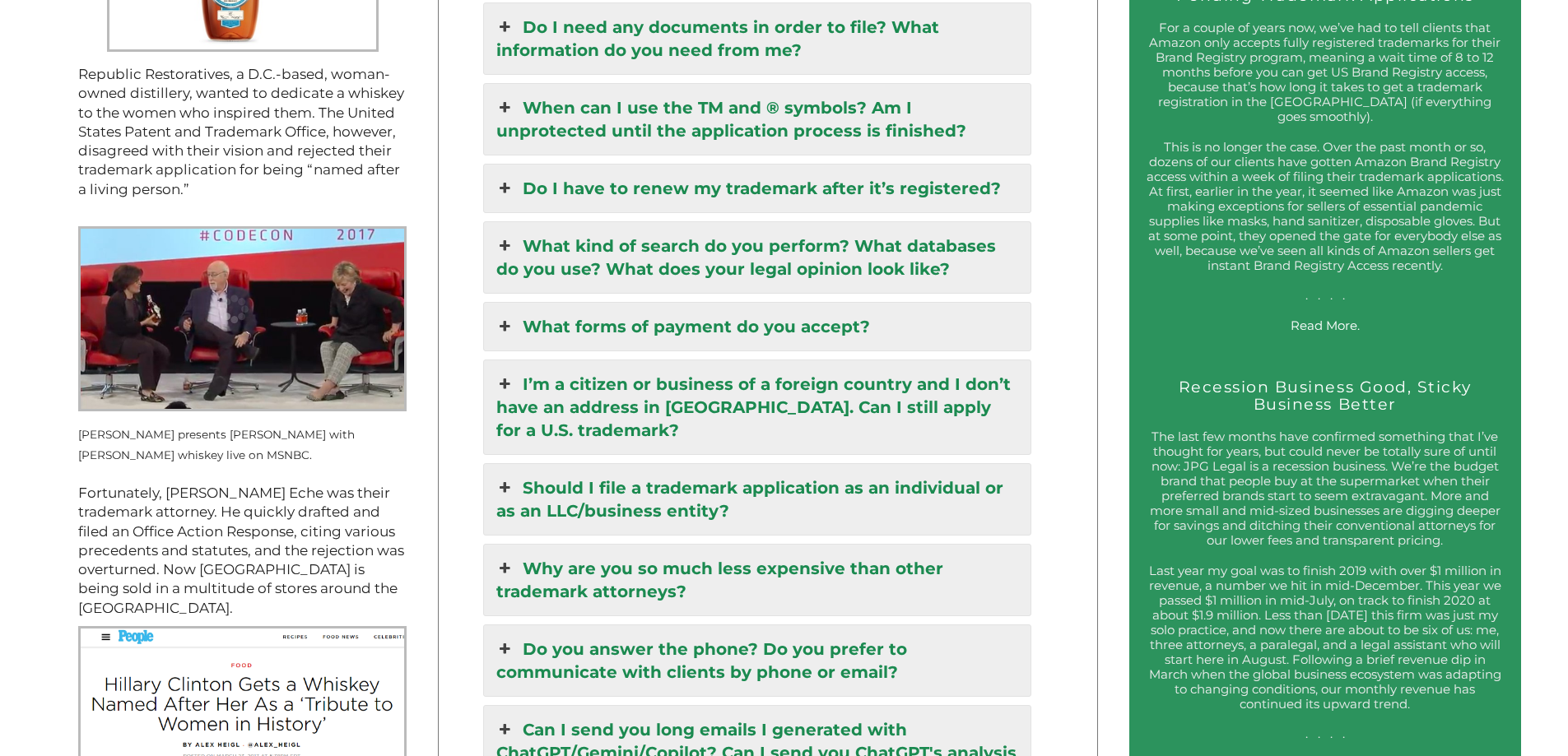
click at [794, 263] on link "What kind of search do you perform? What databases do you use? What does your l…" at bounding box center [757, 257] width 547 height 70
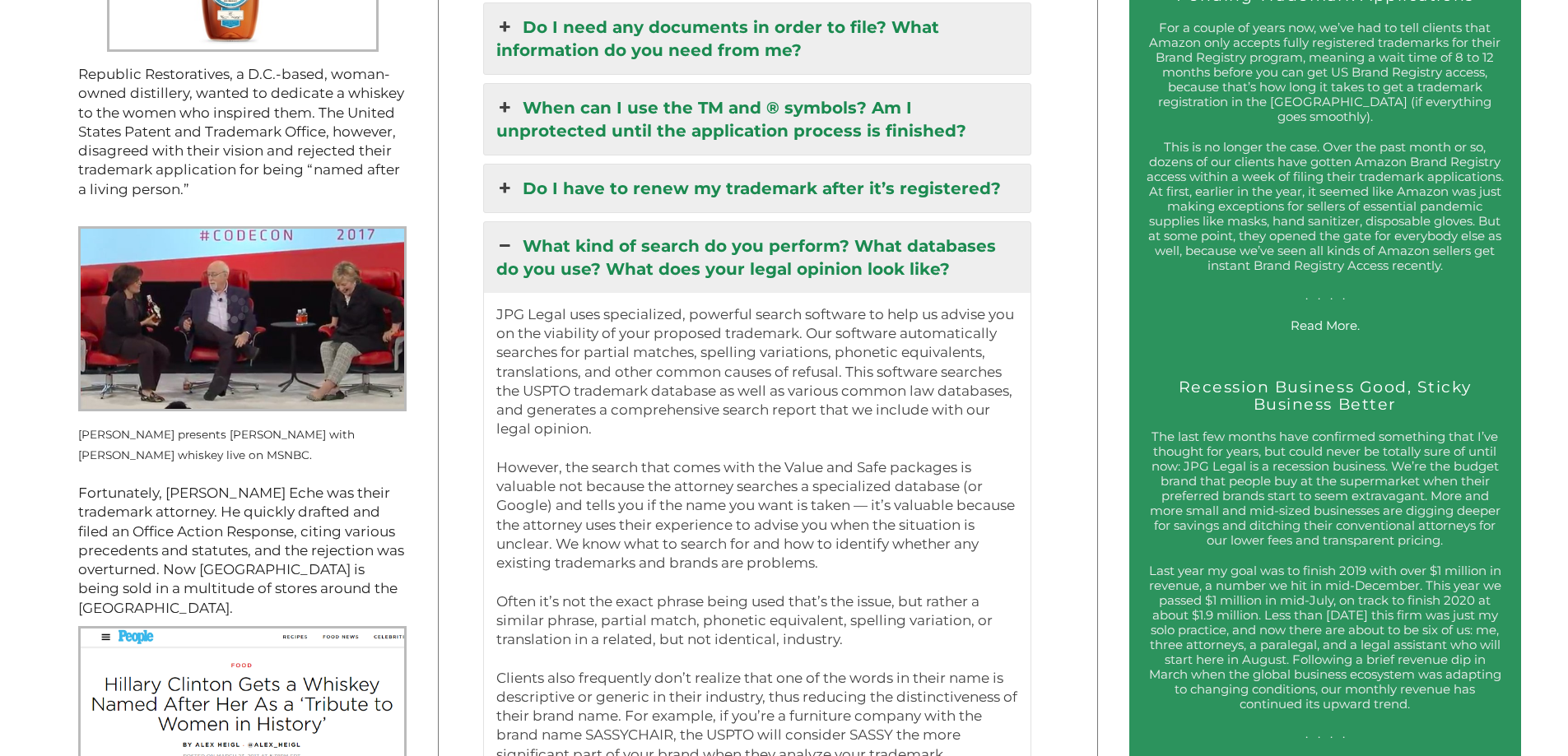
click at [797, 263] on link "What kind of search do you perform? What databases do you use? What does your l…" at bounding box center [757, 257] width 547 height 70
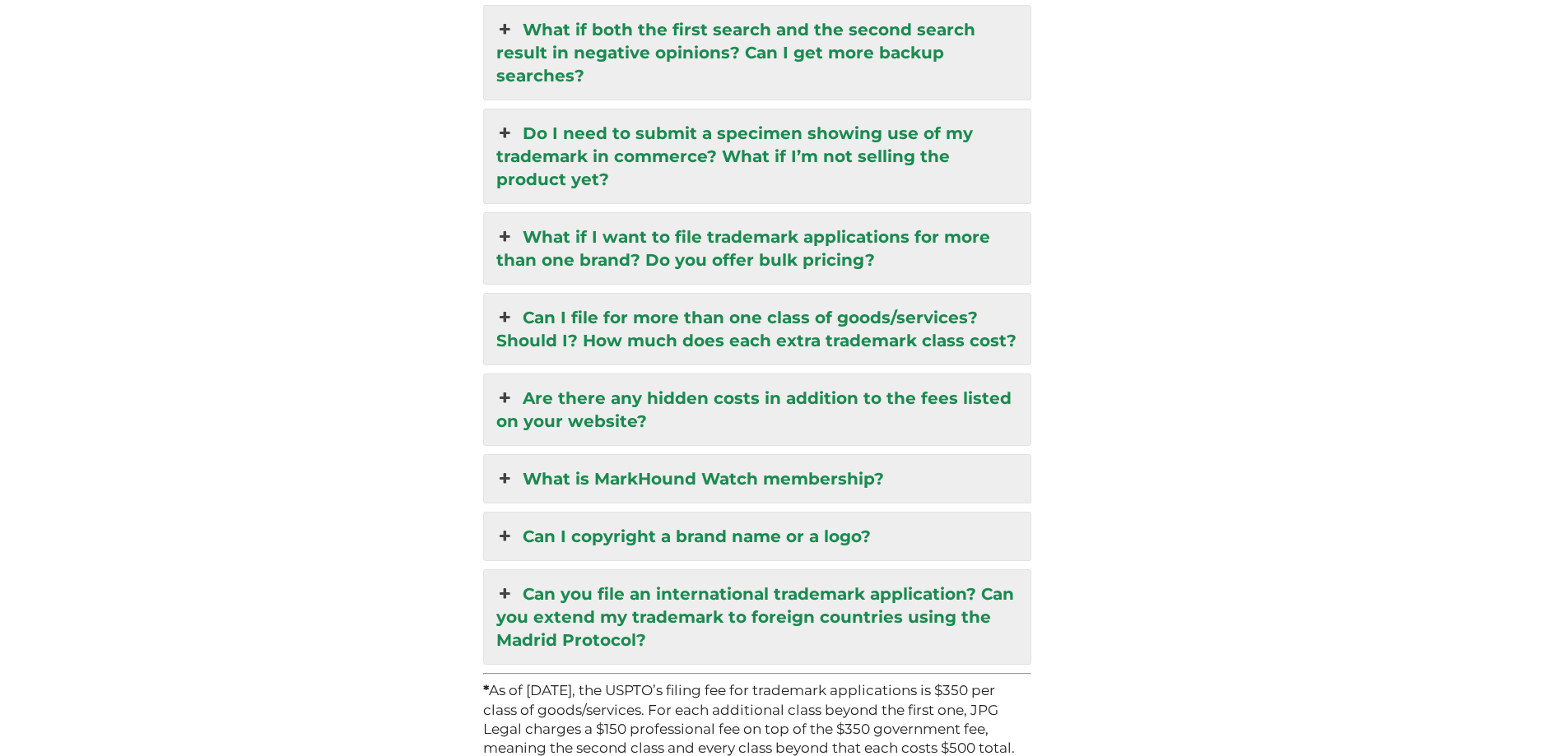
scroll to position [3925, 0]
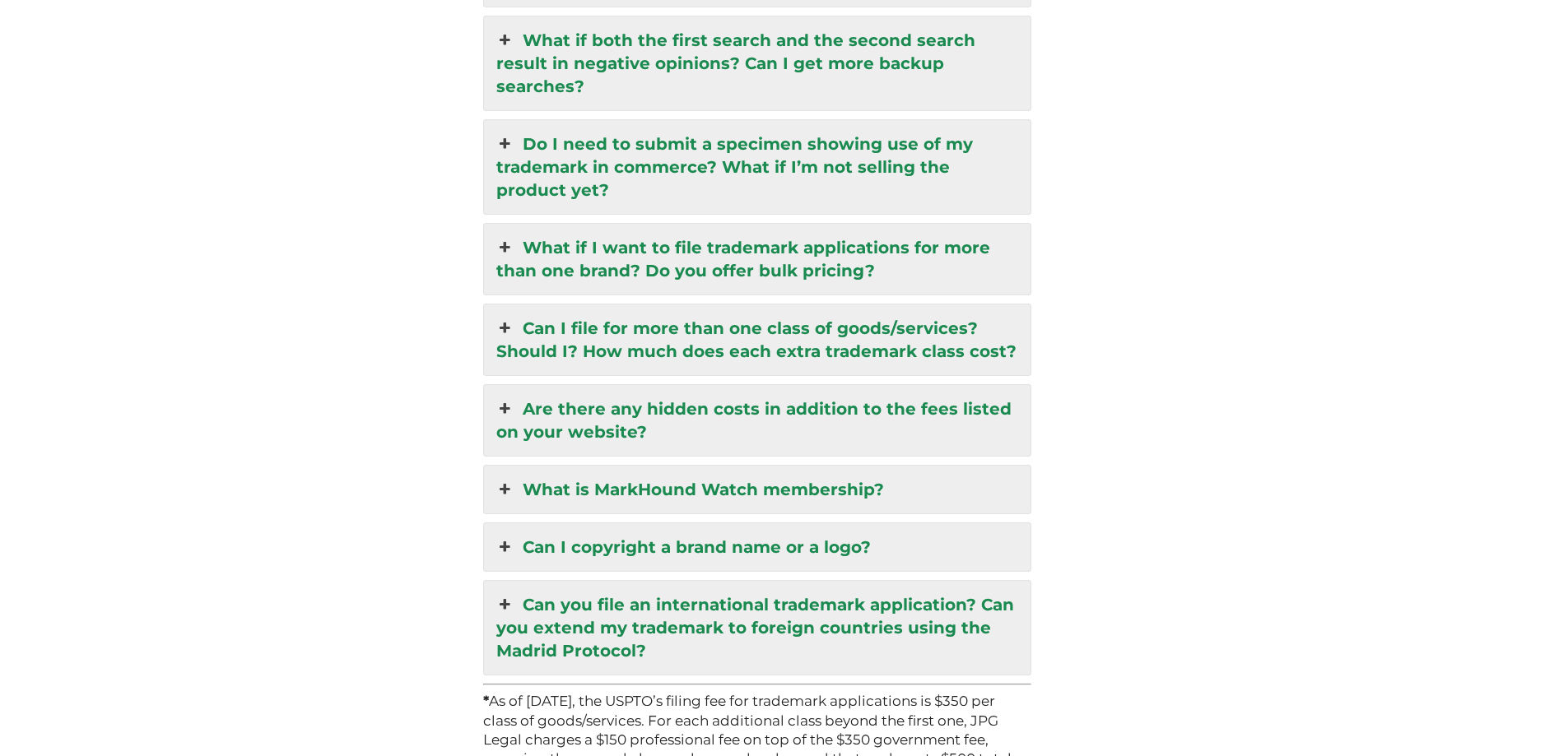
click at [818, 321] on link "Can I file for more than one class of goods/services? Should I? How much does e…" at bounding box center [757, 339] width 547 height 70
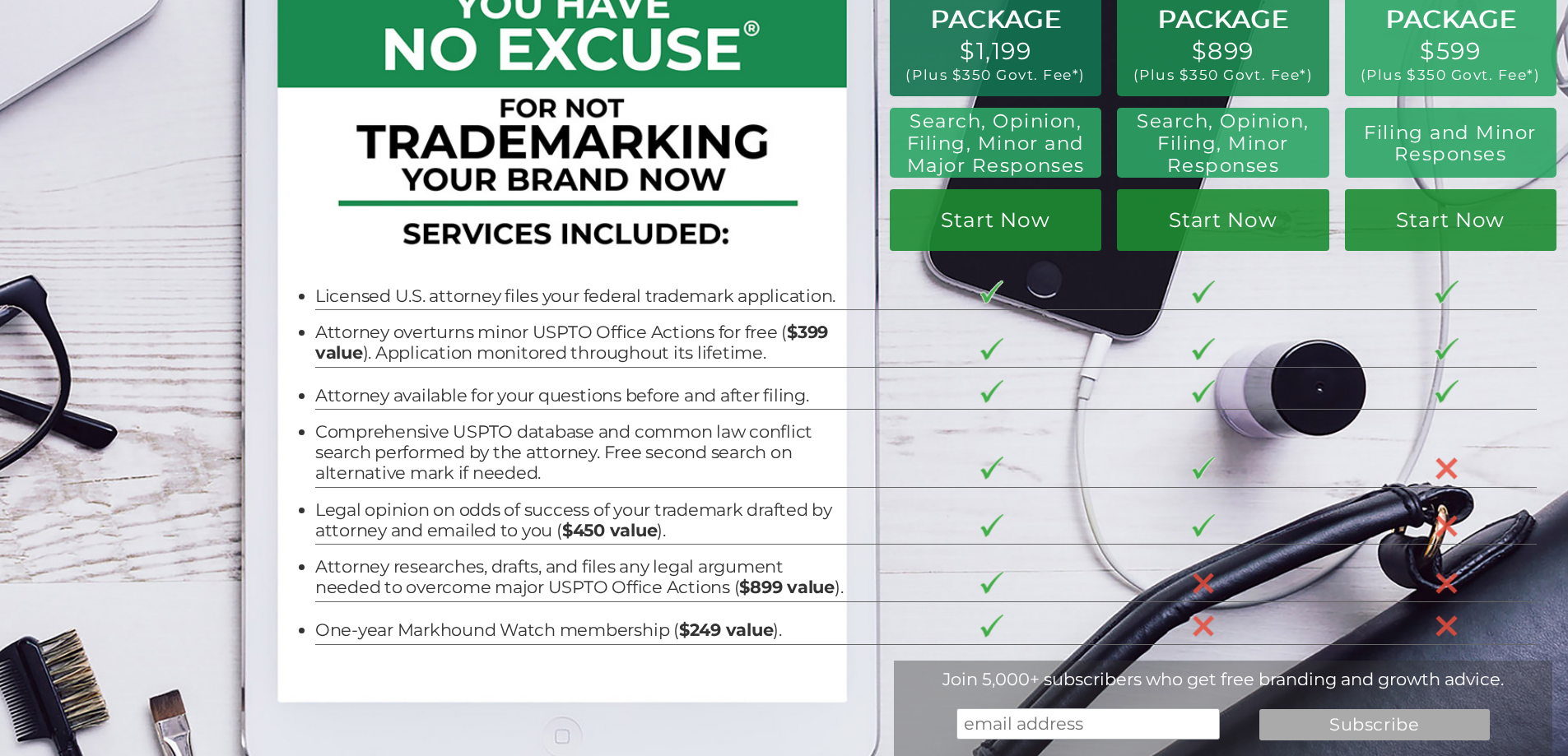
scroll to position [0, 0]
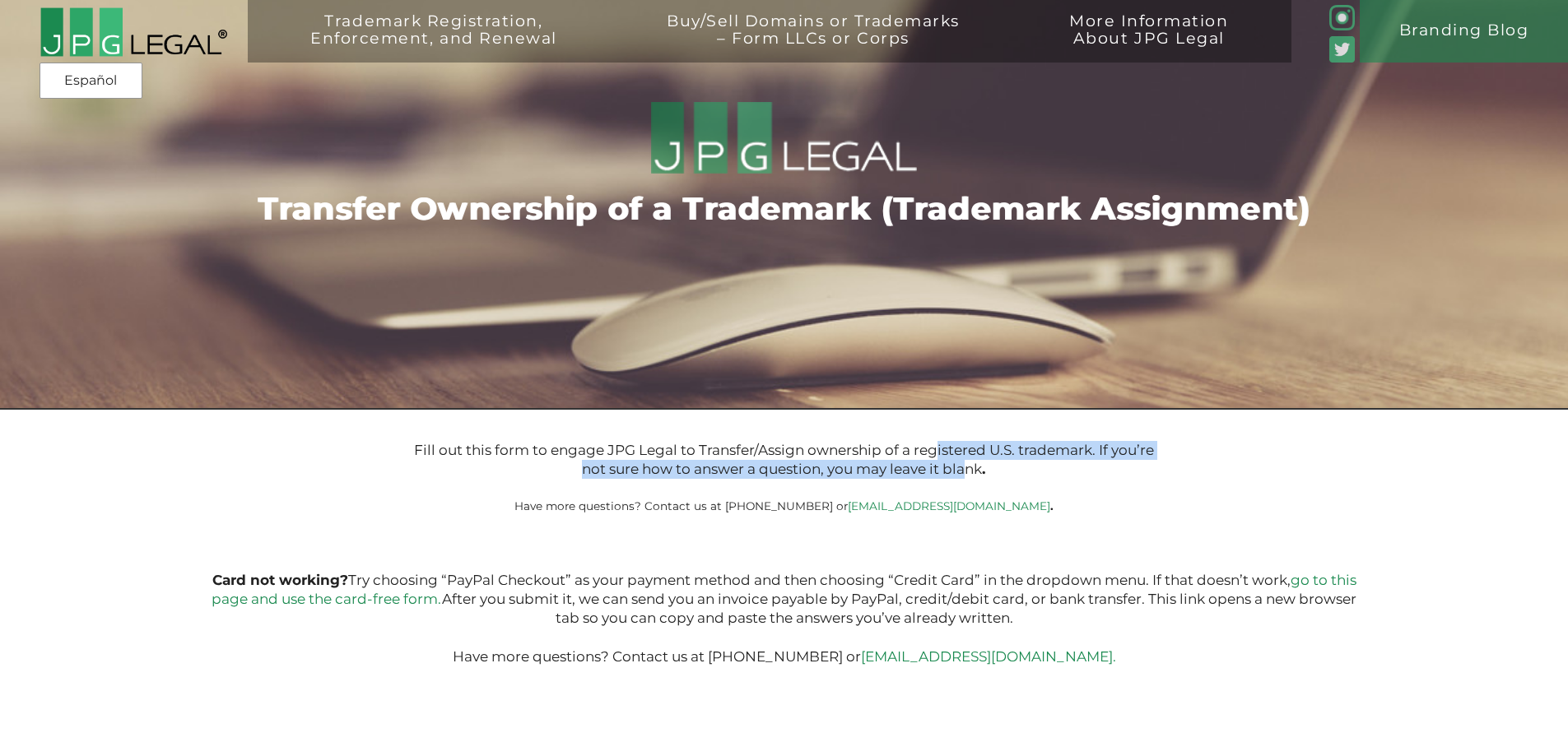
drag, startPoint x: 967, startPoint y: 466, endPoint x: 939, endPoint y: 463, distance: 28.2
click at [939, 463] on p "Fill out this form to engage JPG Legal to Transfer/Assign ownership of a regist…" at bounding box center [783, 461] width 752 height 39
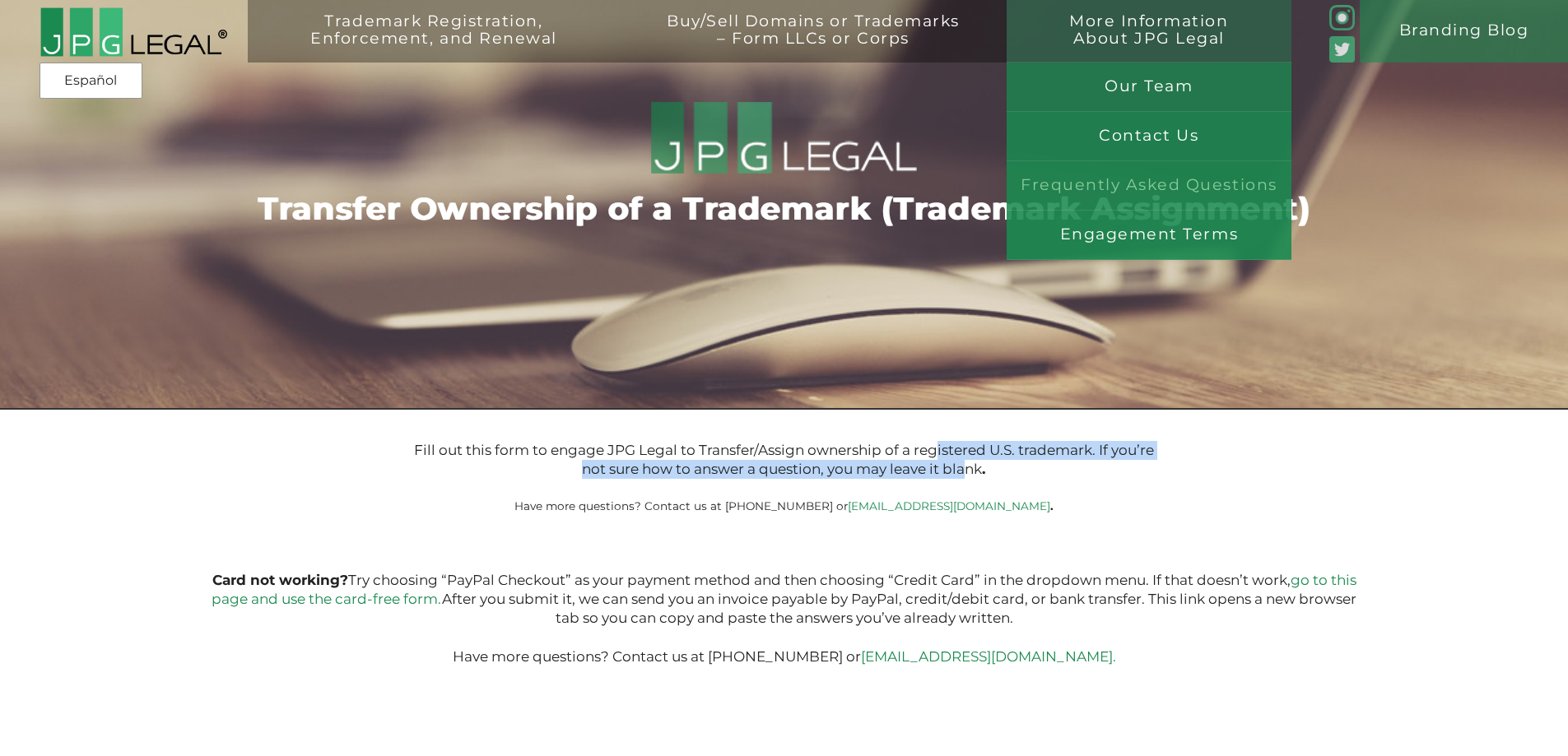
click at [1120, 177] on link "Frequently Asked Questions" at bounding box center [1148, 186] width 285 height 49
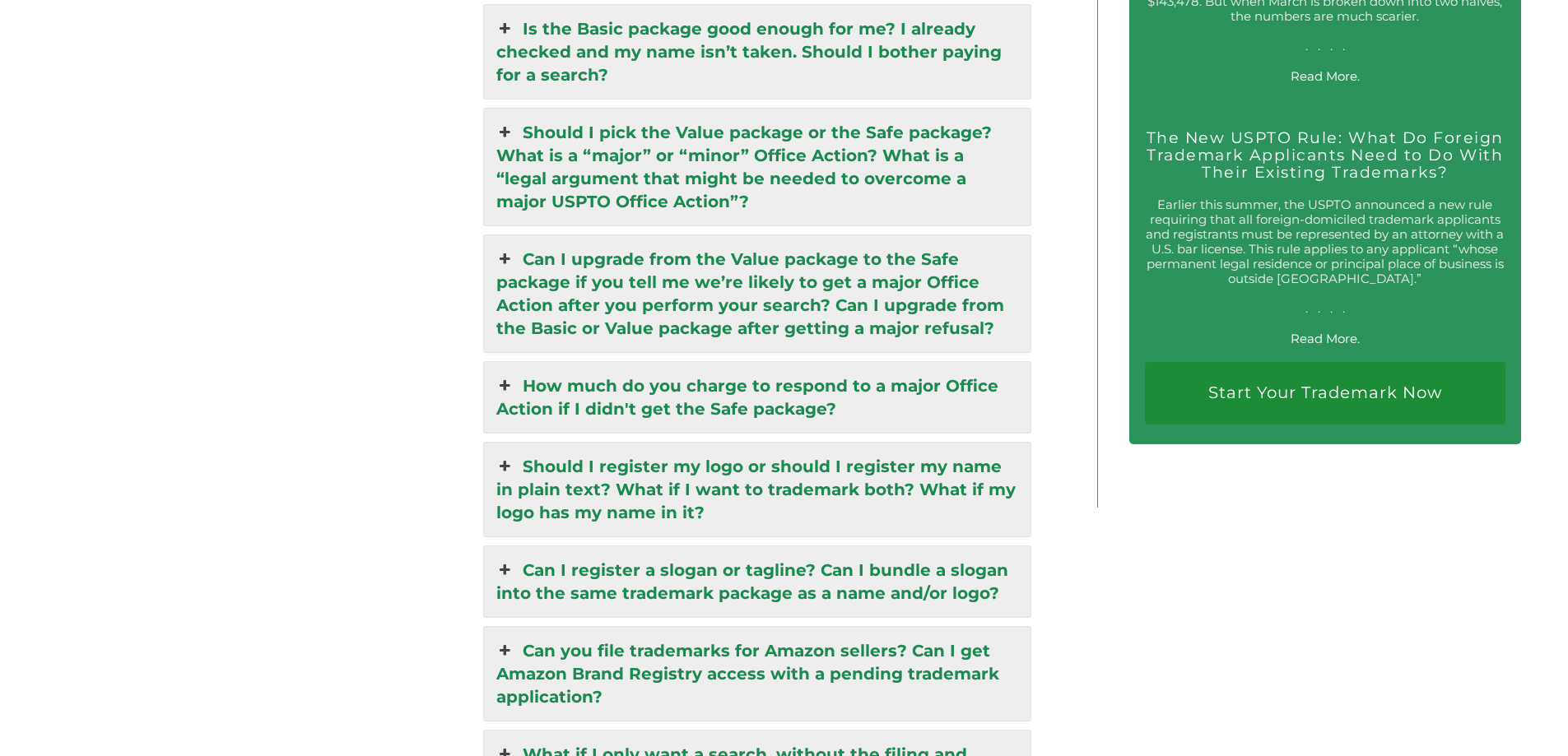
scroll to position [3235, 0]
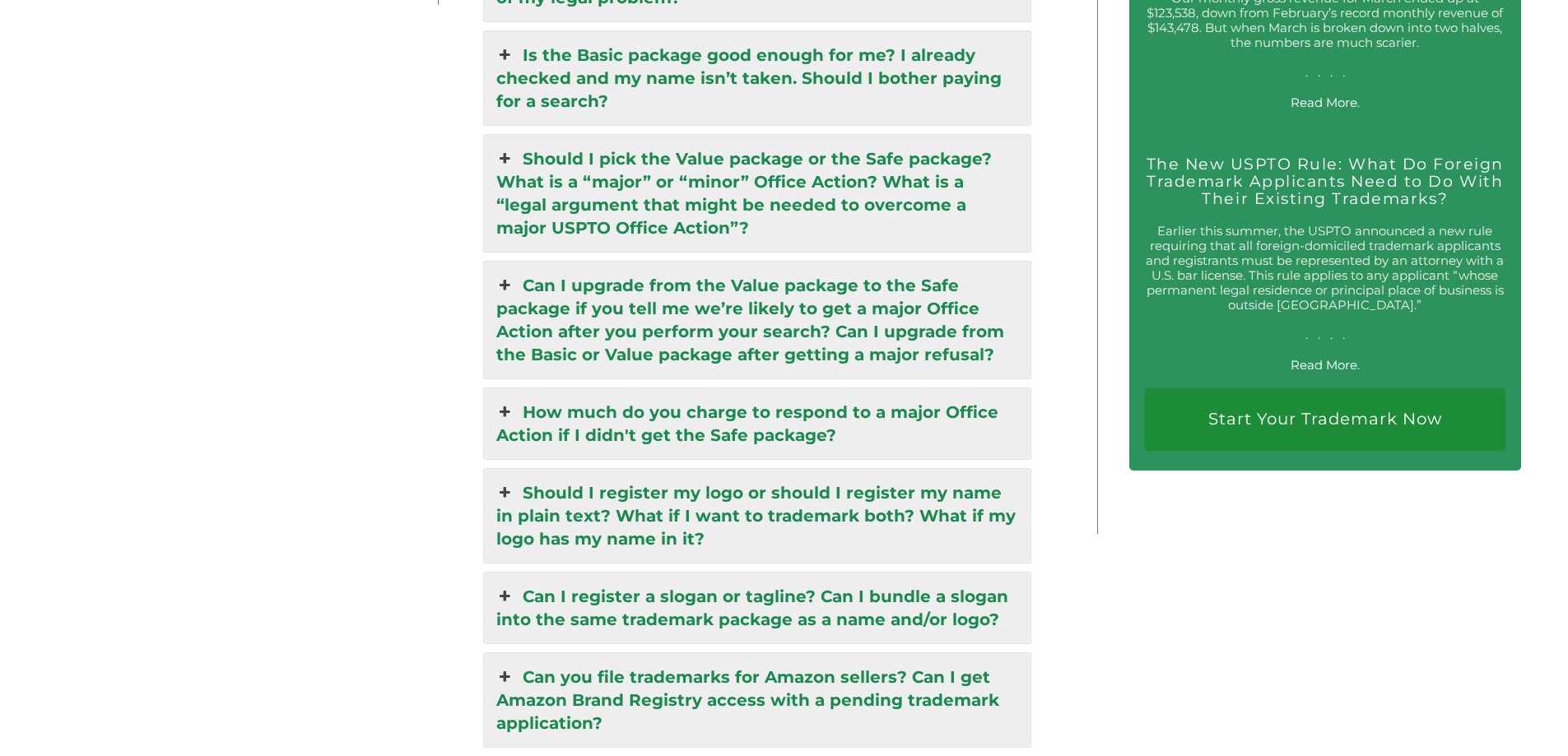
click at [880, 500] on link "Should I register my logo or should I register my name in plain text? What if I…" at bounding box center [757, 515] width 547 height 93
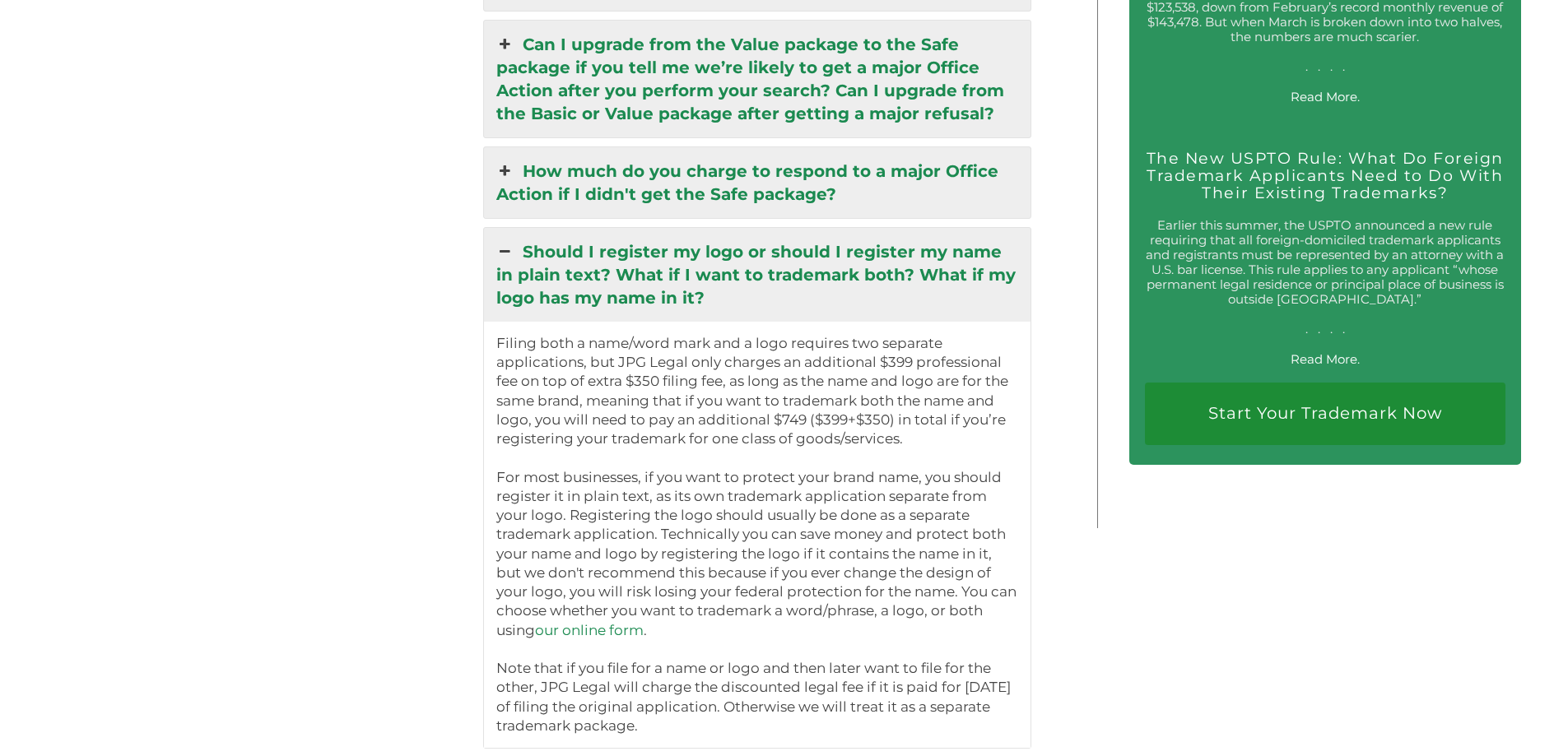
scroll to position [3266, 0]
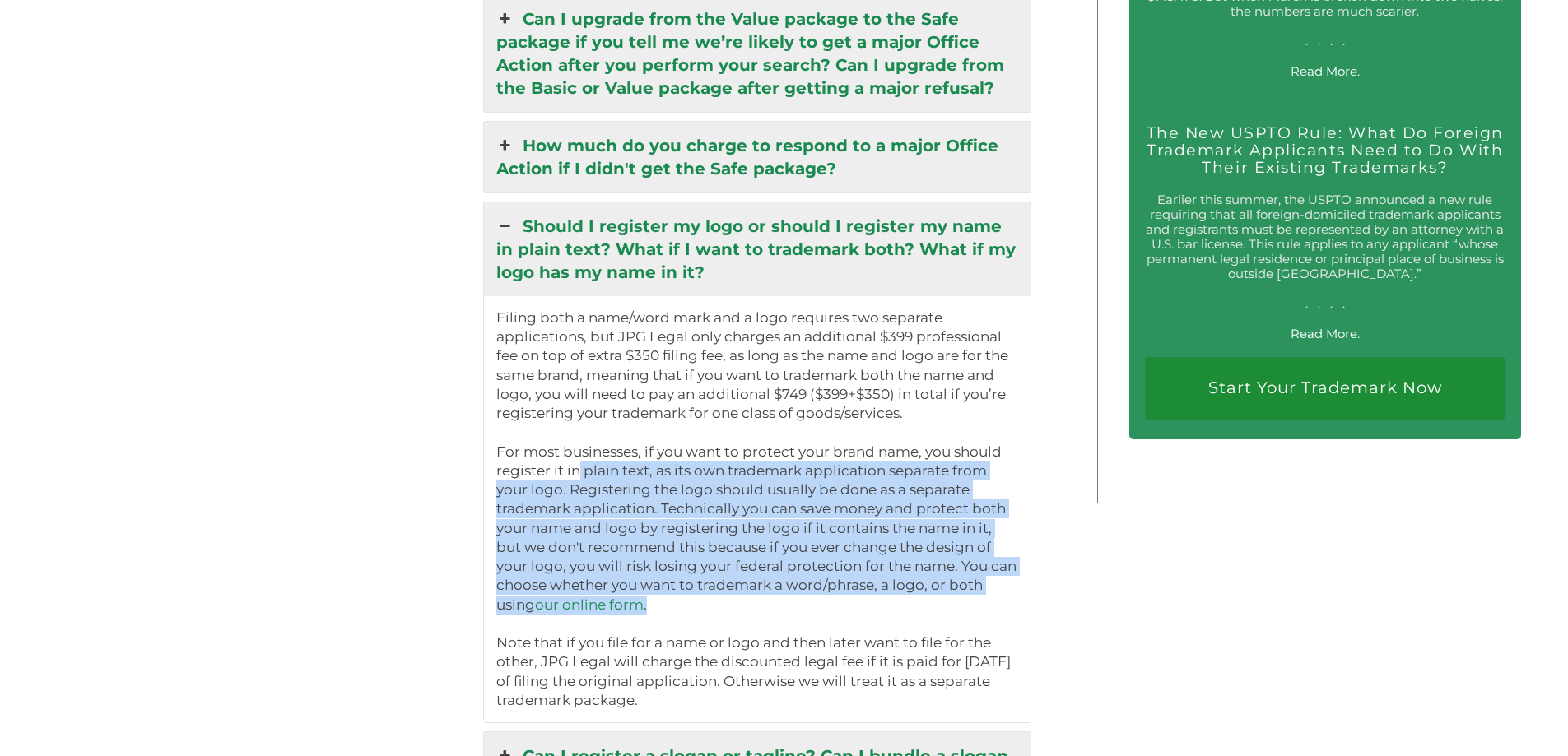
drag, startPoint x: 576, startPoint y: 478, endPoint x: 632, endPoint y: 609, distance: 142.5
click at [632, 609] on p "Filing both a name/word mark and a logo requires two separate applications, but…" at bounding box center [757, 509] width 523 height 402
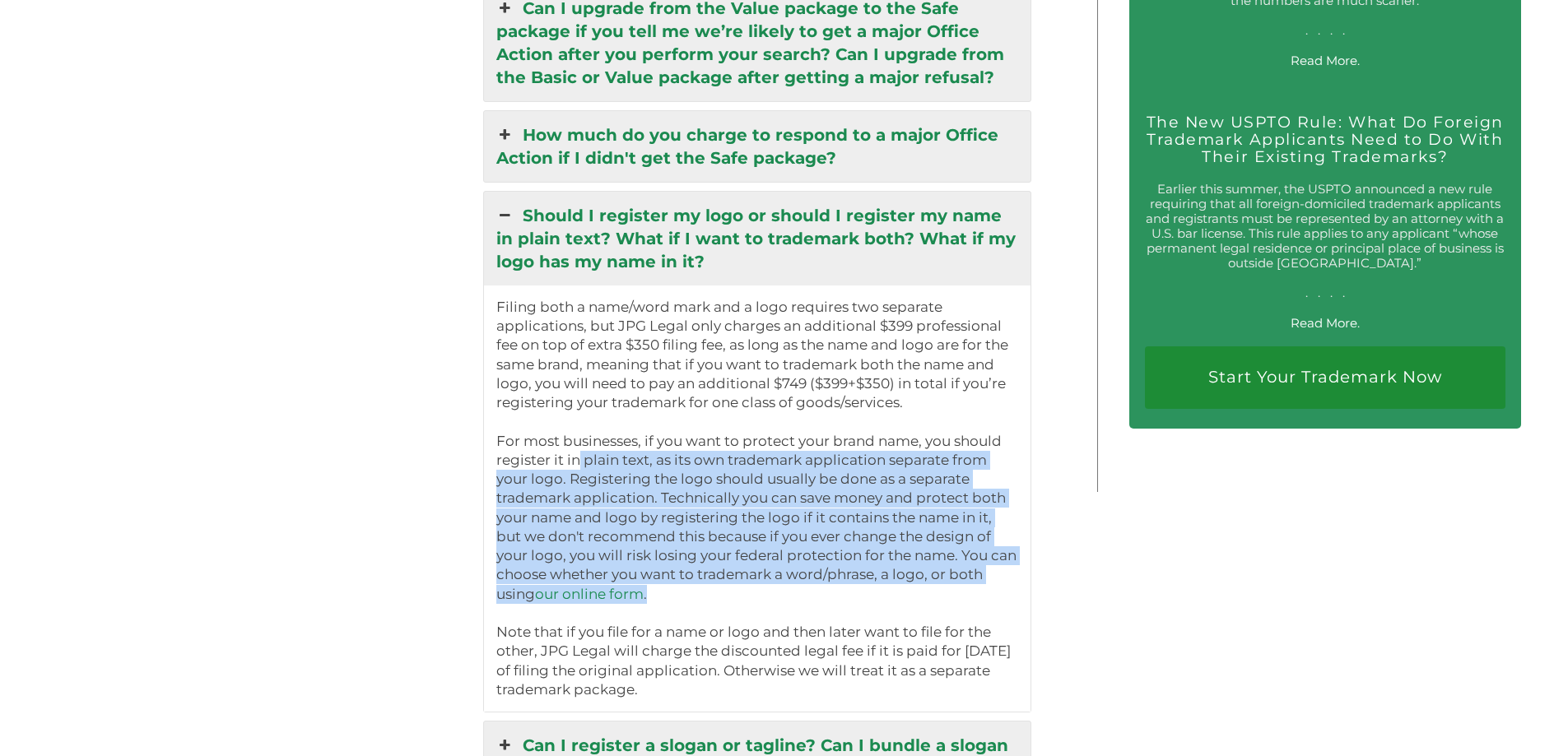
scroll to position [3348, 0]
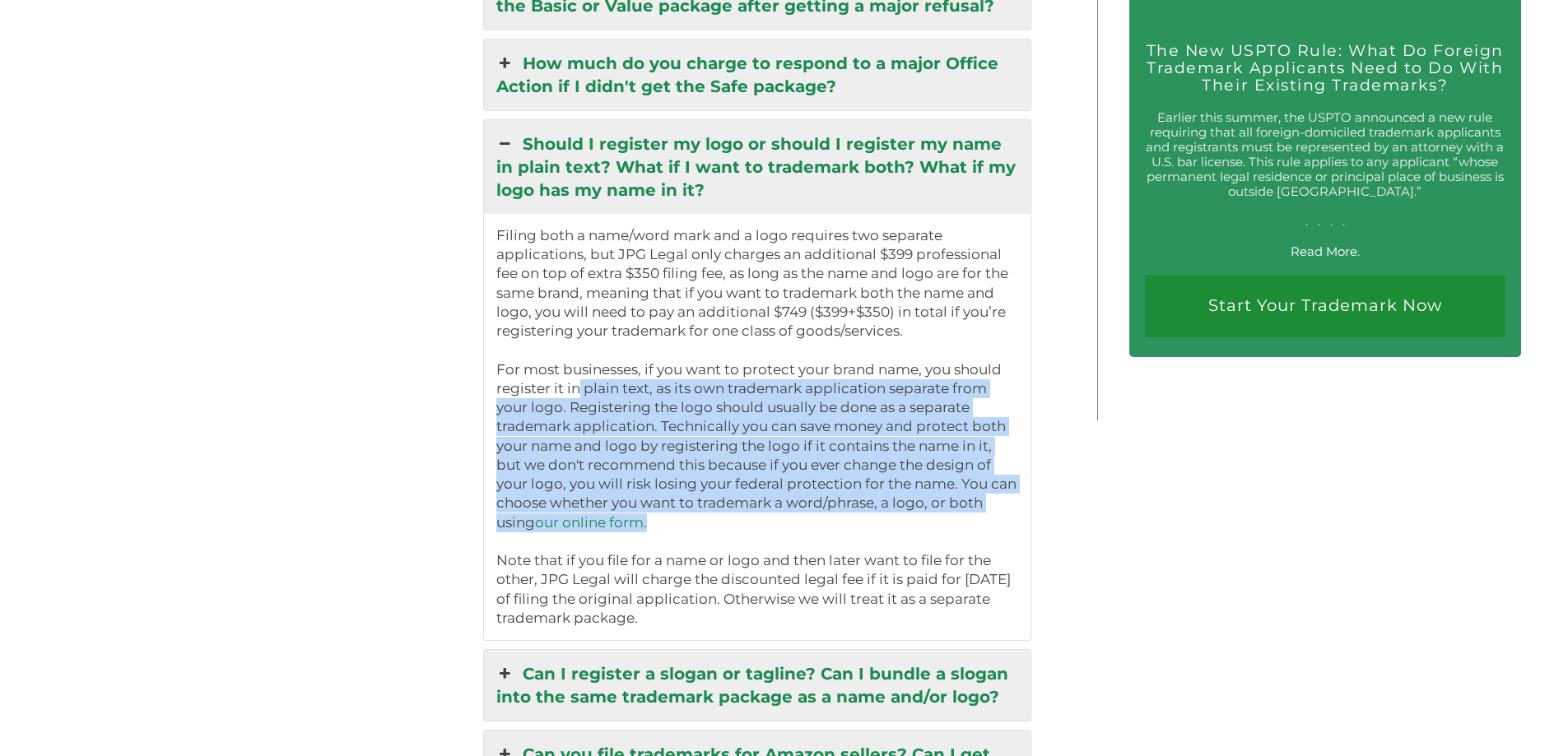
drag, startPoint x: 698, startPoint y: 631, endPoint x: 659, endPoint y: 587, distance: 58.8
click at [659, 587] on p "Filing both a name/word mark and a logo requires two separate applications, but…" at bounding box center [757, 427] width 523 height 402
click at [782, 173] on link "Should I register my logo or should I register my name in plain text? What if I…" at bounding box center [757, 167] width 547 height 93
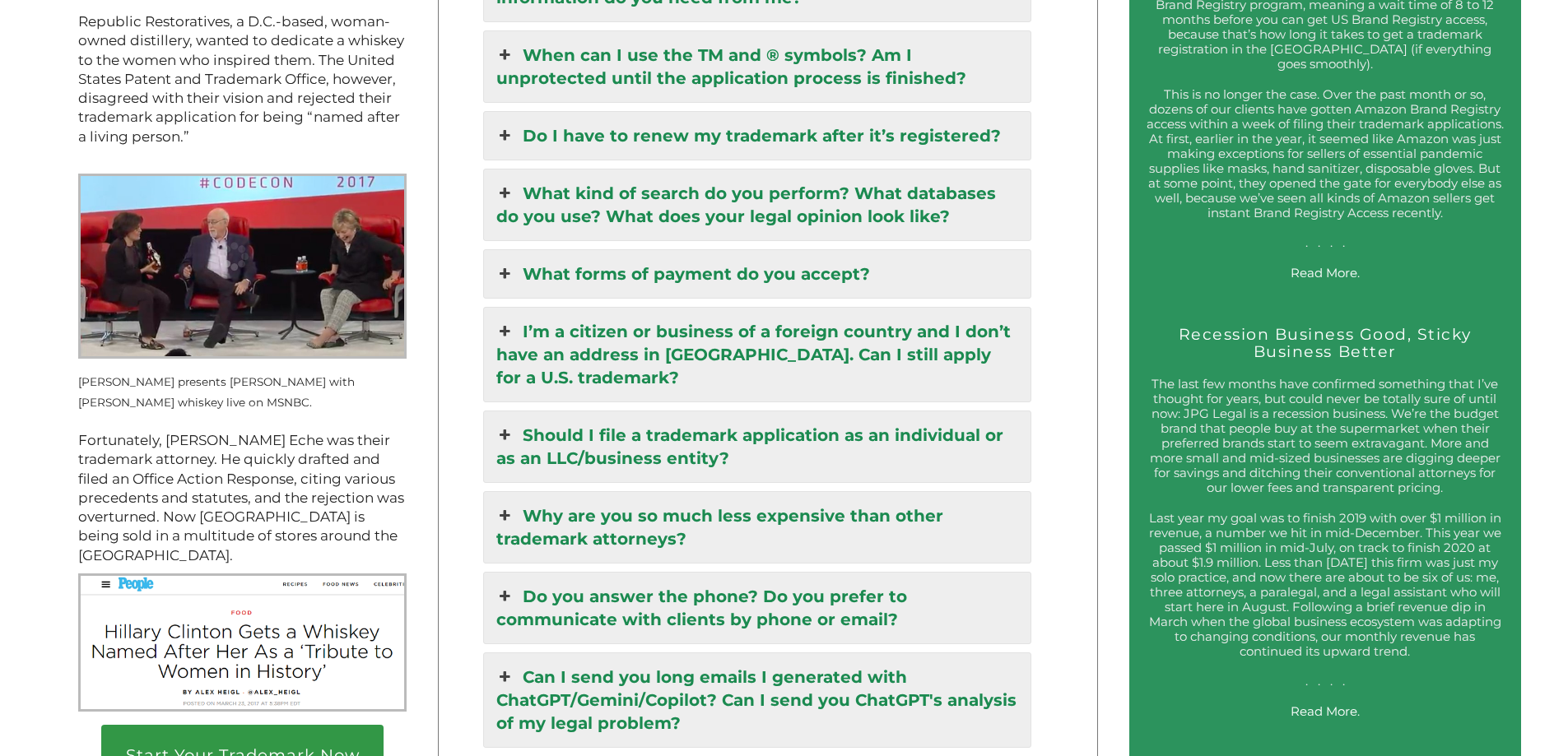
scroll to position [2197, 0]
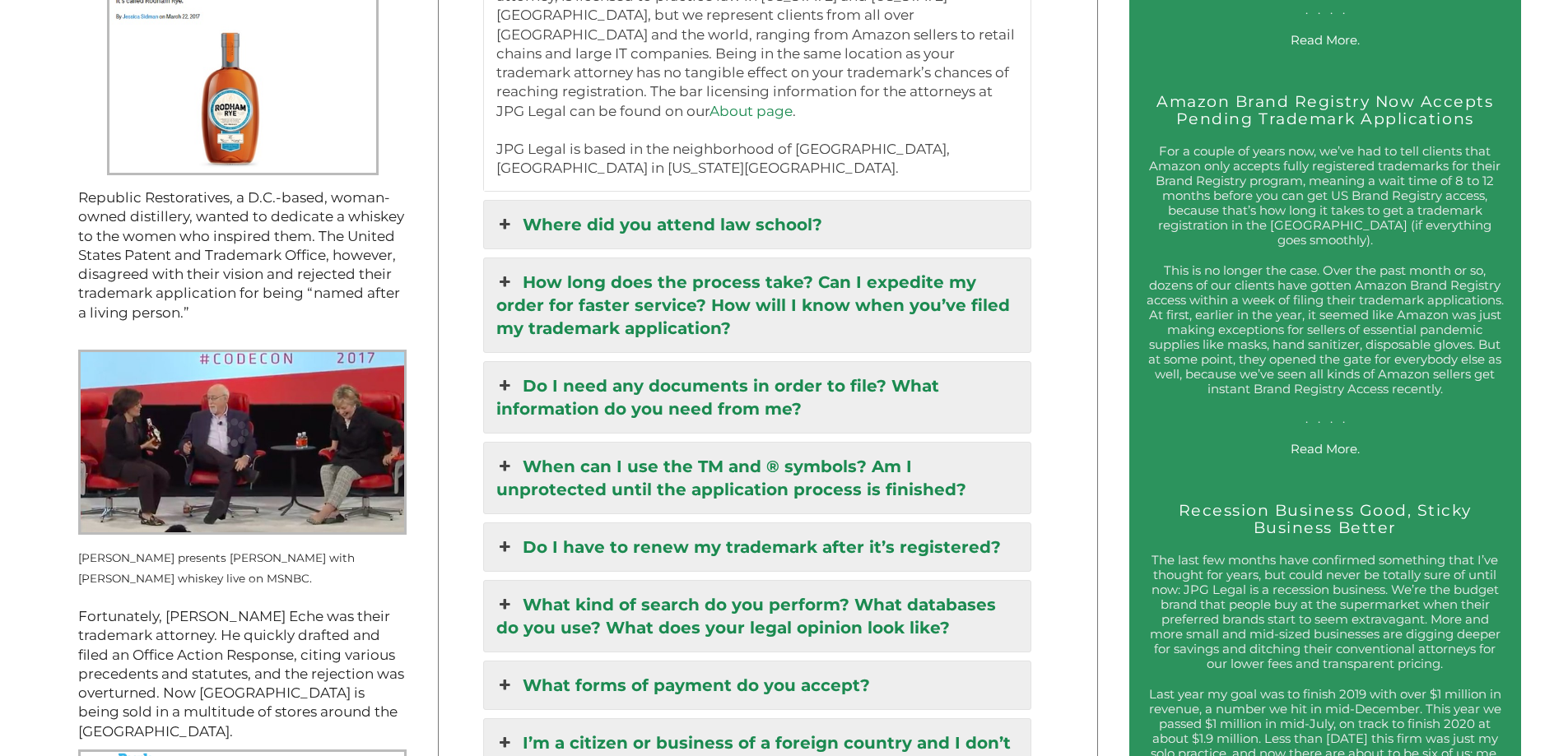
scroll to position [2139, 0]
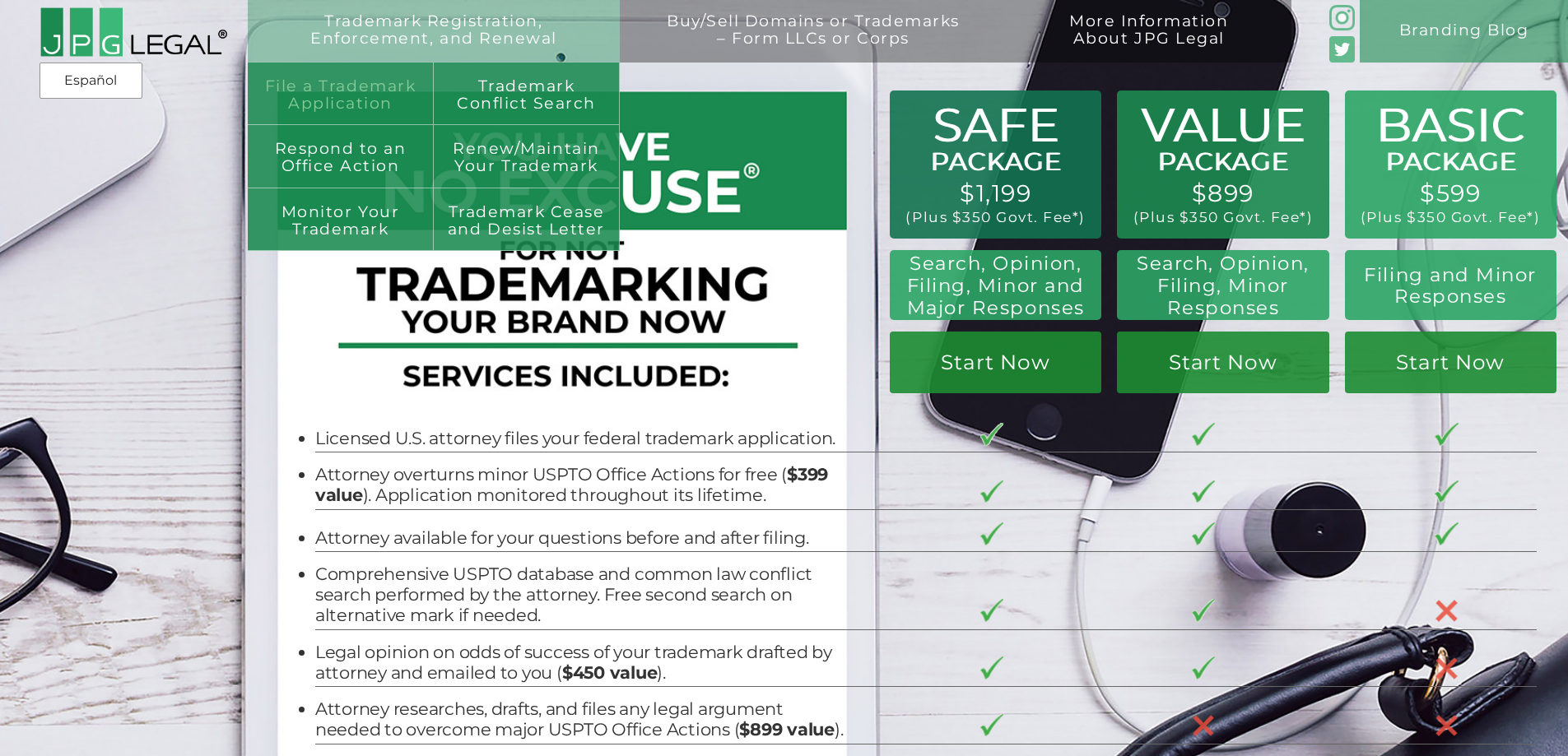
click at [348, 106] on link "File a Trademark Application" at bounding box center [340, 93] width 186 height 63
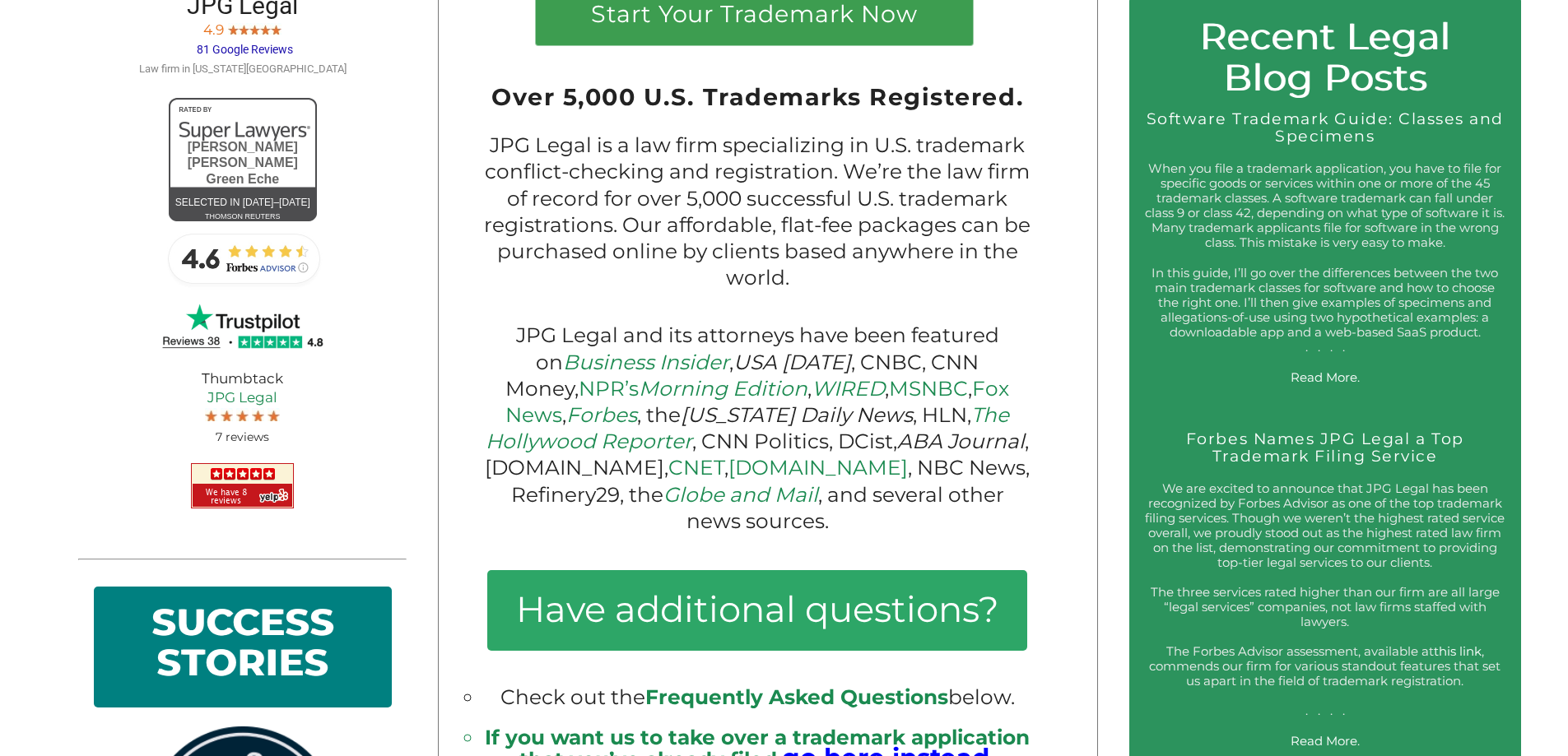
scroll to position [2418, 0]
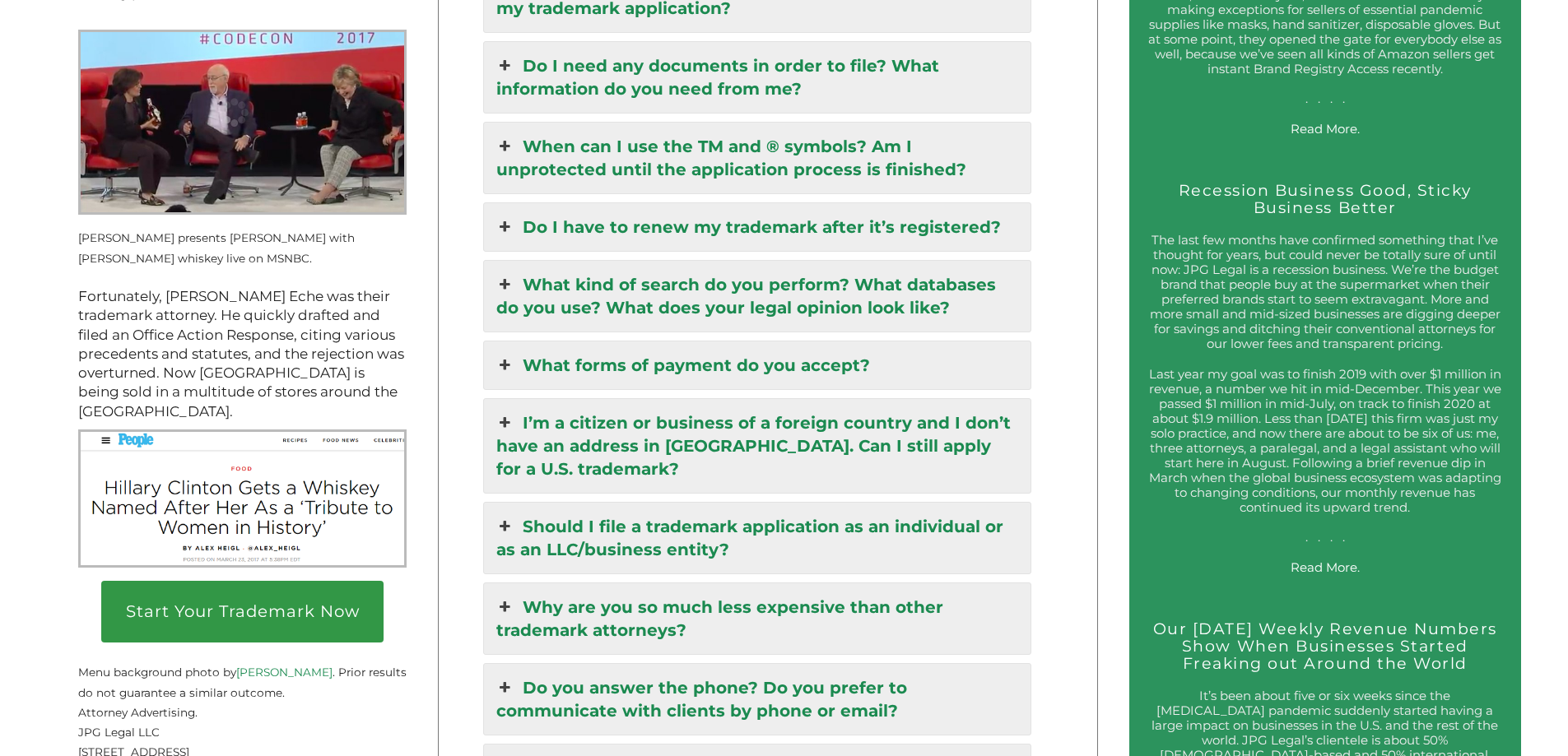
click at [582, 523] on link "Should I file a trademark application as an individual or as an LLC/business en…" at bounding box center [757, 538] width 547 height 70
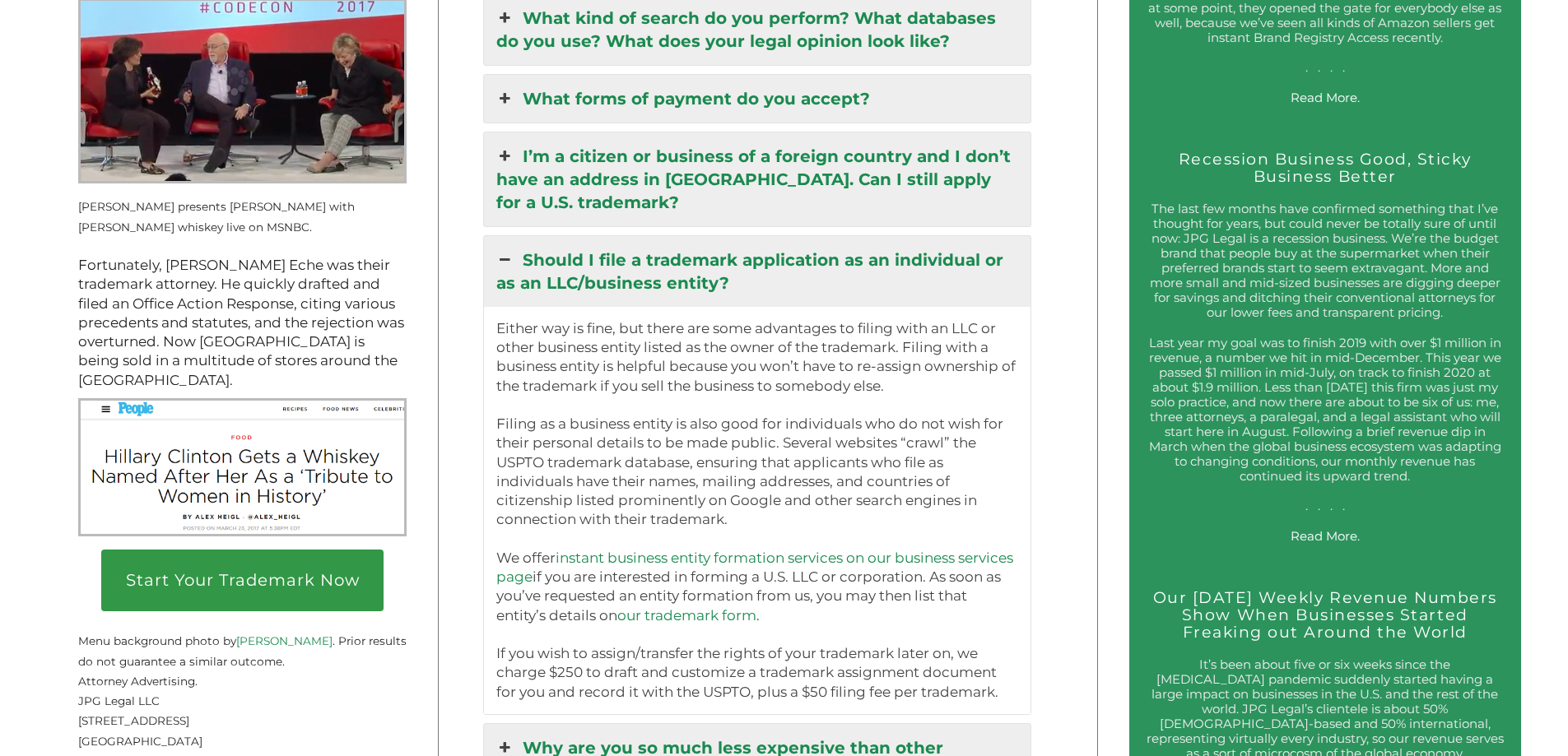
scroll to position [2531, 0]
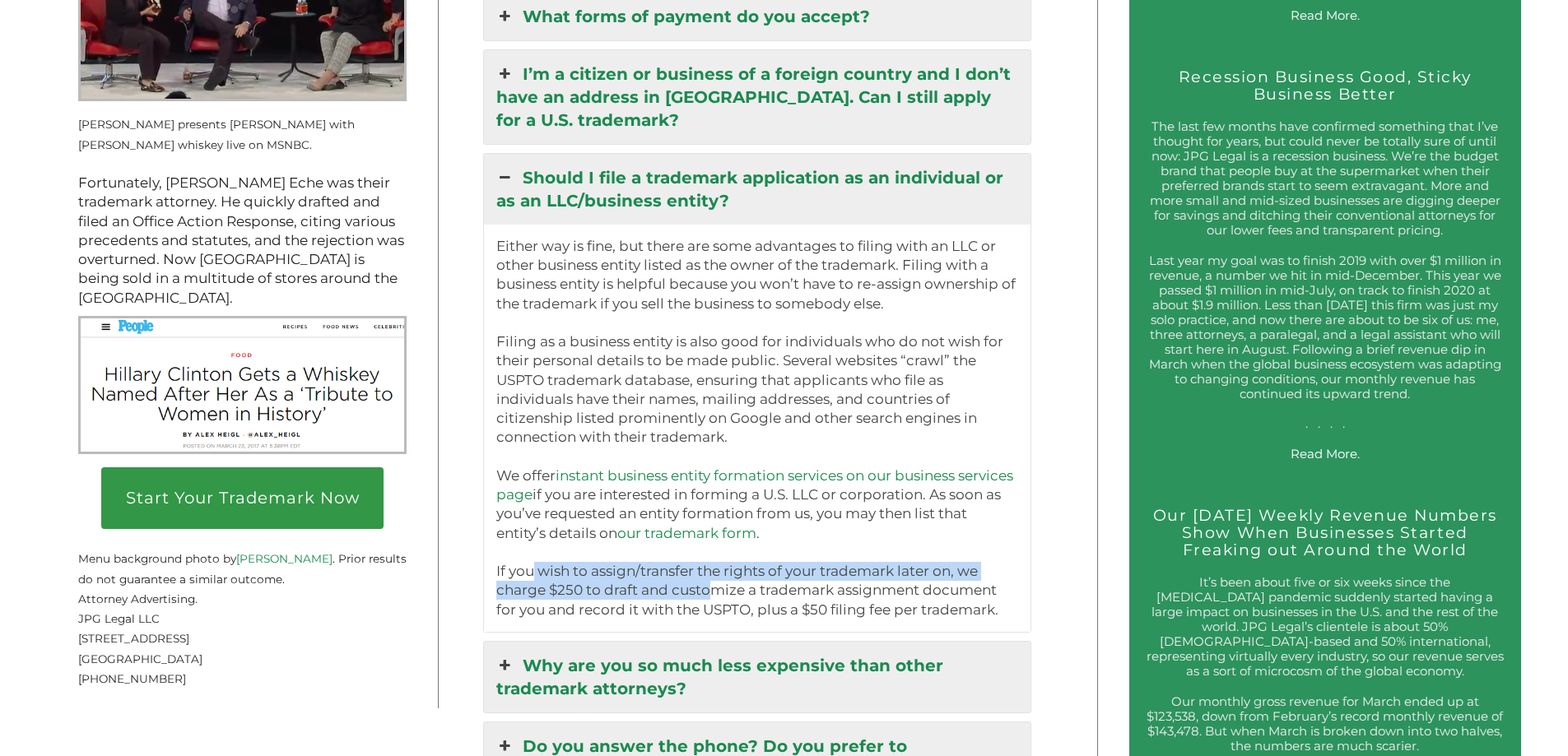
drag, startPoint x: 531, startPoint y: 582, endPoint x: 707, endPoint y: 591, distance: 176.2
click at [707, 591] on p "Either way is fine, but there are some advantages to filing with an LLC or othe…" at bounding box center [757, 428] width 523 height 382
